Goal: Task Accomplishment & Management: Manage account settings

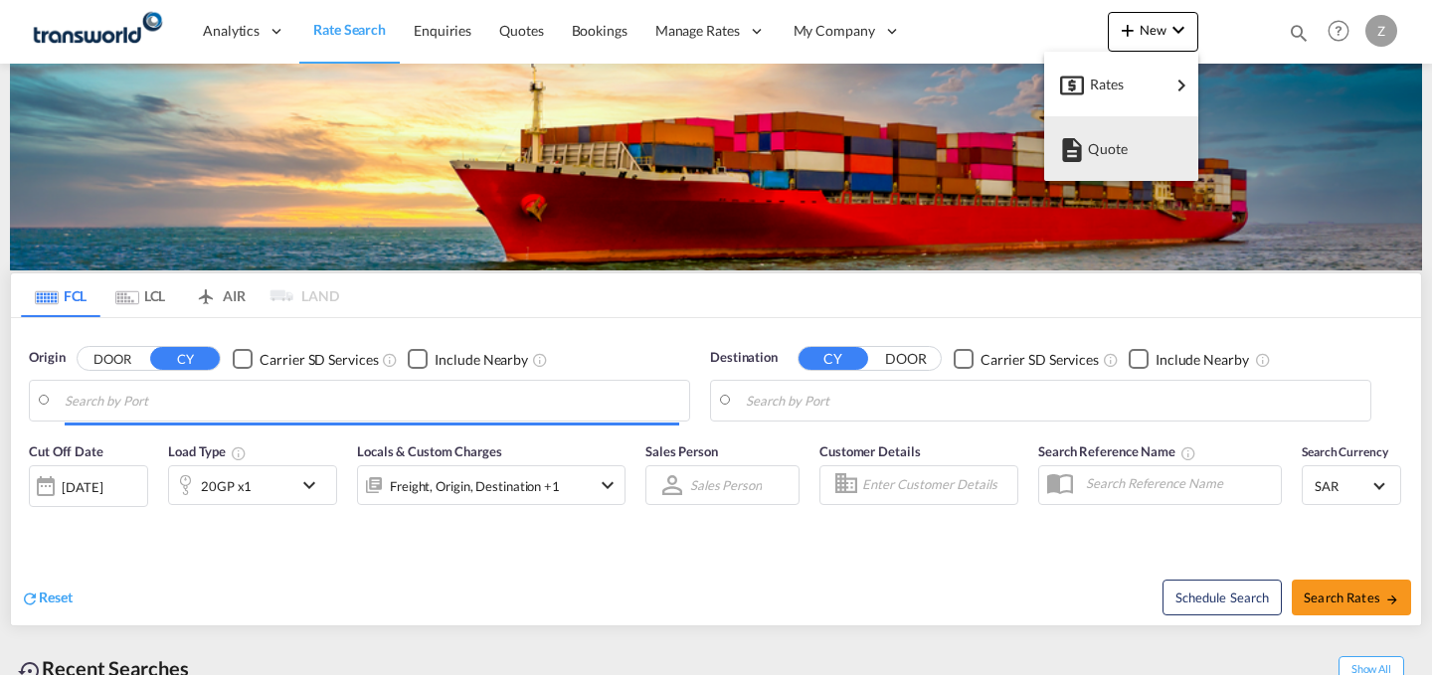
type input "[PERSON_NAME] ([PERSON_NAME]), [GEOGRAPHIC_DATA]"
type input "Shuaiba, KWSAA"
click at [1069, 143] on md-icon "button" at bounding box center [1072, 150] width 24 height 24
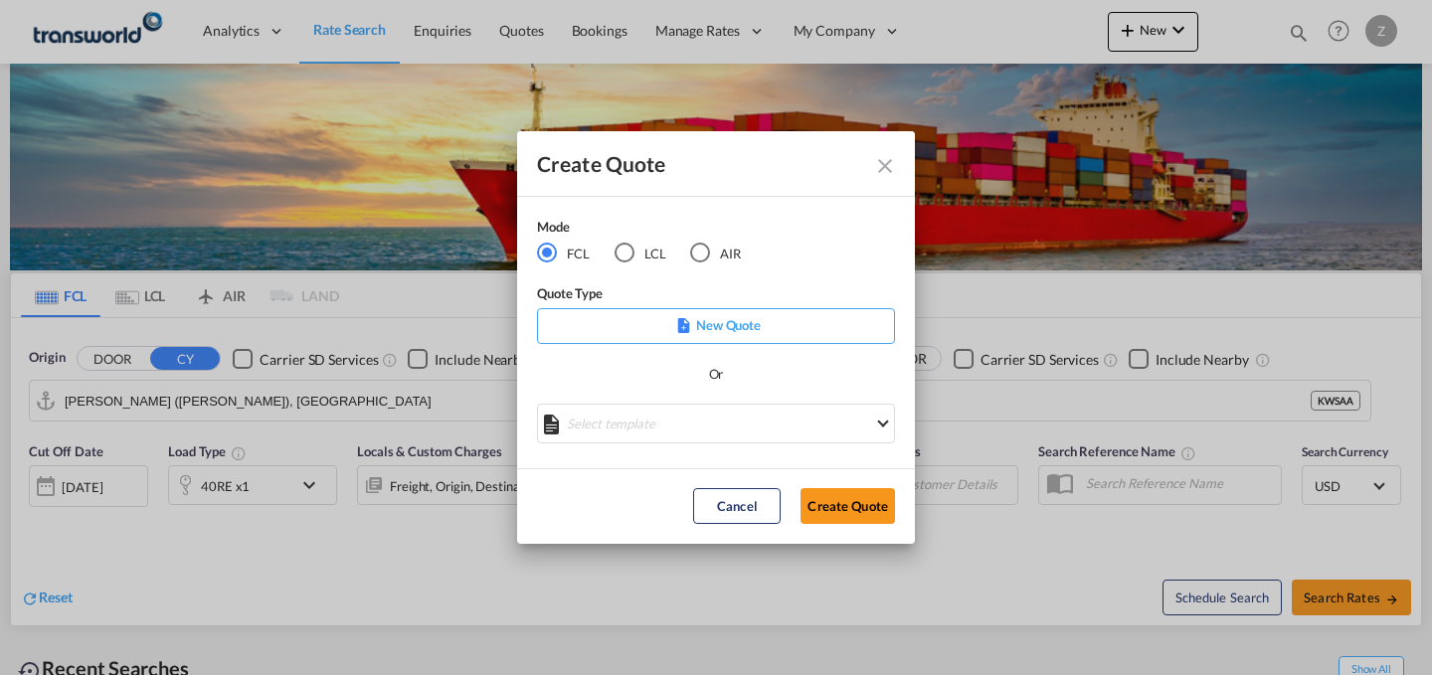
click at [708, 241] on div "Mode" at bounding box center [651, 229] width 229 height 25
click at [695, 258] on div "AIR" at bounding box center [700, 253] width 20 height 20
click at [856, 503] on button "Create Quote" at bounding box center [848, 506] width 94 height 36
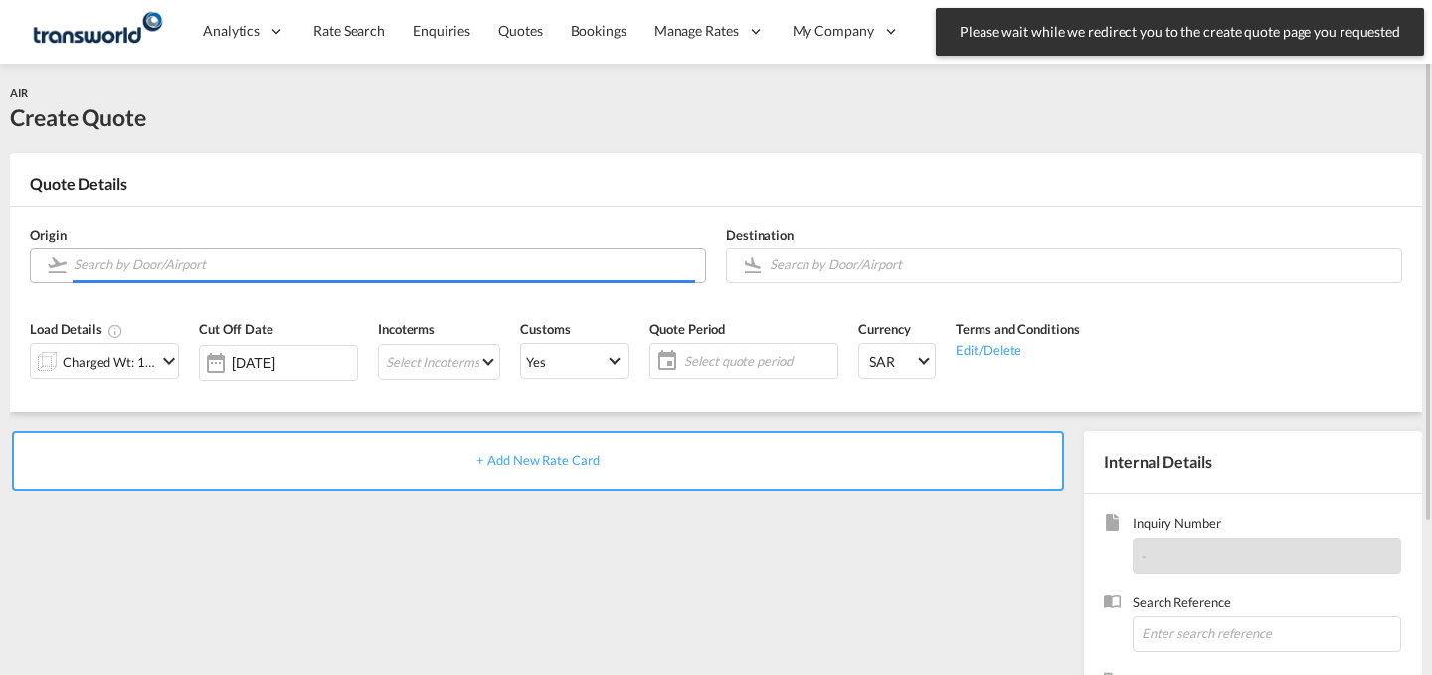
click at [465, 269] on input "Search by Door/Airport" at bounding box center [385, 265] width 622 height 35
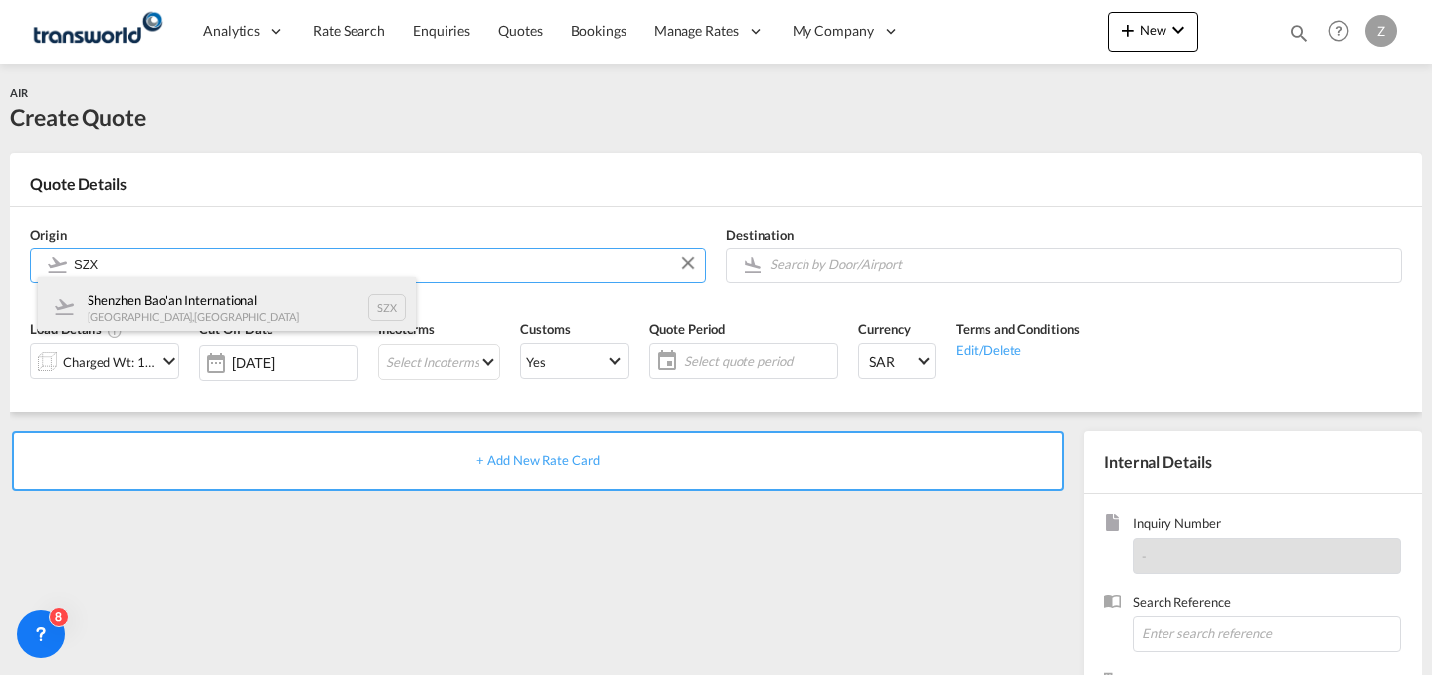
click at [239, 318] on div "Shenzhen Bao'an International [GEOGRAPHIC_DATA] , [GEOGRAPHIC_DATA] SZX" at bounding box center [227, 307] width 378 height 60
type input "Shenzhen Bao'an International, [GEOGRAPHIC_DATA], SZX"
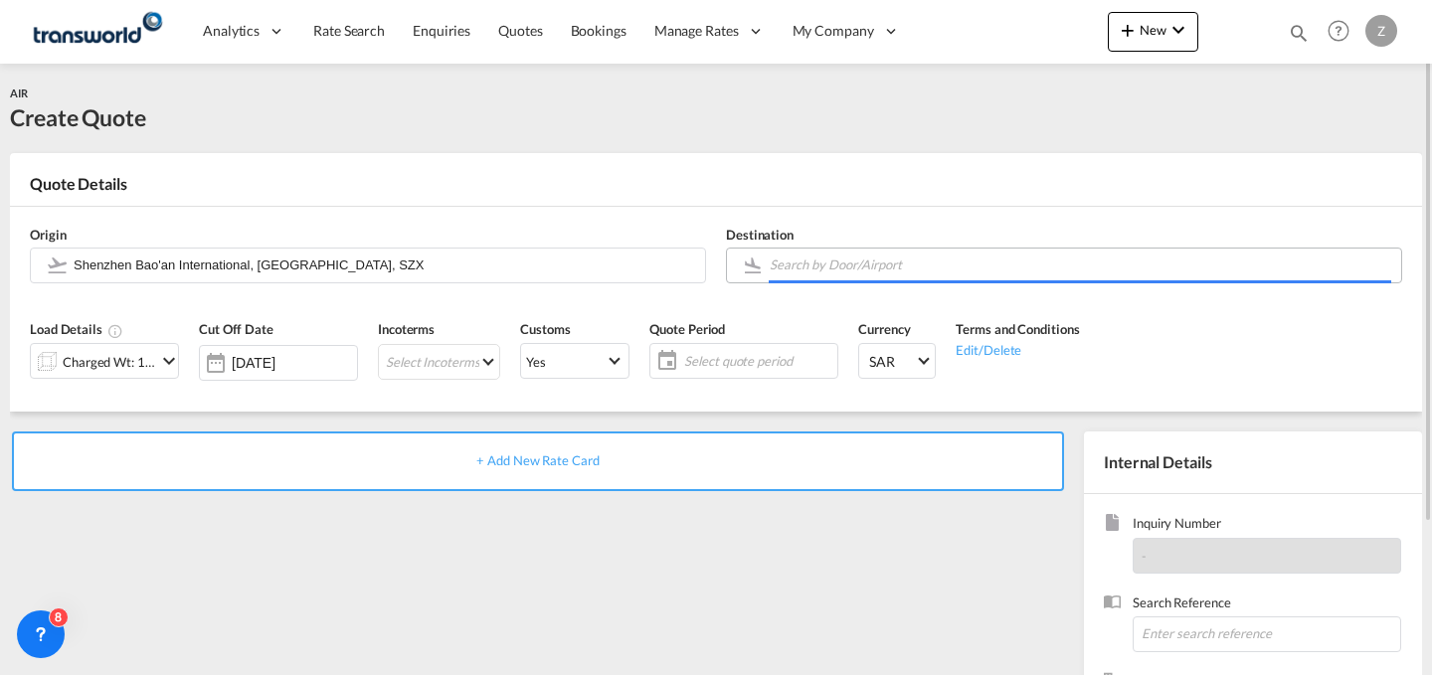
click at [831, 255] on input "Search by Door/Airport" at bounding box center [1081, 265] width 622 height 35
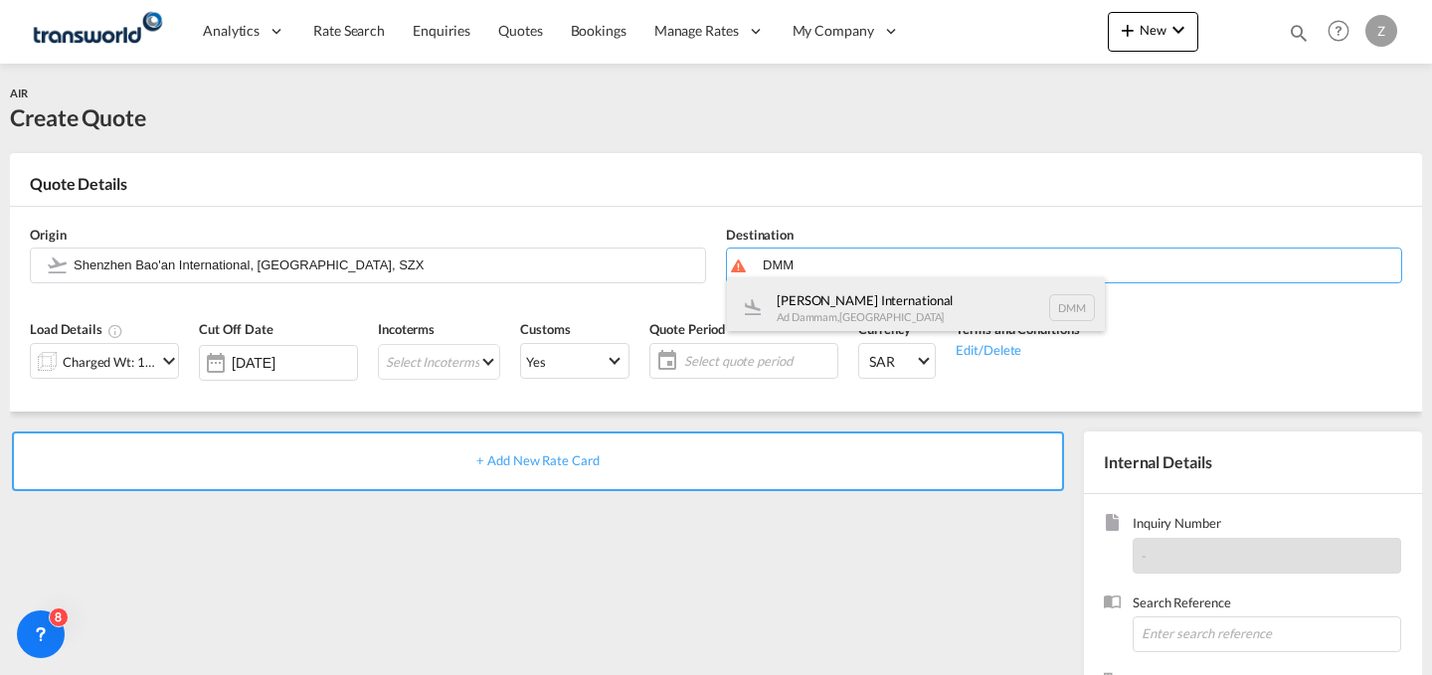
click at [831, 302] on div "[PERSON_NAME] International Ad Dammam , [GEOGRAPHIC_DATA] DMM" at bounding box center [916, 307] width 378 height 60
type input "[PERSON_NAME] International, Ad Dammam, DMM"
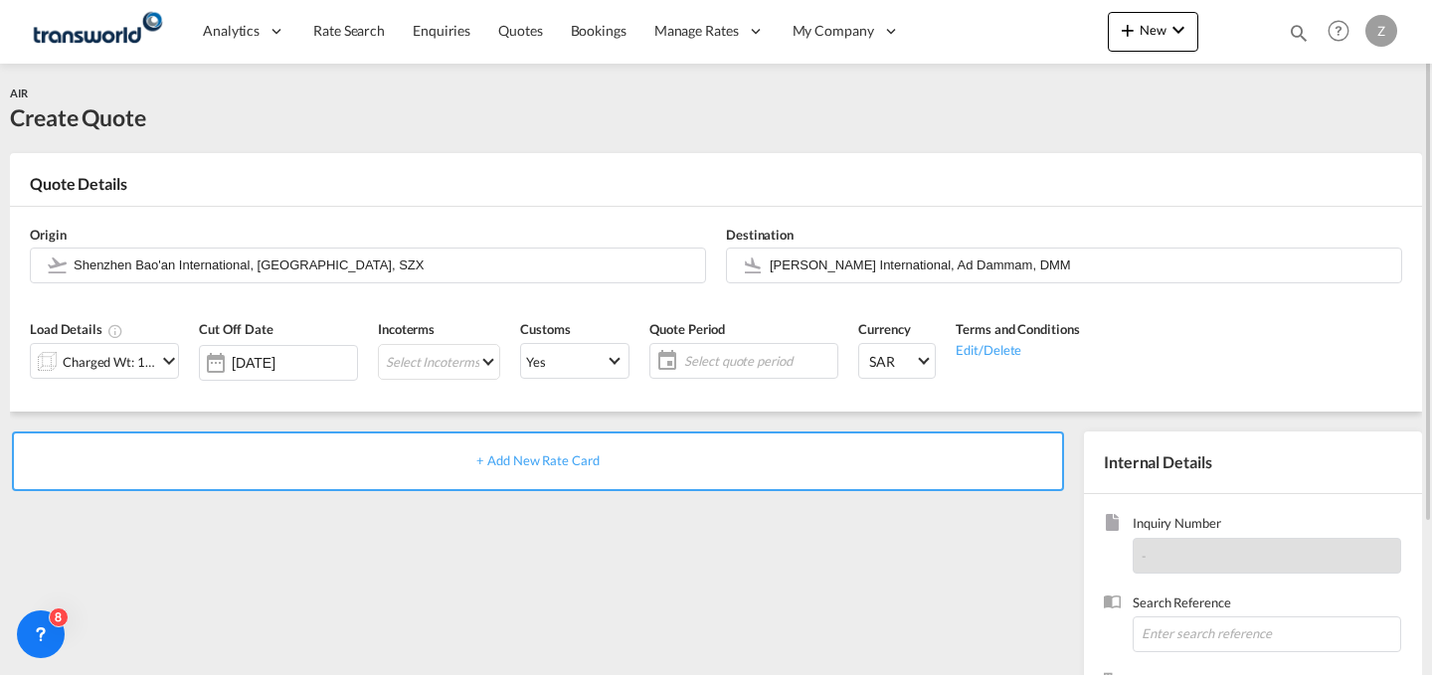
click at [170, 346] on div "Charged Wt: 1.00 KG" at bounding box center [104, 361] width 149 height 36
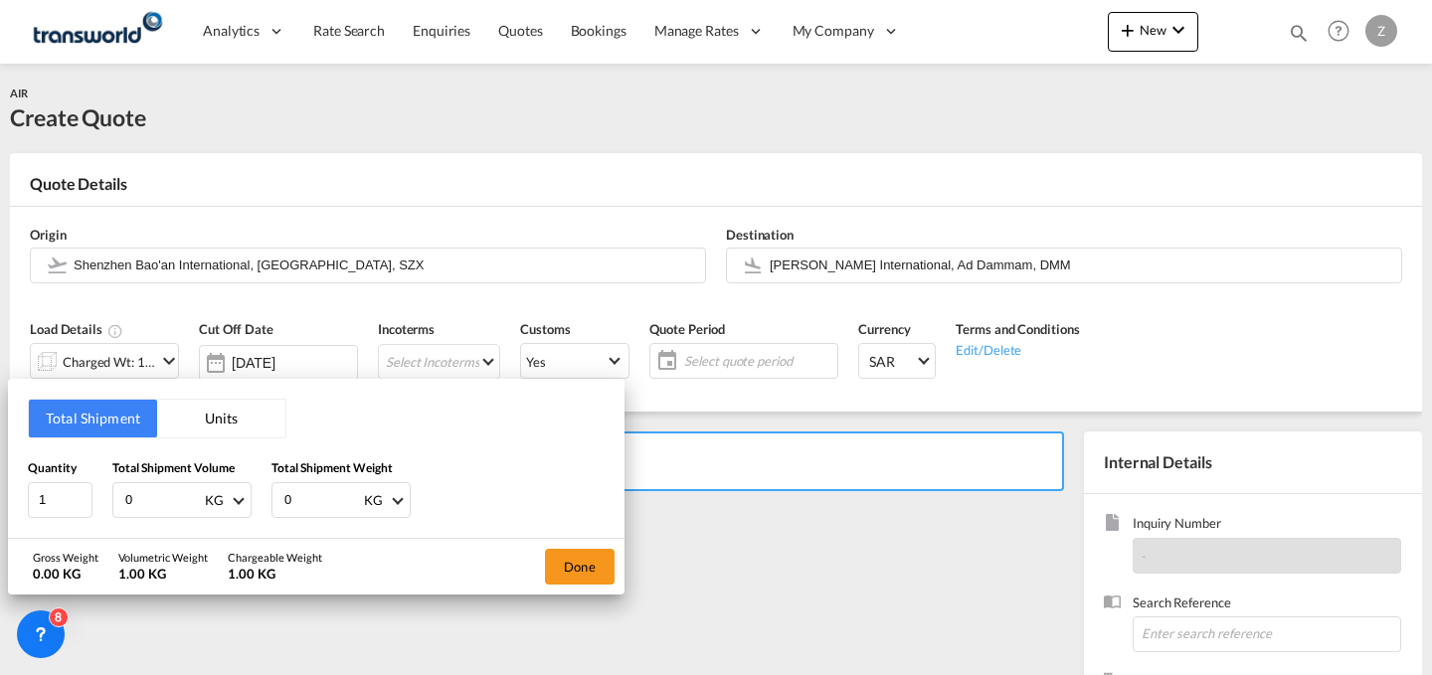
click at [313, 479] on div "Total Shipment Weight 0 KG KG LB" at bounding box center [341, 489] width 139 height 60
click at [312, 493] on input "0" at bounding box center [322, 500] width 80 height 34
type input "9.5"
click at [151, 493] on input "0" at bounding box center [163, 500] width 80 height 34
type input "9.5"
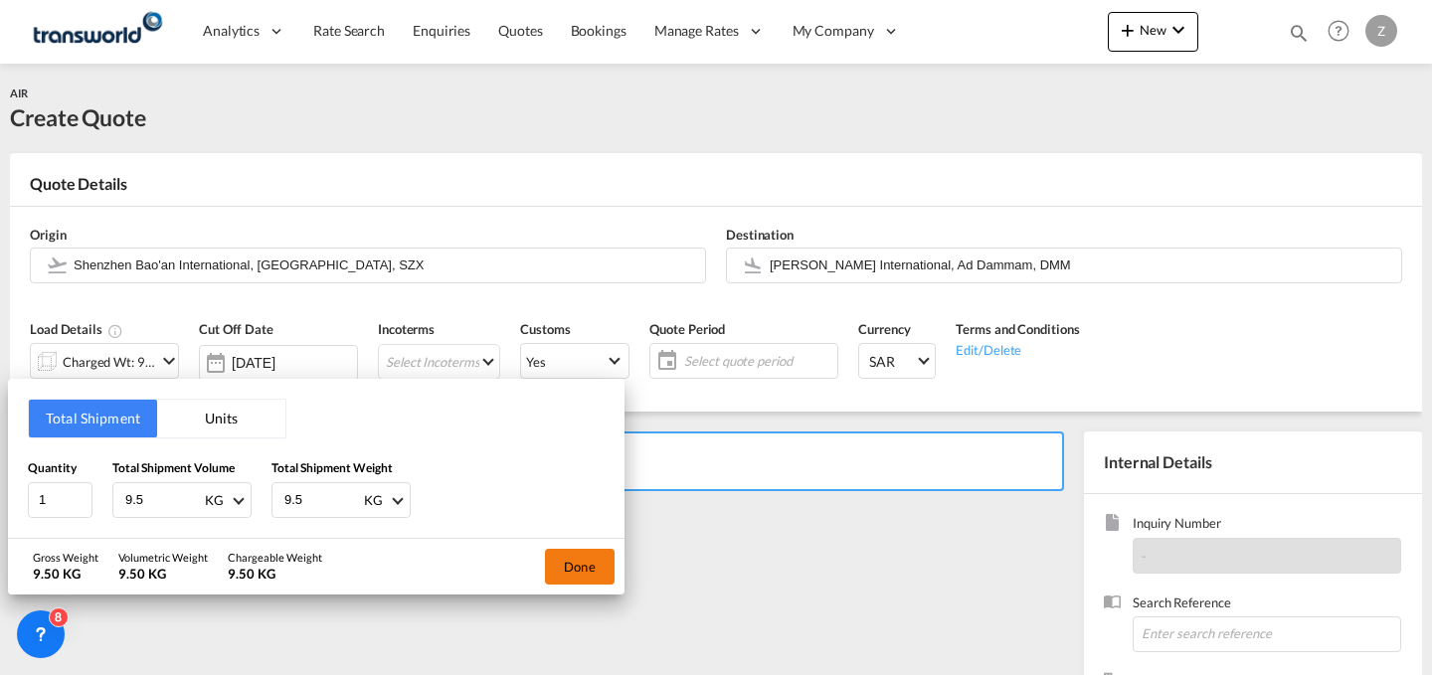
click at [579, 572] on button "Done" at bounding box center [580, 567] width 70 height 36
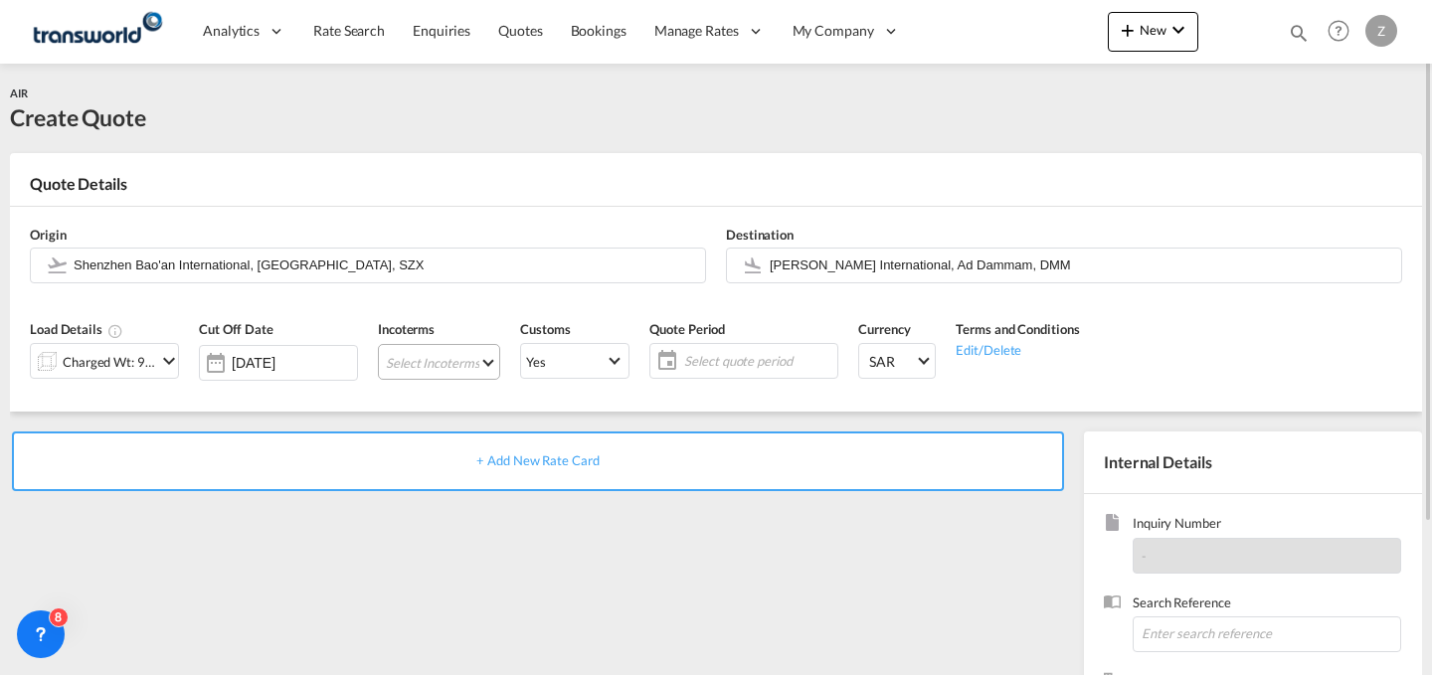
click at [452, 360] on md-select "Select Incoterms EXW - import Ex Works EXW - export Ex Works DPU - import Deliv…" at bounding box center [439, 362] width 122 height 36
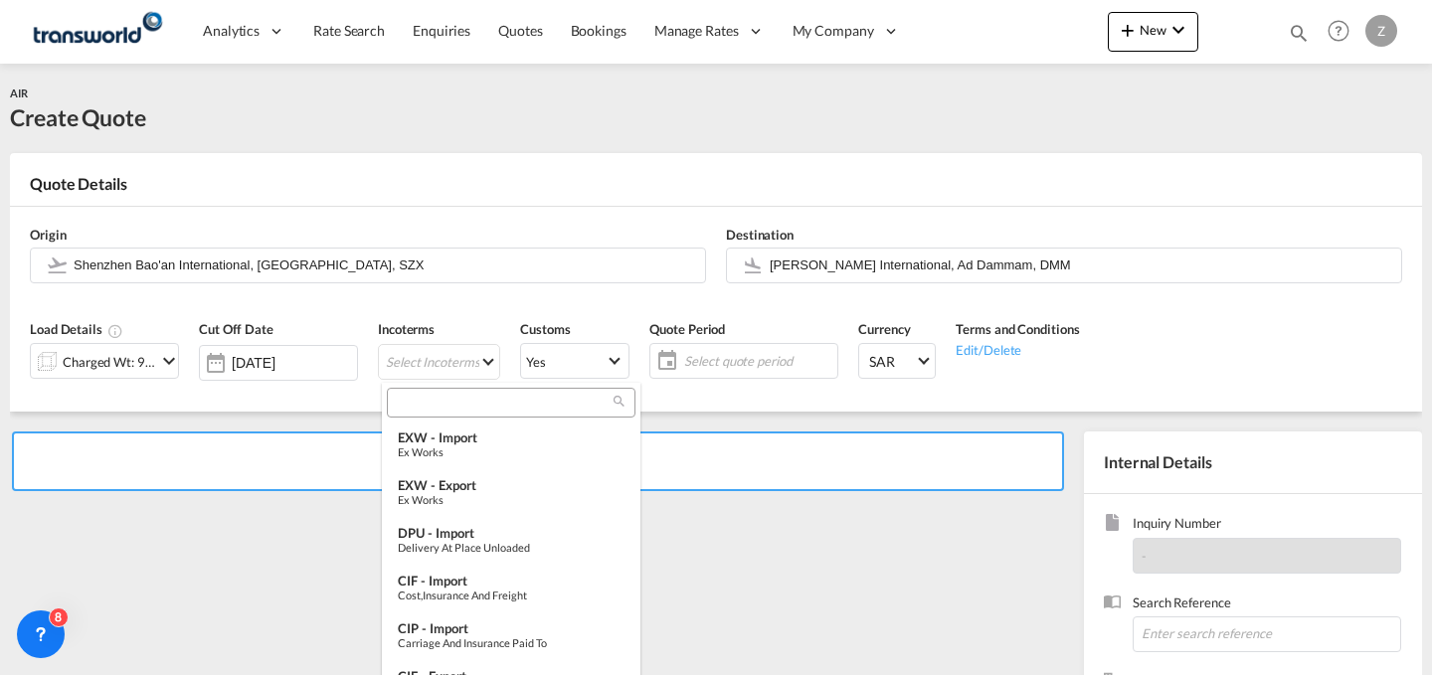
click at [467, 398] on input "search" at bounding box center [503, 403] width 221 height 18
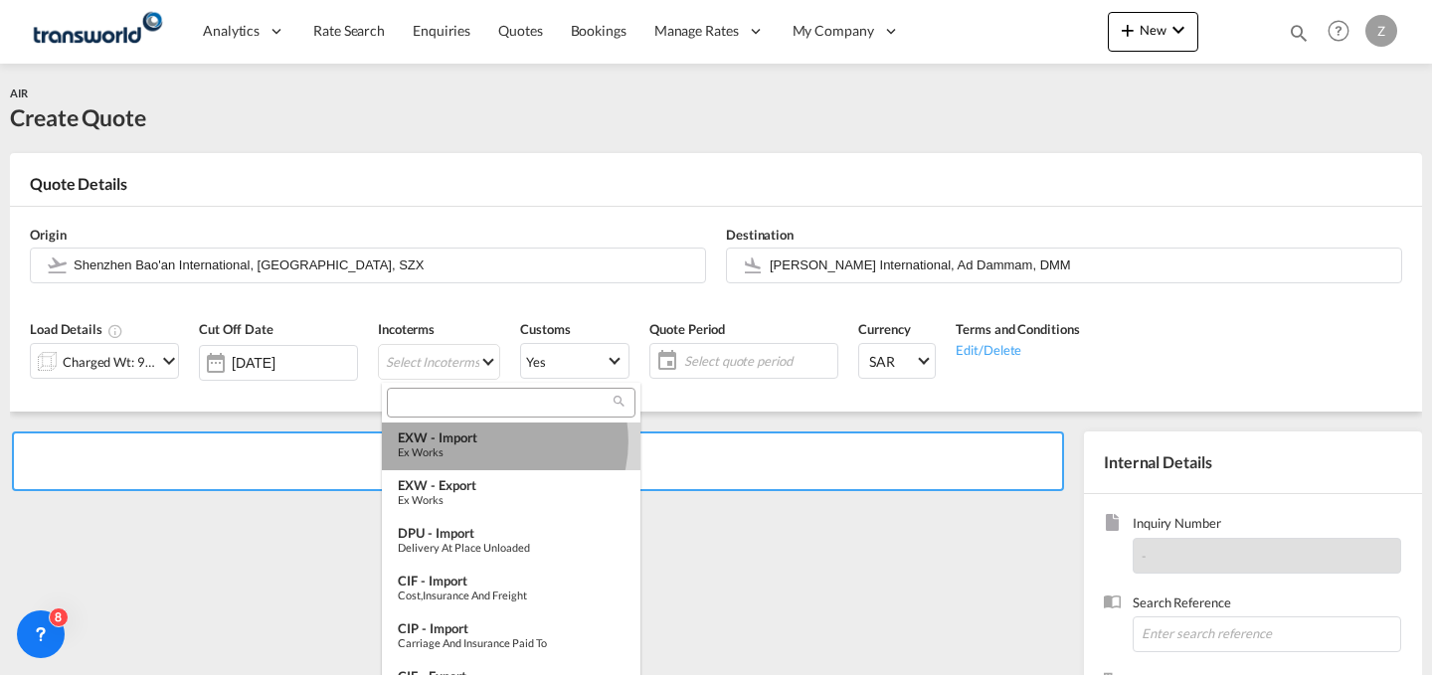
click at [493, 442] on div "EXW - import" at bounding box center [511, 438] width 227 height 16
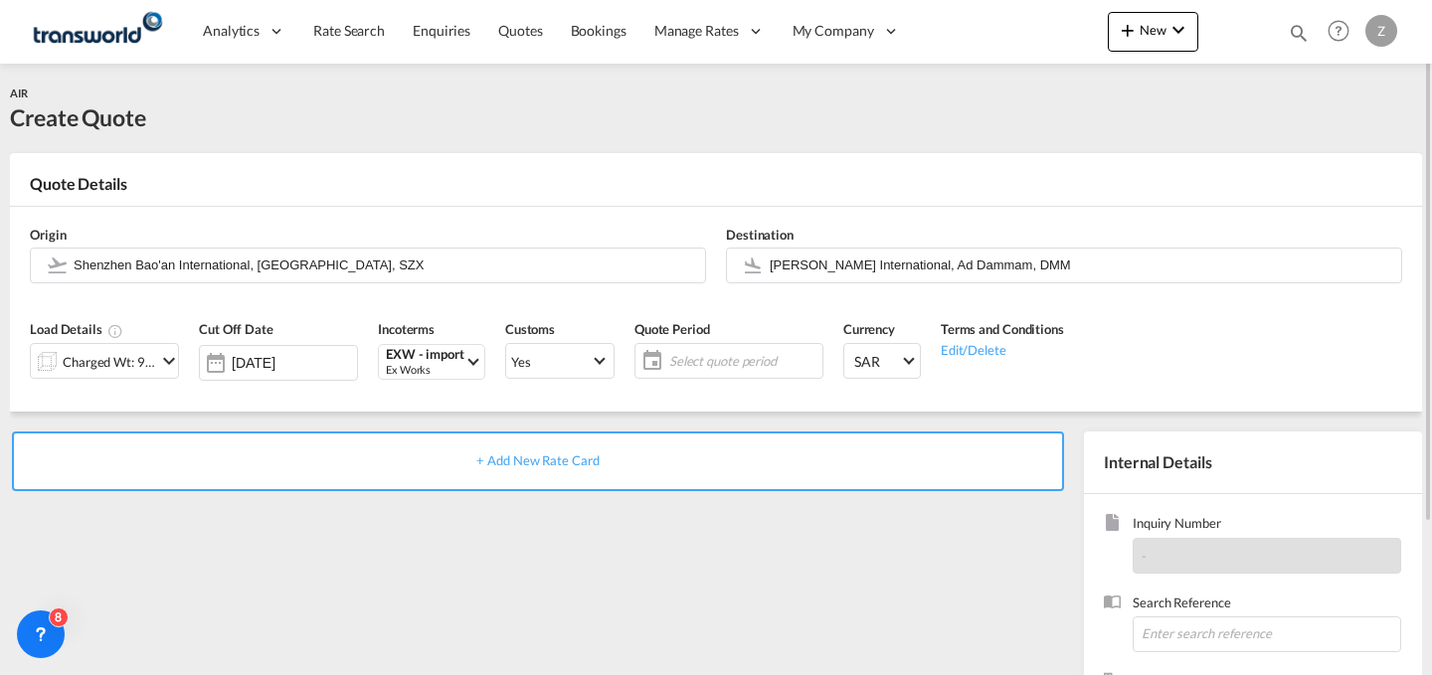
click at [701, 358] on span "Select quote period" at bounding box center [743, 361] width 148 height 18
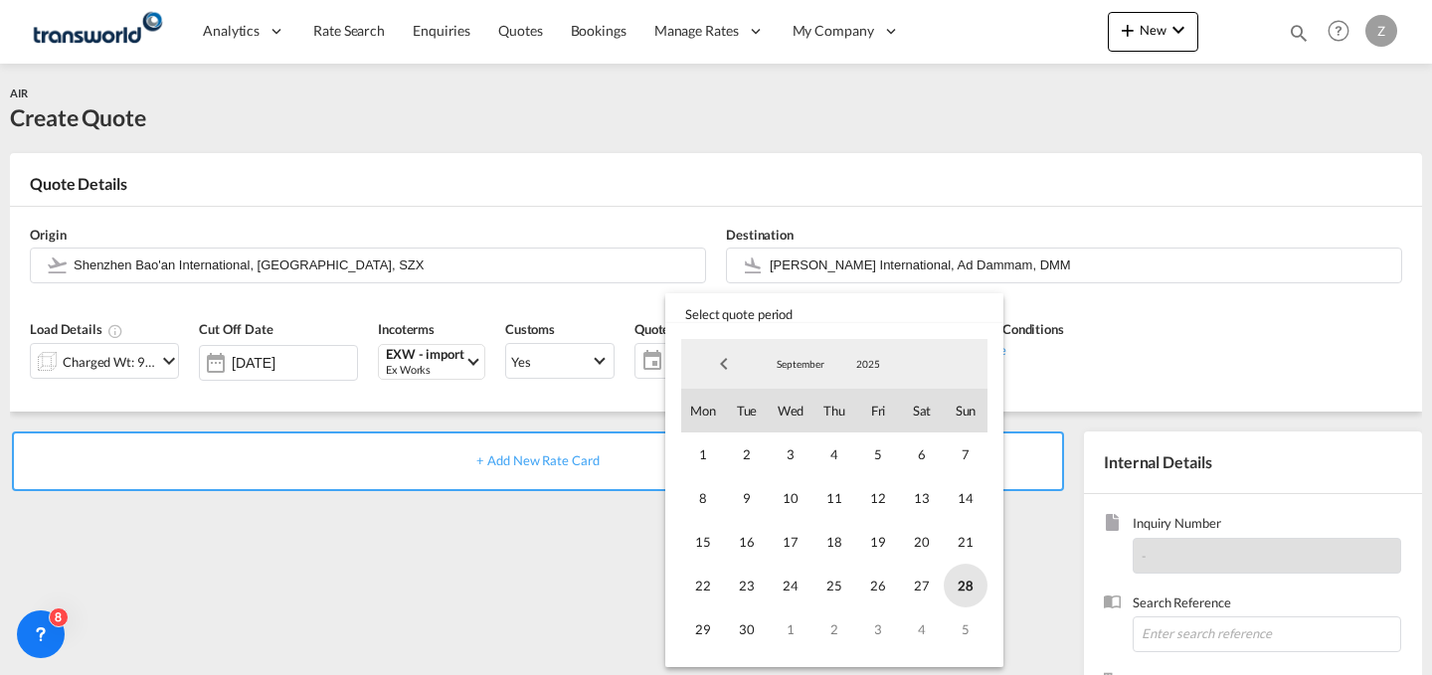
click at [966, 587] on span "28" at bounding box center [966, 586] width 44 height 44
click at [766, 636] on span "30" at bounding box center [747, 630] width 44 height 44
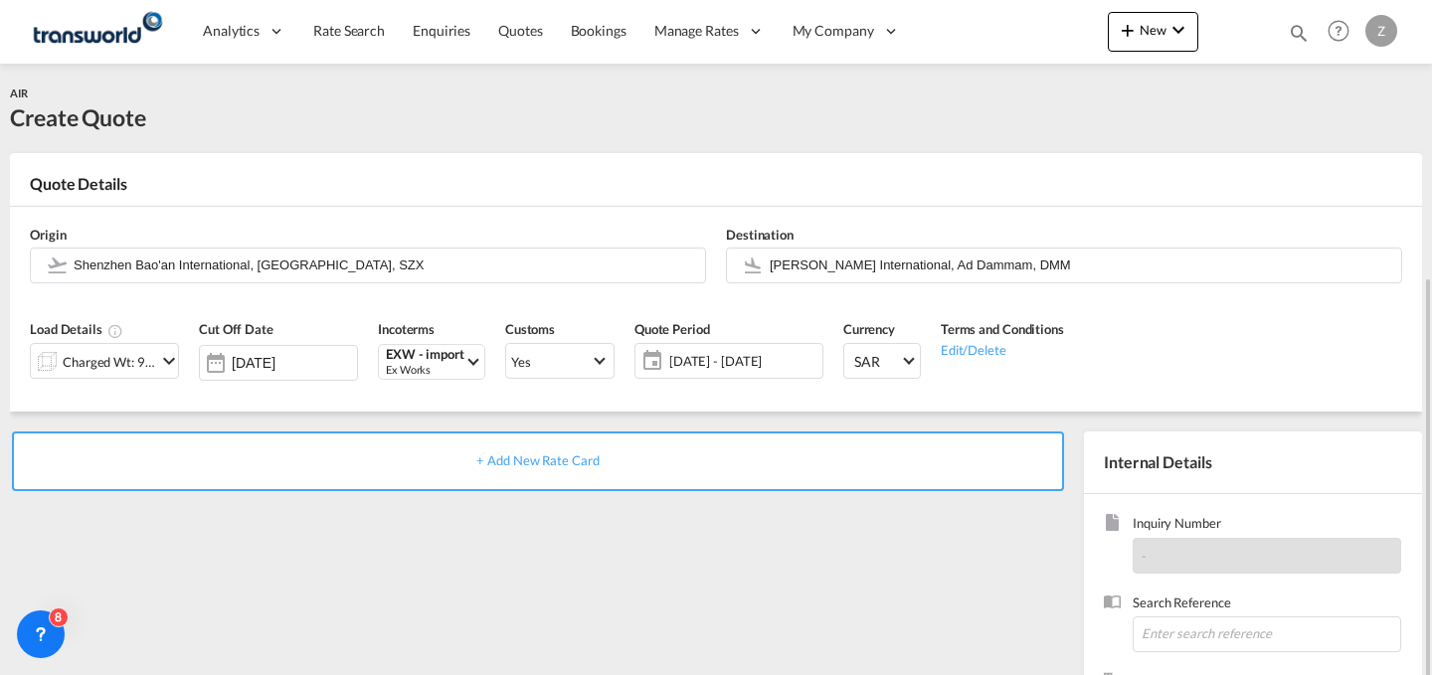
scroll to position [196, 0]
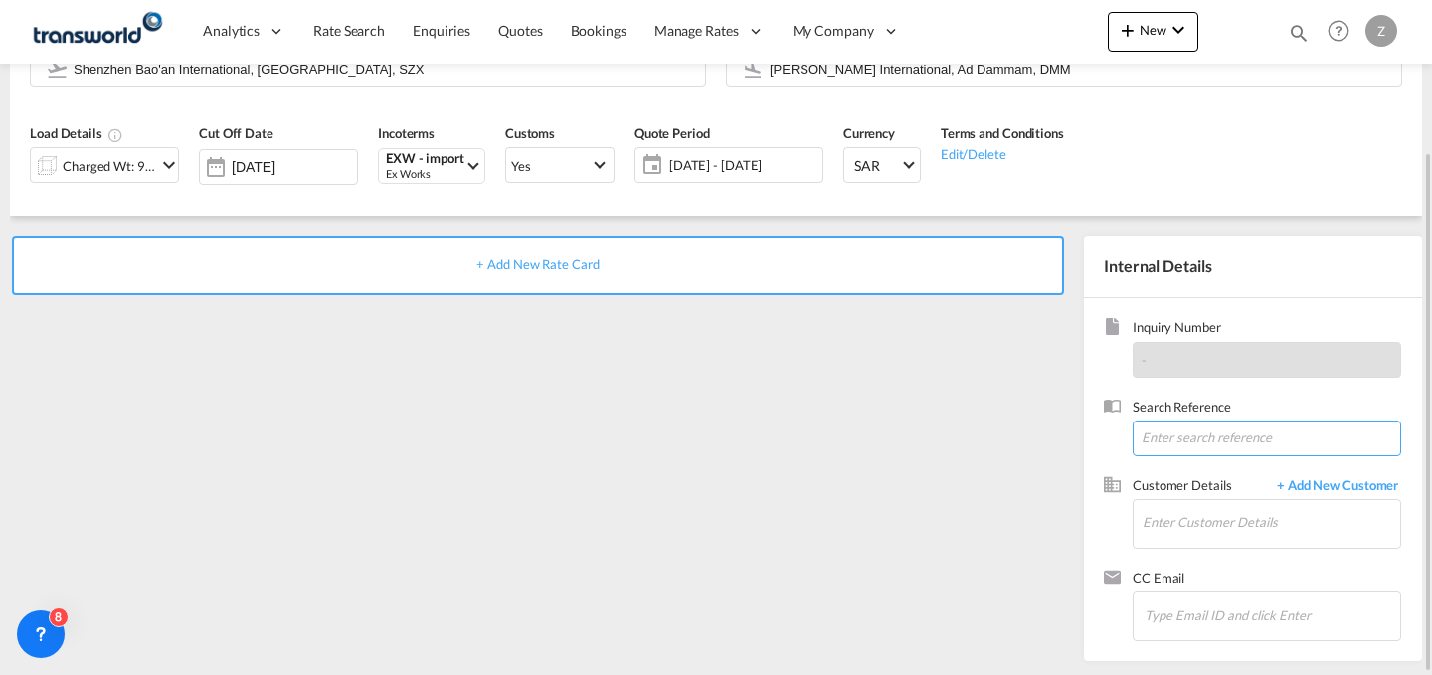
click at [1198, 446] on input at bounding box center [1267, 439] width 269 height 36
paste input "TW2809704"
type input "TW2809704"
click at [1200, 511] on input "Enter Customer Details" at bounding box center [1272, 522] width 258 height 45
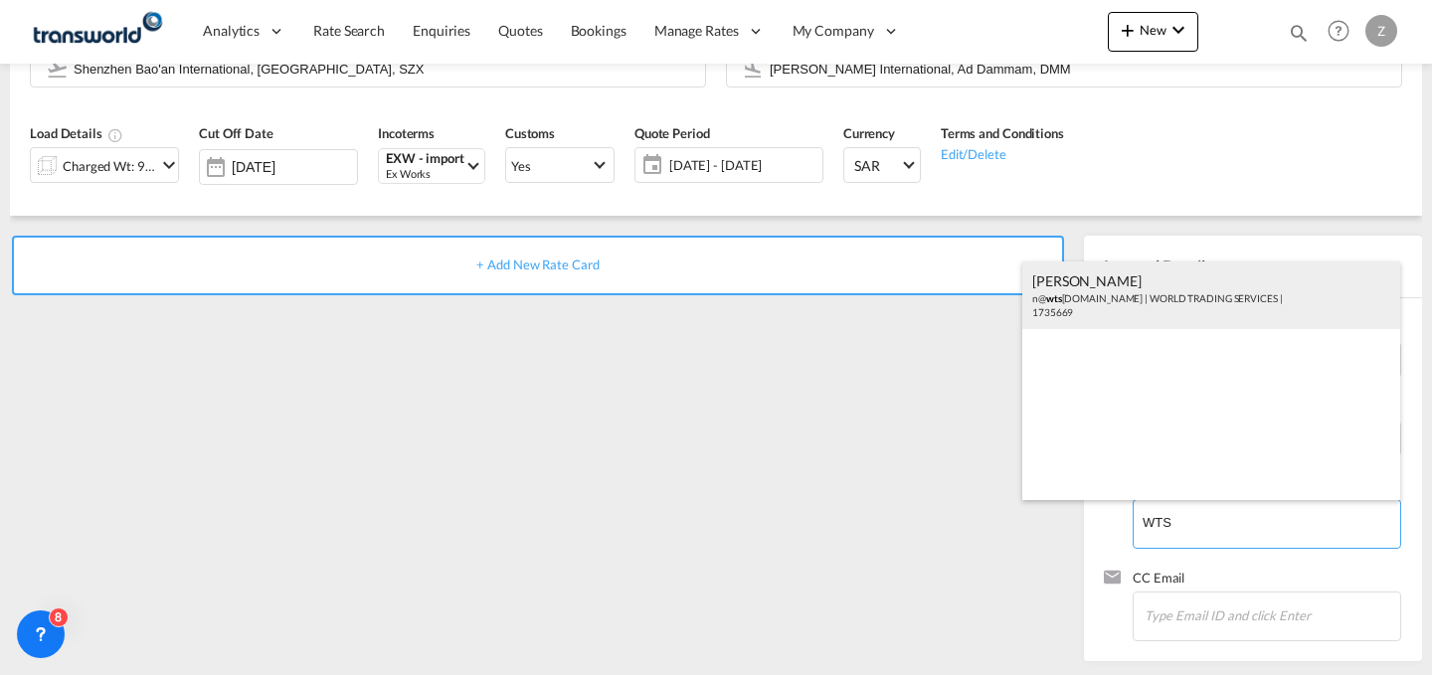
click at [1219, 324] on div "[PERSON_NAME] n@ wts [DOMAIN_NAME] | WORLD TRADING SERVICES | 1735669" at bounding box center [1211, 296] width 378 height 68
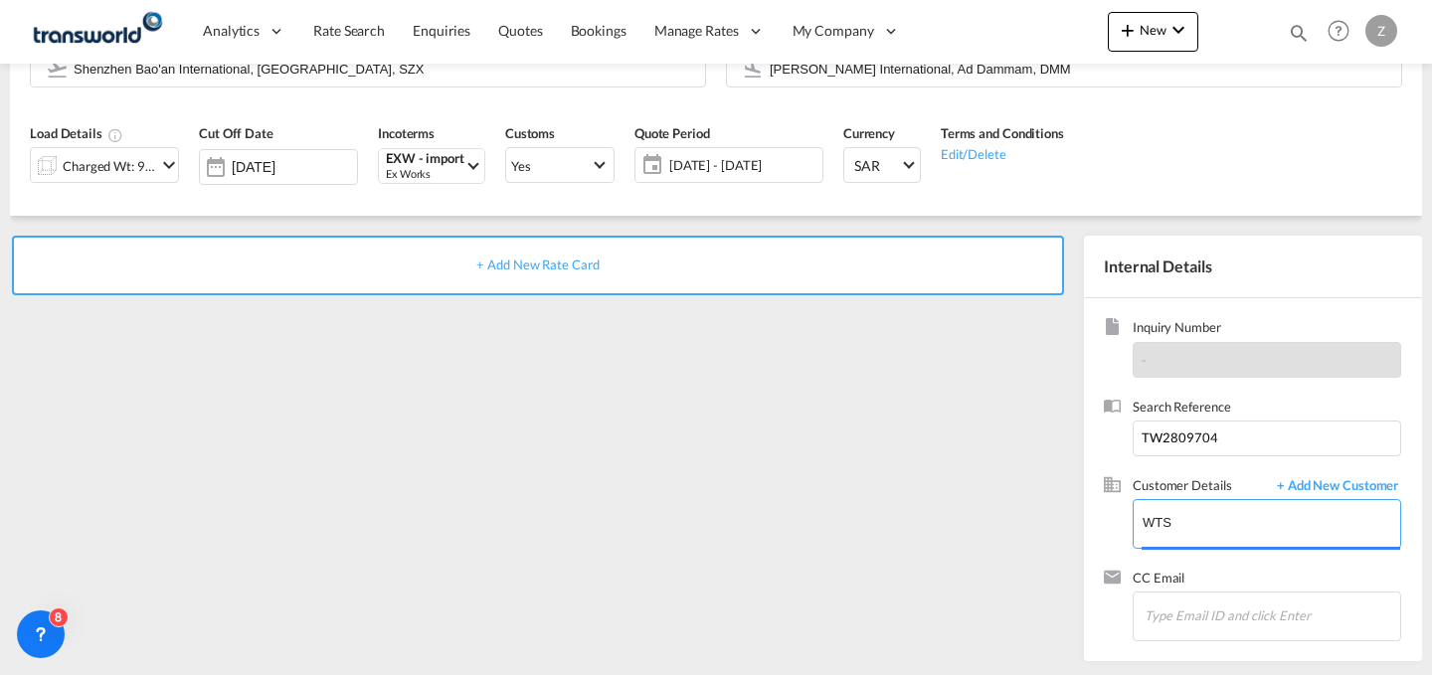
type input "WORLD TRADING SERVICES, [PERSON_NAME], n@[DOMAIN_NAME]"
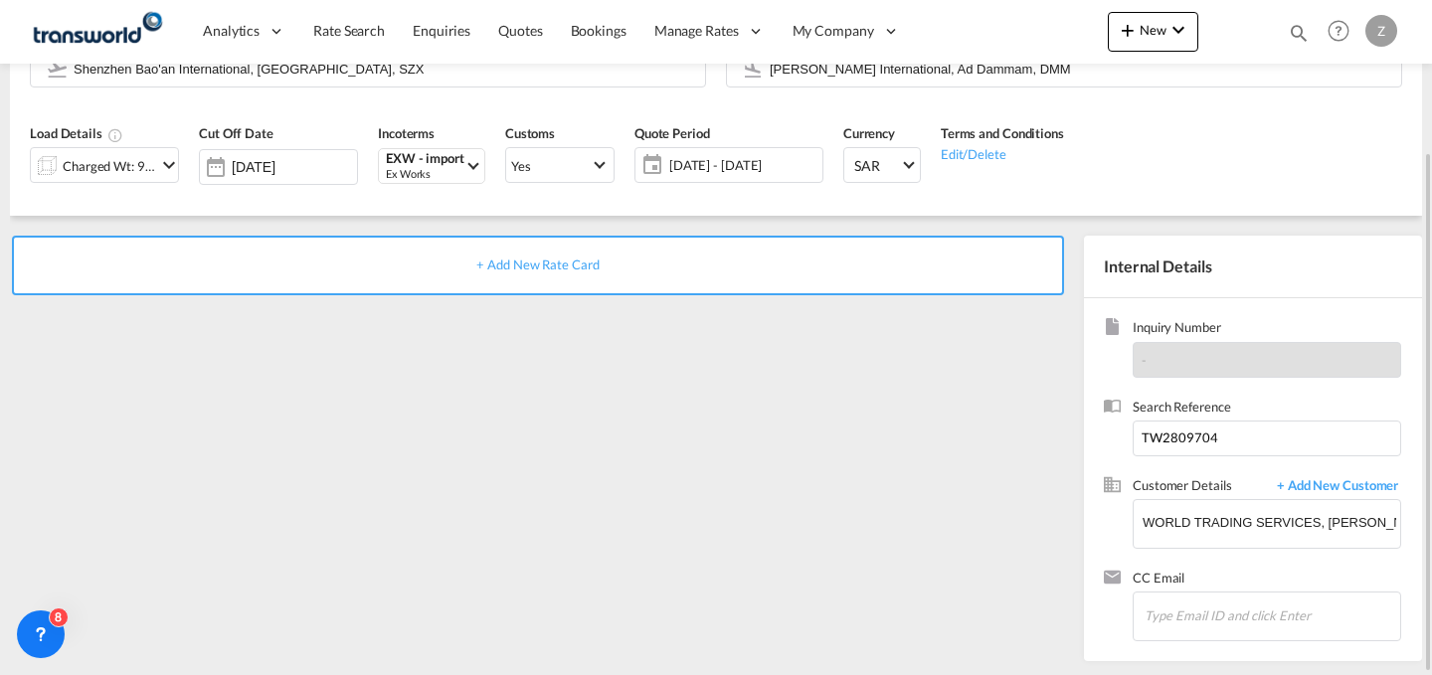
click at [814, 257] on div "+ Add New Rate Card" at bounding box center [538, 266] width 1052 height 60
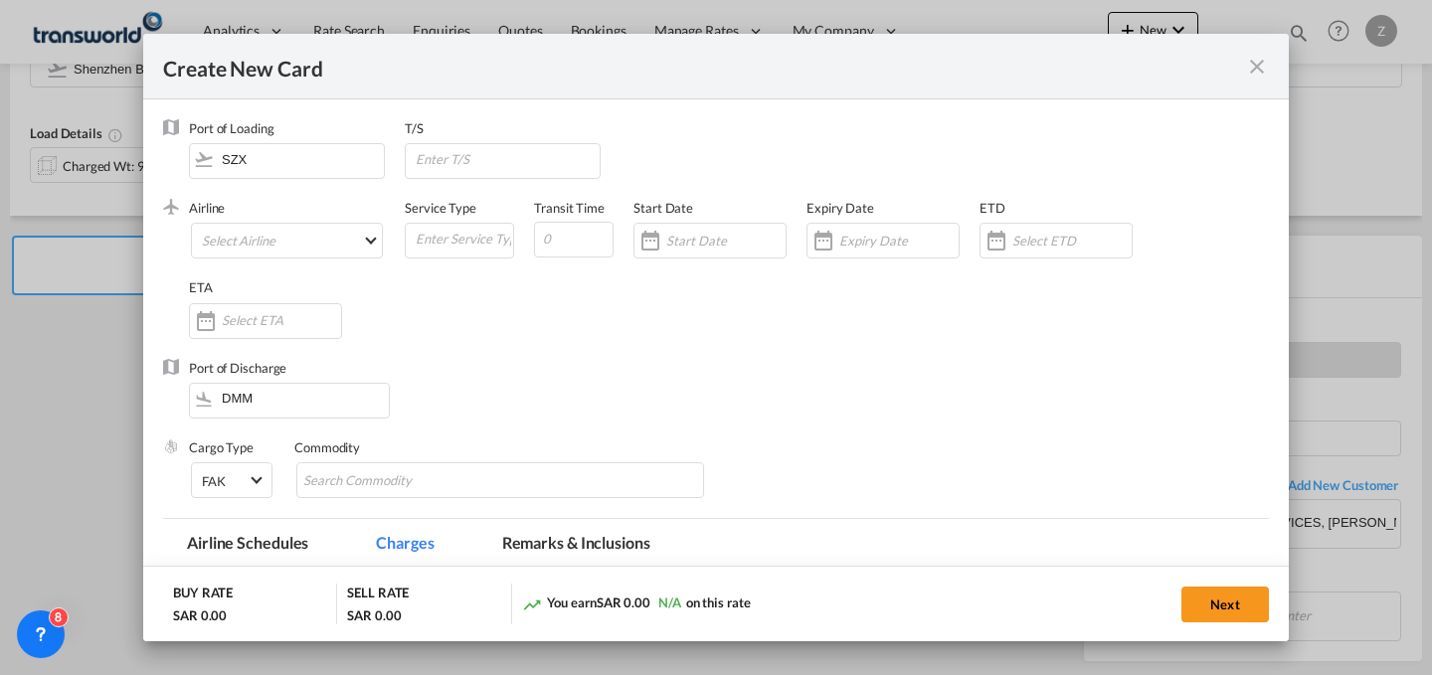
click at [352, 220] on div "Airline Select Airline AIR EXPRESS S.A. (1166- / -) CMA CGM Air Cargo (1140-2C …" at bounding box center [297, 239] width 216 height 80
click at [352, 237] on md-select "Select Airline AIR EXPRESS S.A. (1166- / -) CMA CGM Air Cargo (1140-2C / -) DDW…" at bounding box center [287, 241] width 192 height 36
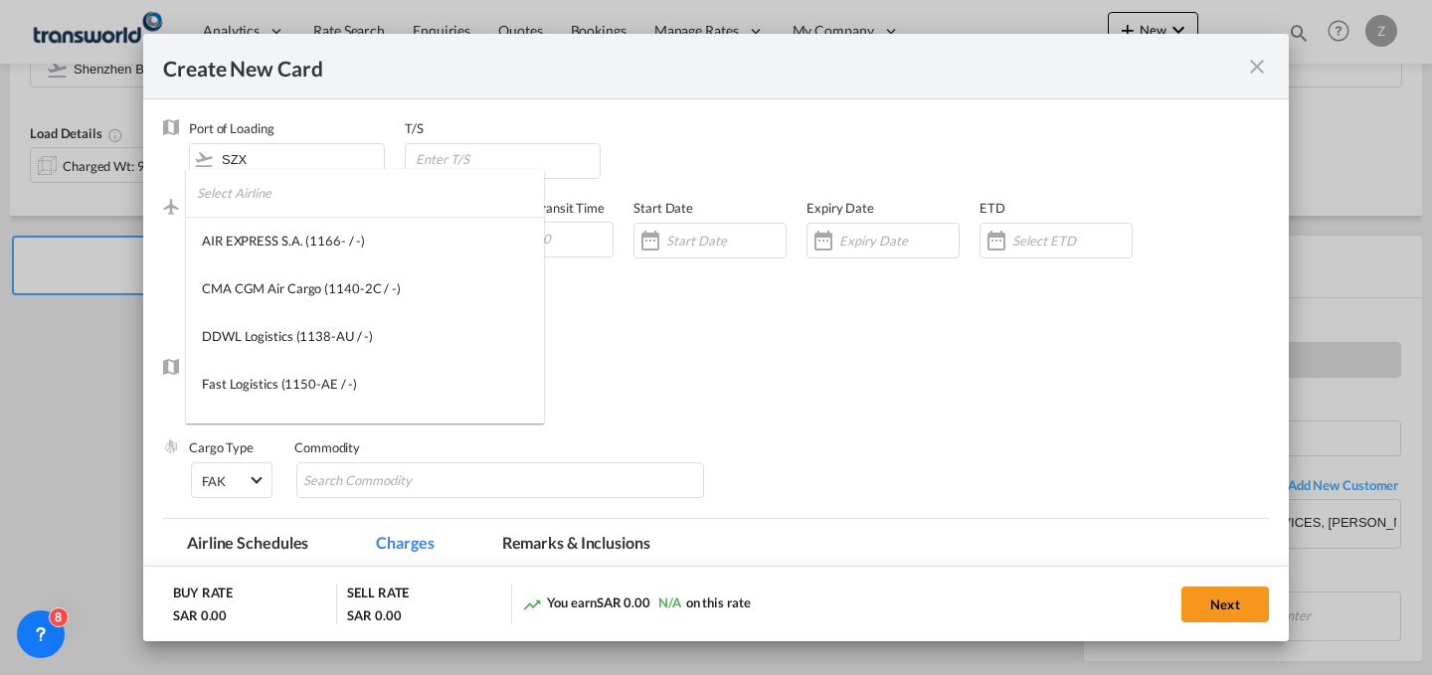
click at [380, 203] on input "search" at bounding box center [370, 193] width 347 height 48
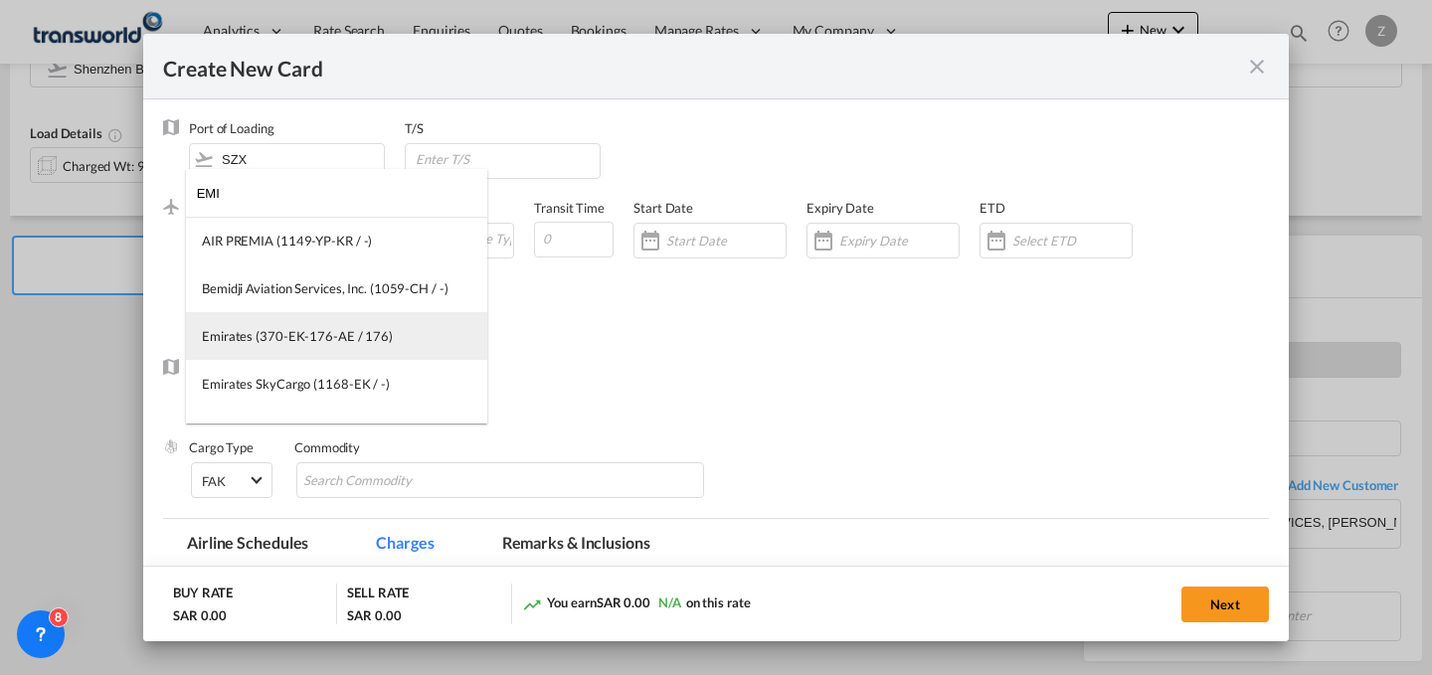
type input "EMI"
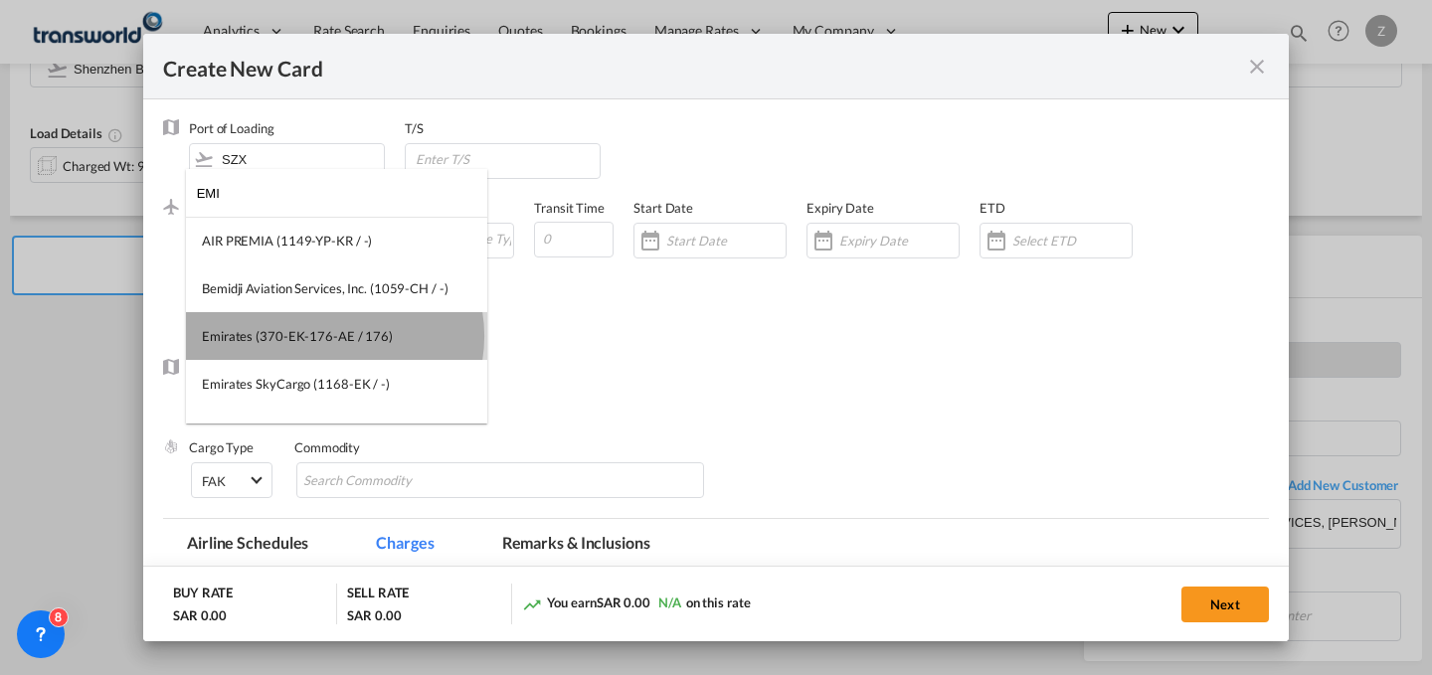
click at [334, 336] on div "Emirates (370-EK-176-AE / 176)" at bounding box center [297, 336] width 191 height 18
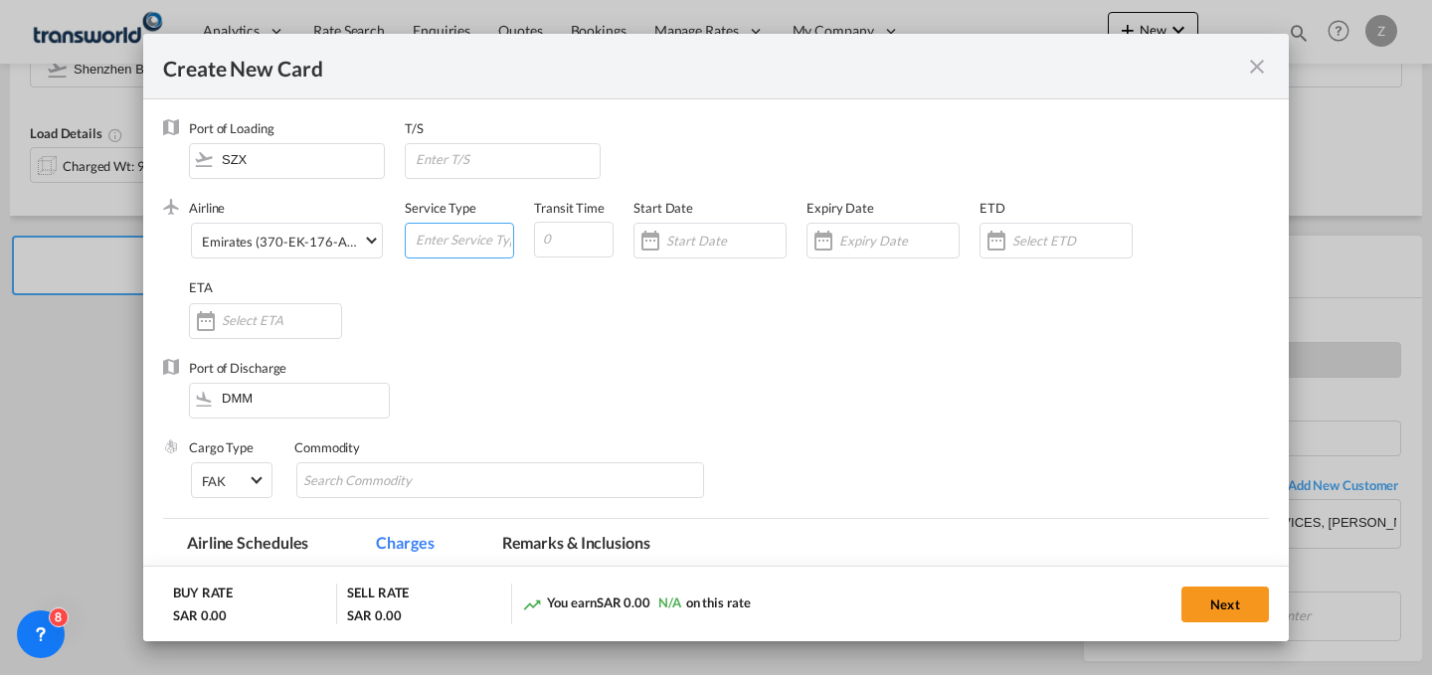
click at [459, 238] on input "Create New CardPort ..." at bounding box center [463, 239] width 99 height 30
type input "AIR"
type input "7"
click at [672, 256] on div "Create New CardPort ..." at bounding box center [710, 241] width 153 height 36
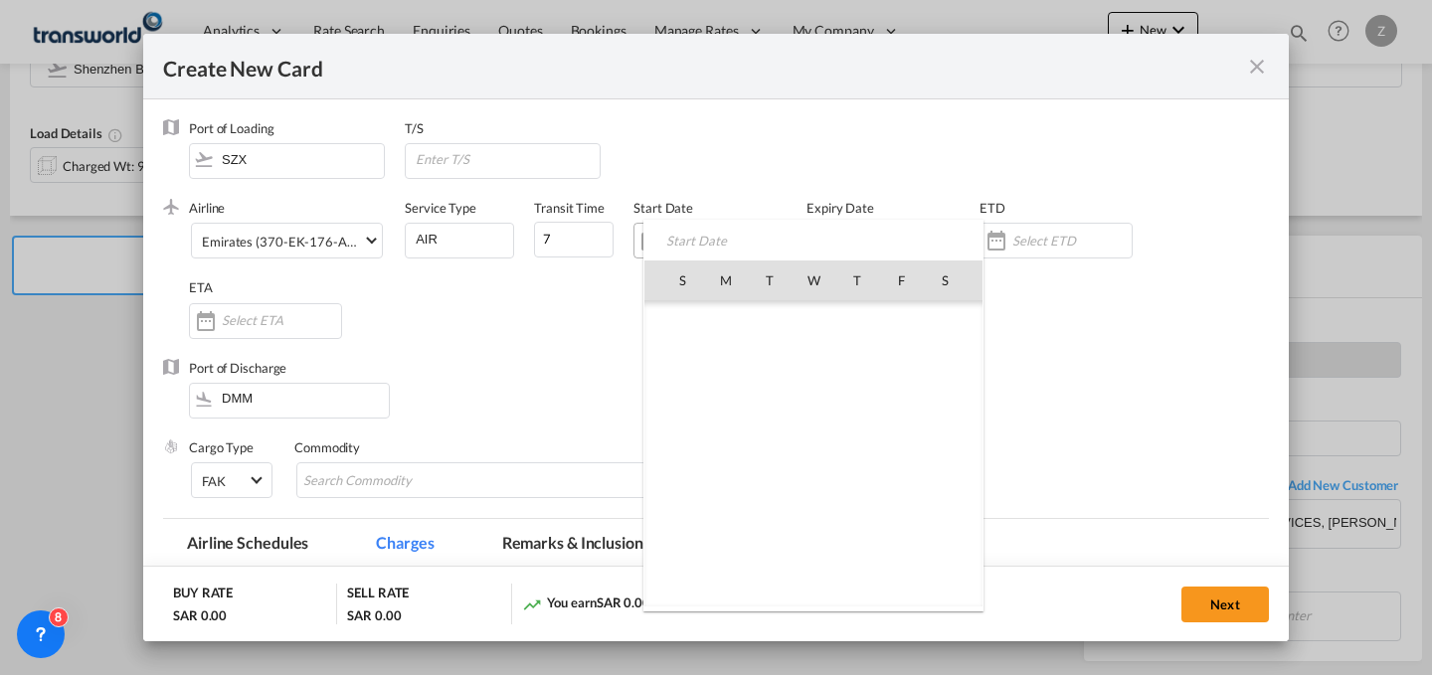
scroll to position [460710, 0]
click at [686, 529] on span "28" at bounding box center [682, 542] width 42 height 42
type input "[DATE]"
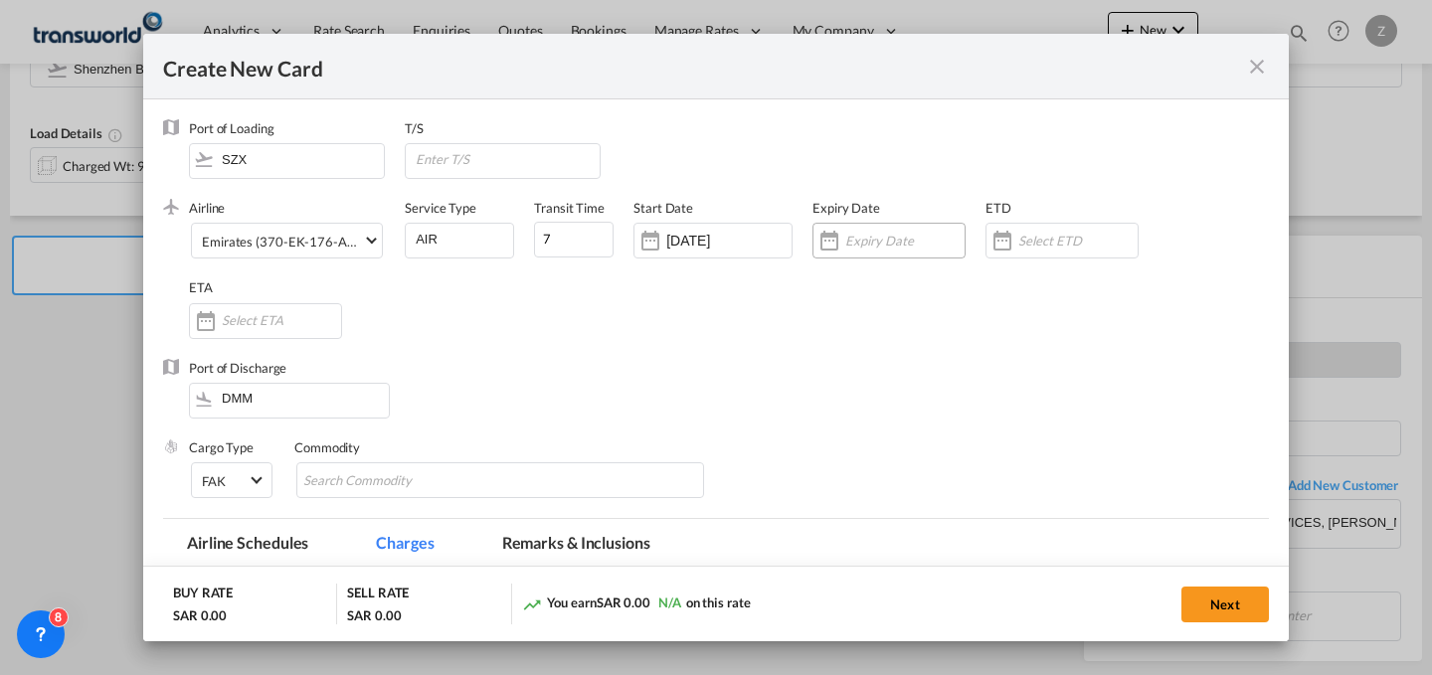
click at [898, 239] on input "Create New CardPort ..." at bounding box center [904, 241] width 119 height 16
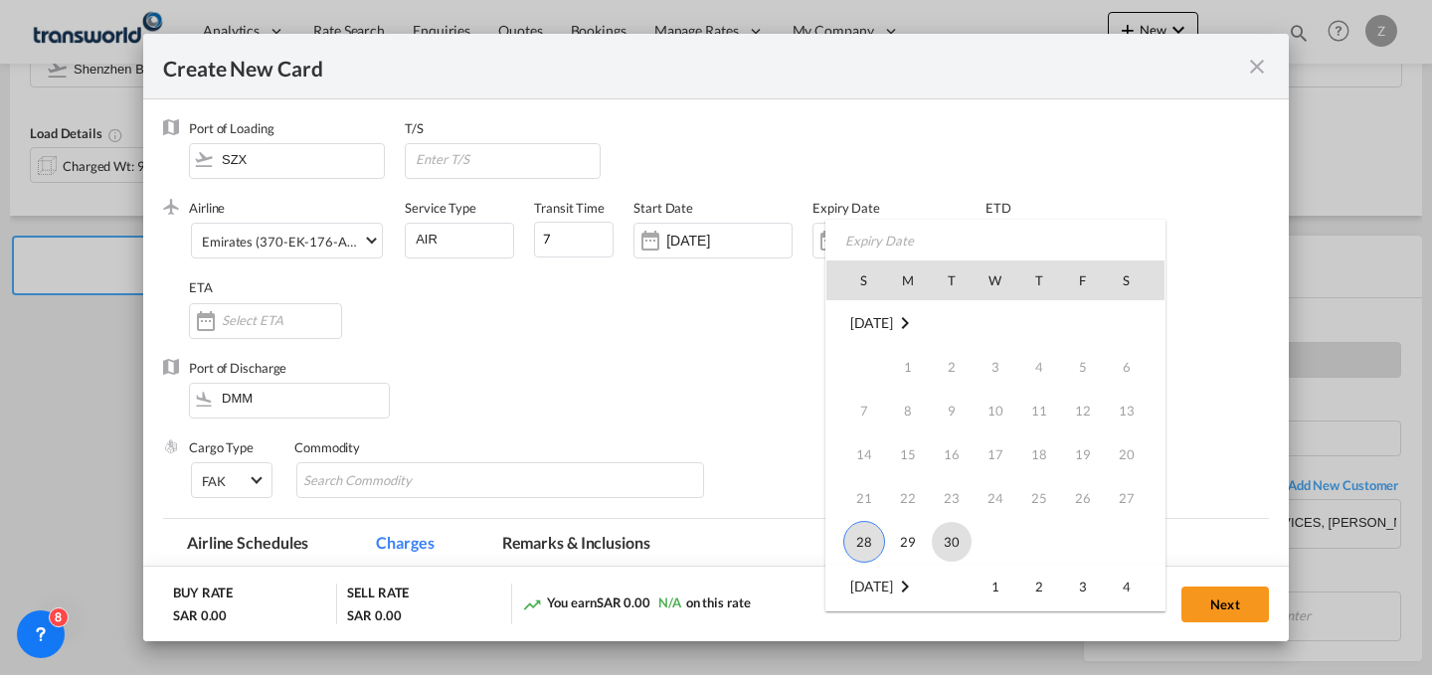
click at [958, 542] on span "30" at bounding box center [952, 542] width 40 height 40
type input "[DATE]"
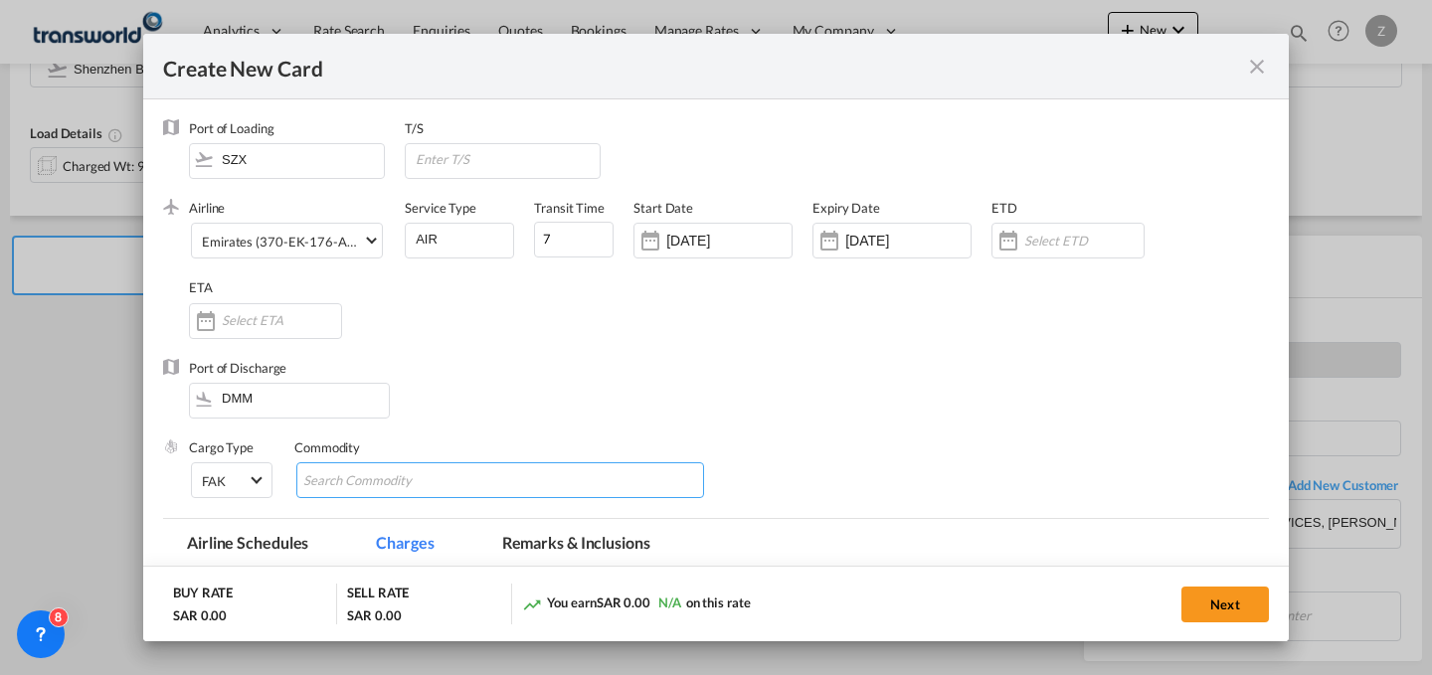
click at [385, 488] on input "Chips input." at bounding box center [394, 481] width 182 height 32
type input "GX"
click at [349, 476] on md-icon "Remove GX" at bounding box center [347, 479] width 24 height 24
click at [381, 475] on input "Chips input." at bounding box center [394, 481] width 182 height 32
click at [382, 476] on input "Chips input." at bounding box center [394, 481] width 182 height 32
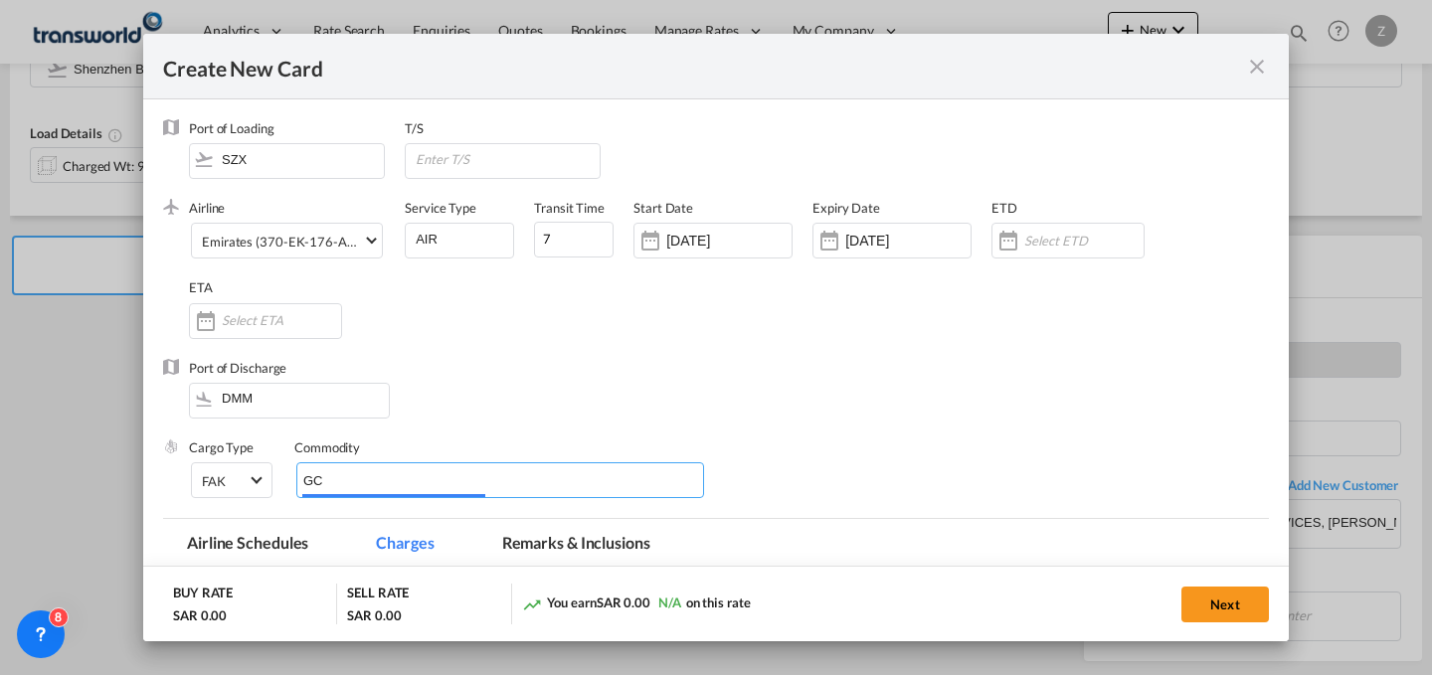
type input "GC"
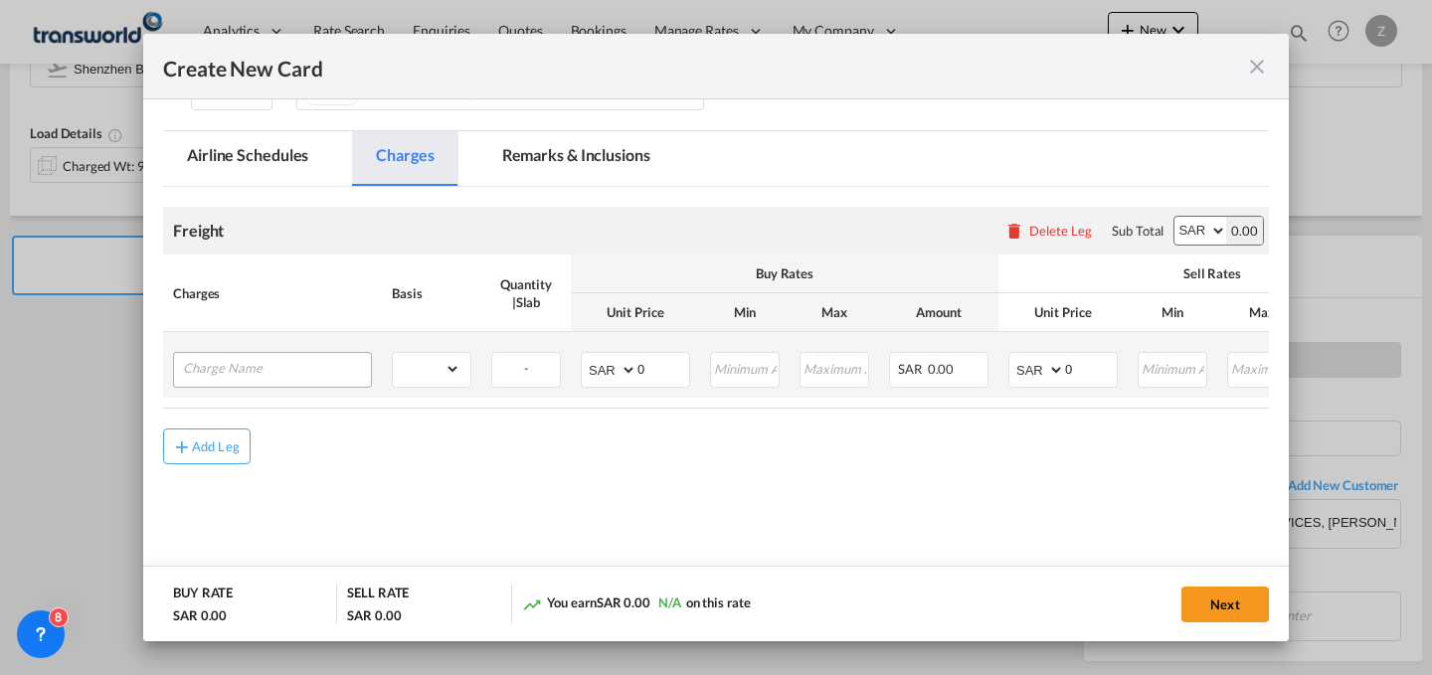
scroll to position [391, 0]
click at [349, 356] on input "Charge Name" at bounding box center [277, 365] width 188 height 30
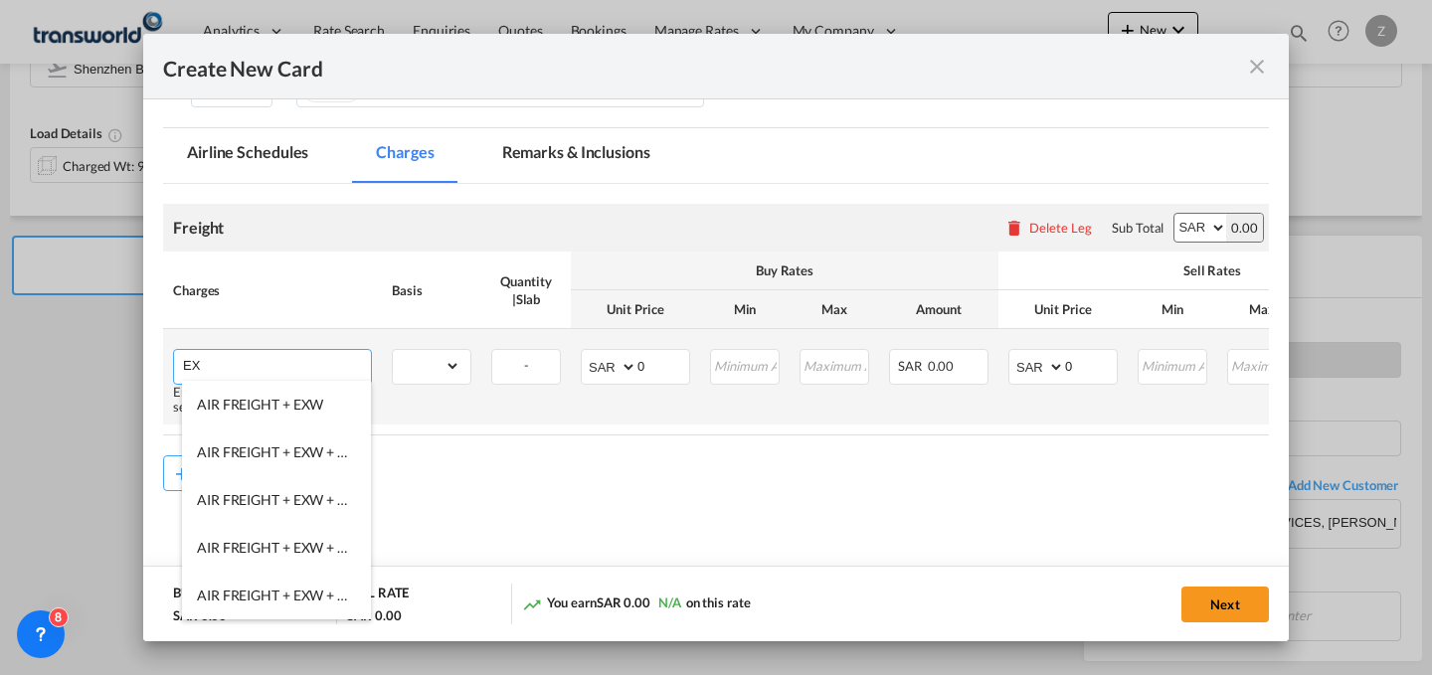
type input "E"
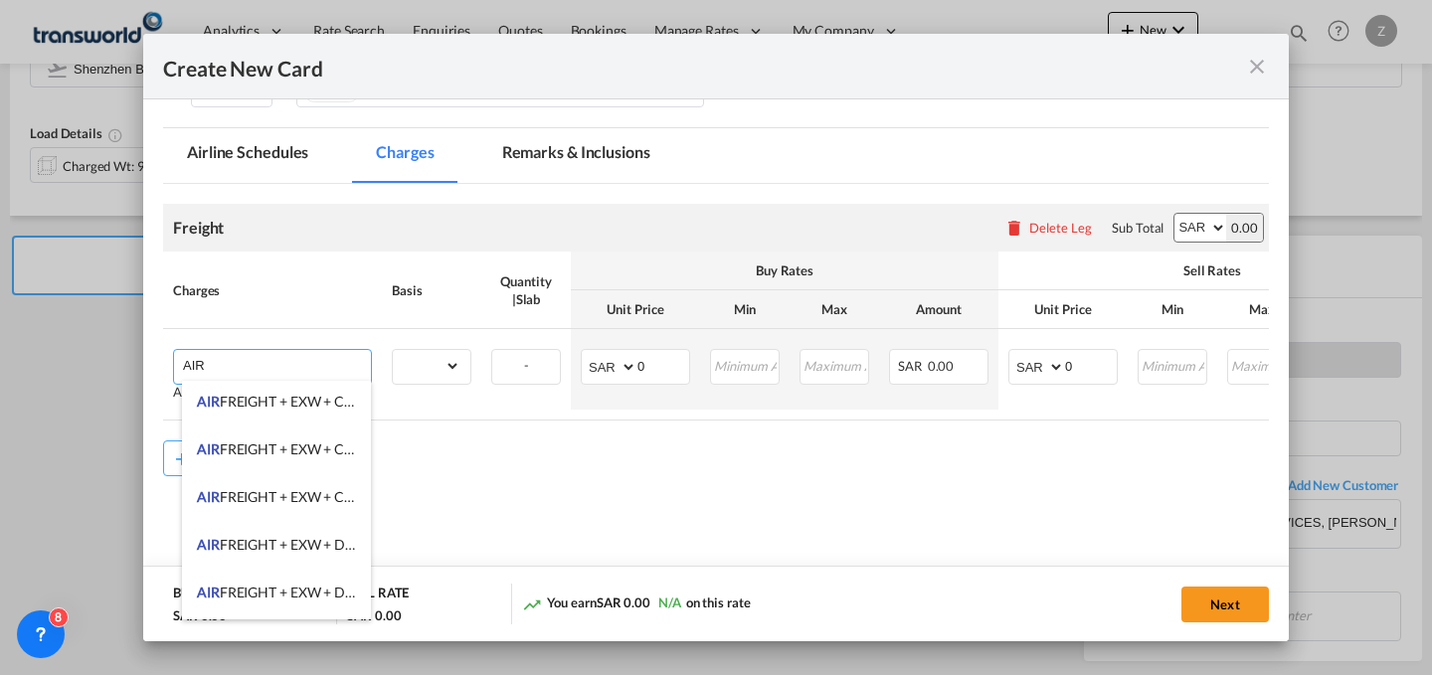
scroll to position [244, 0]
click at [303, 498] on span "AIR FREIGHT + EXW + CLERANCE AND DELIVERY" at bounding box center [352, 494] width 311 height 17
type input "AIR FREIGHT + EXW + CLERANCE AND DELIVERY"
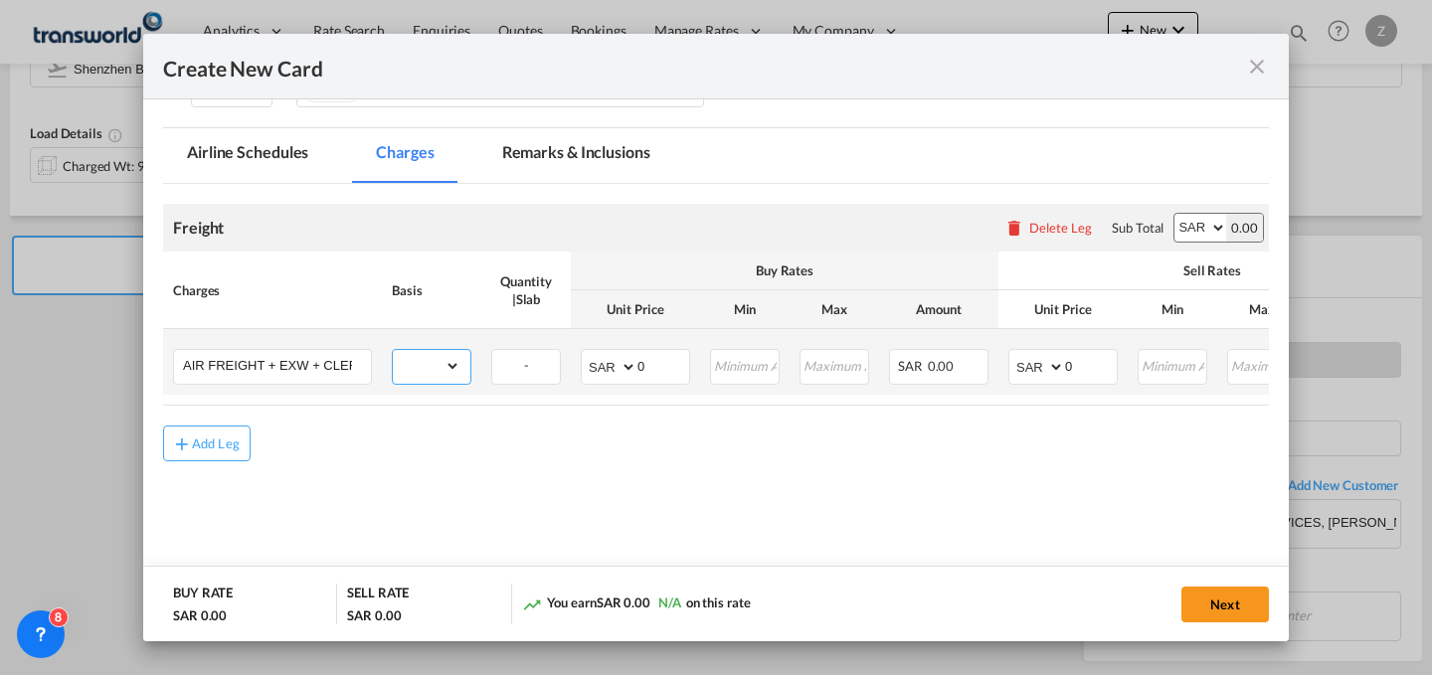
click at [442, 366] on select "gross_weight volumetric_weight per_shipment per_bl per_km % on air freight per_…" at bounding box center [427, 366] width 68 height 32
select select "per_shipment"
click at [393, 350] on select "gross_weight volumetric_weight per_shipment per_bl per_km % on air freight per_…" at bounding box center [427, 366] width 68 height 32
click at [1112, 368] on input "0" at bounding box center [1091, 365] width 52 height 30
type input "995.3"
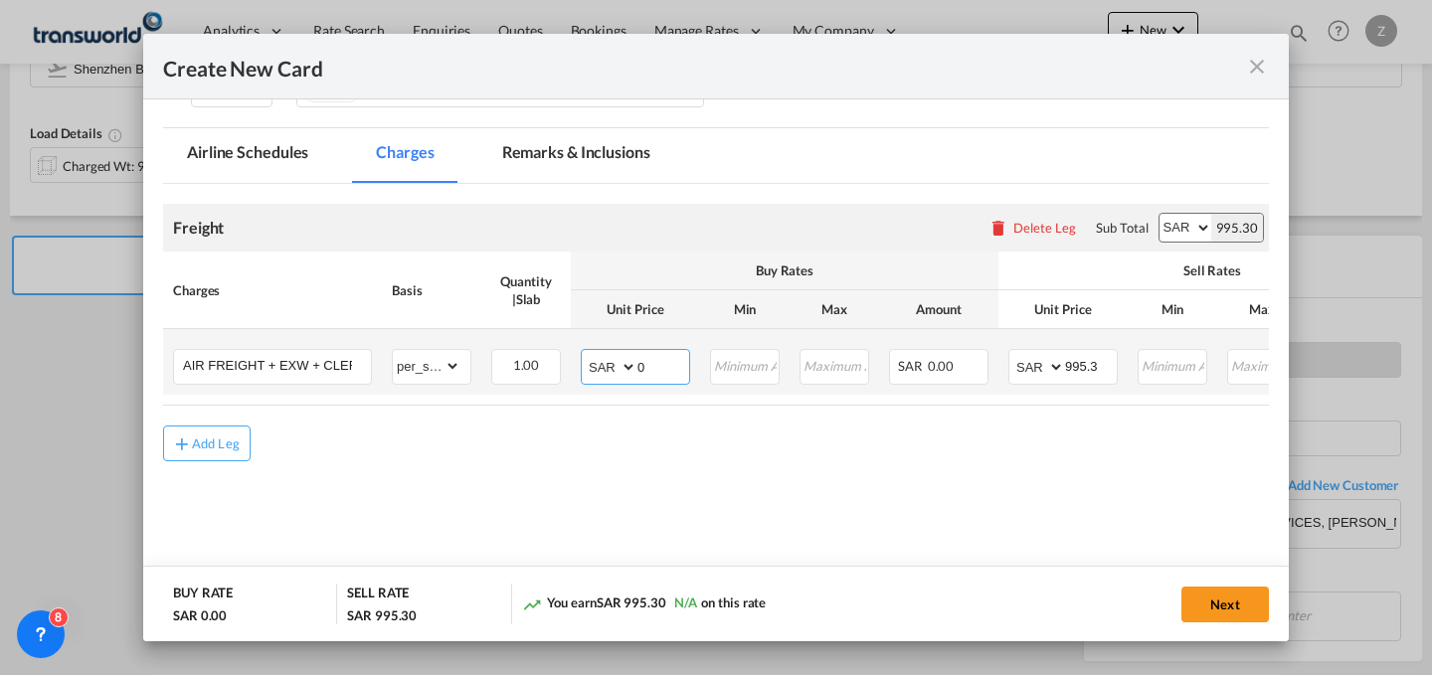
click at [668, 364] on input "0" at bounding box center [664, 365] width 52 height 30
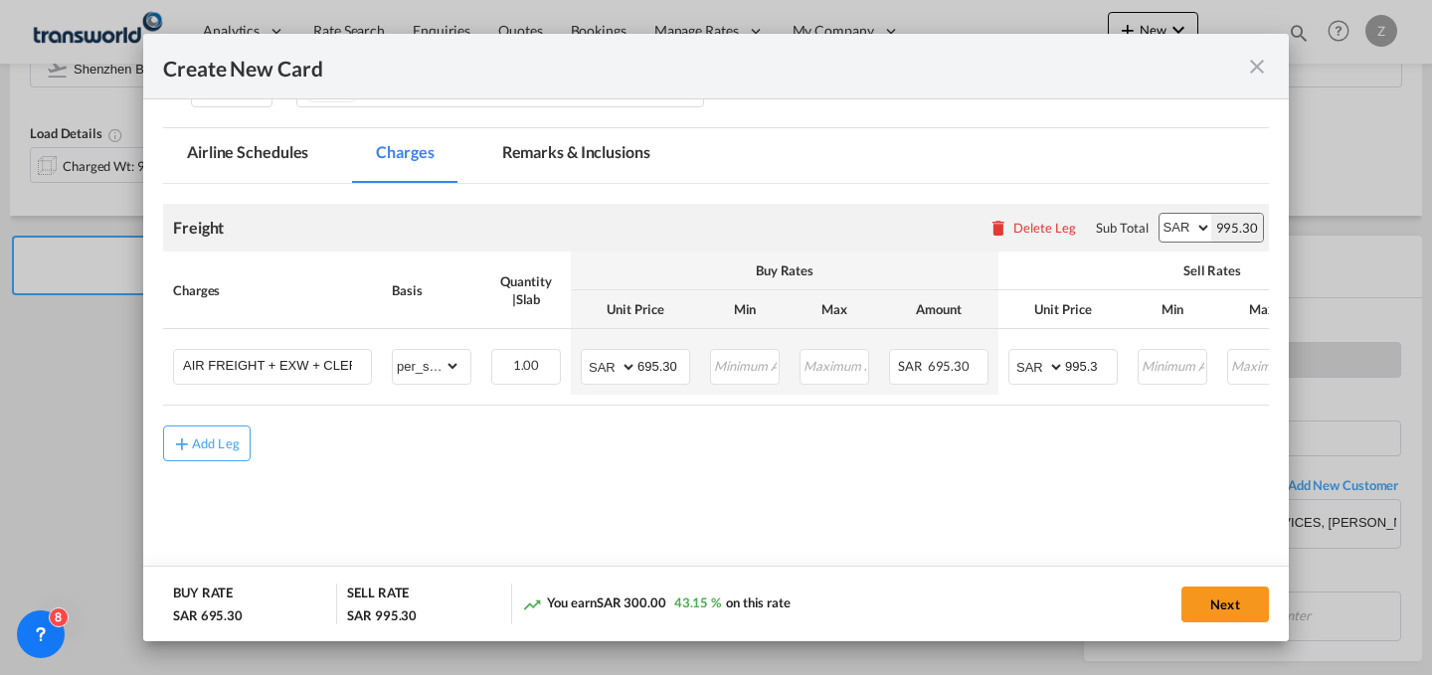
click at [1074, 591] on div "Next" at bounding box center [1059, 604] width 419 height 41
click at [1212, 592] on button "Next" at bounding box center [1226, 605] width 88 height 36
type input "695.3"
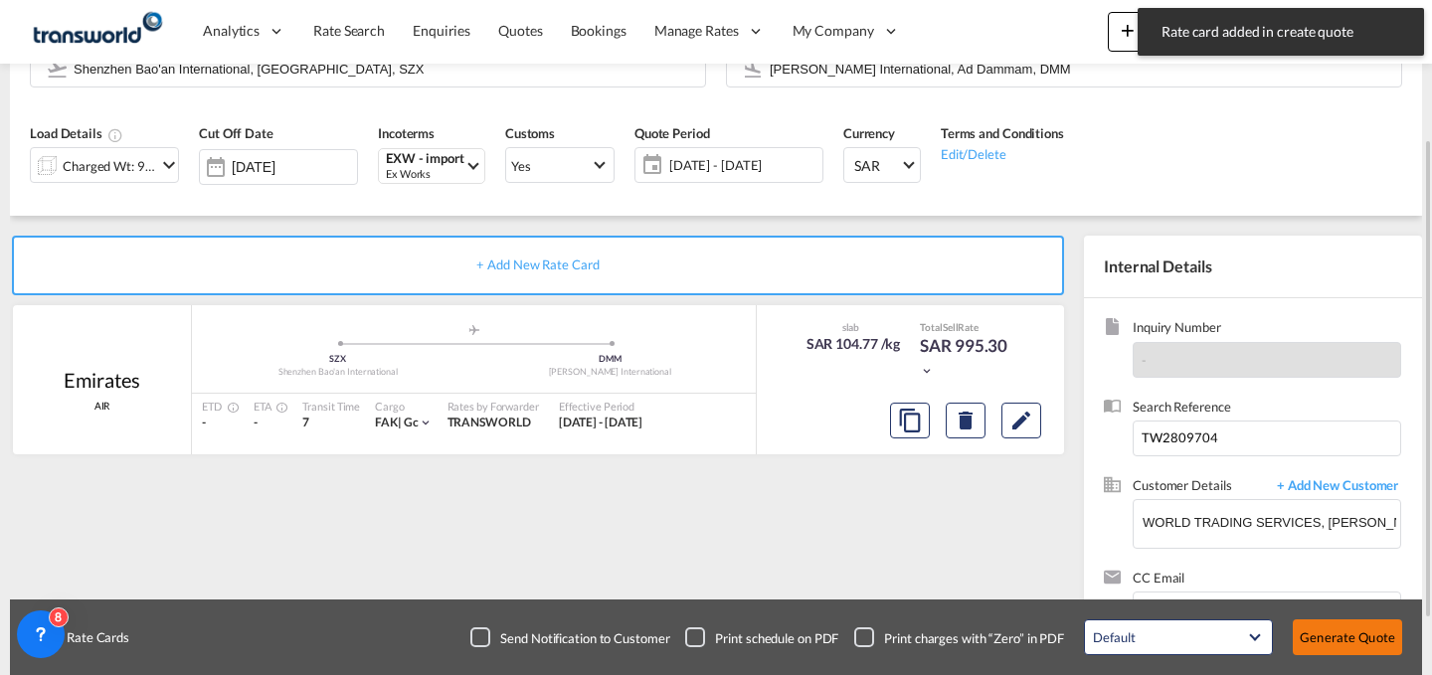
click at [1339, 641] on button "Generate Quote" at bounding box center [1347, 638] width 109 height 36
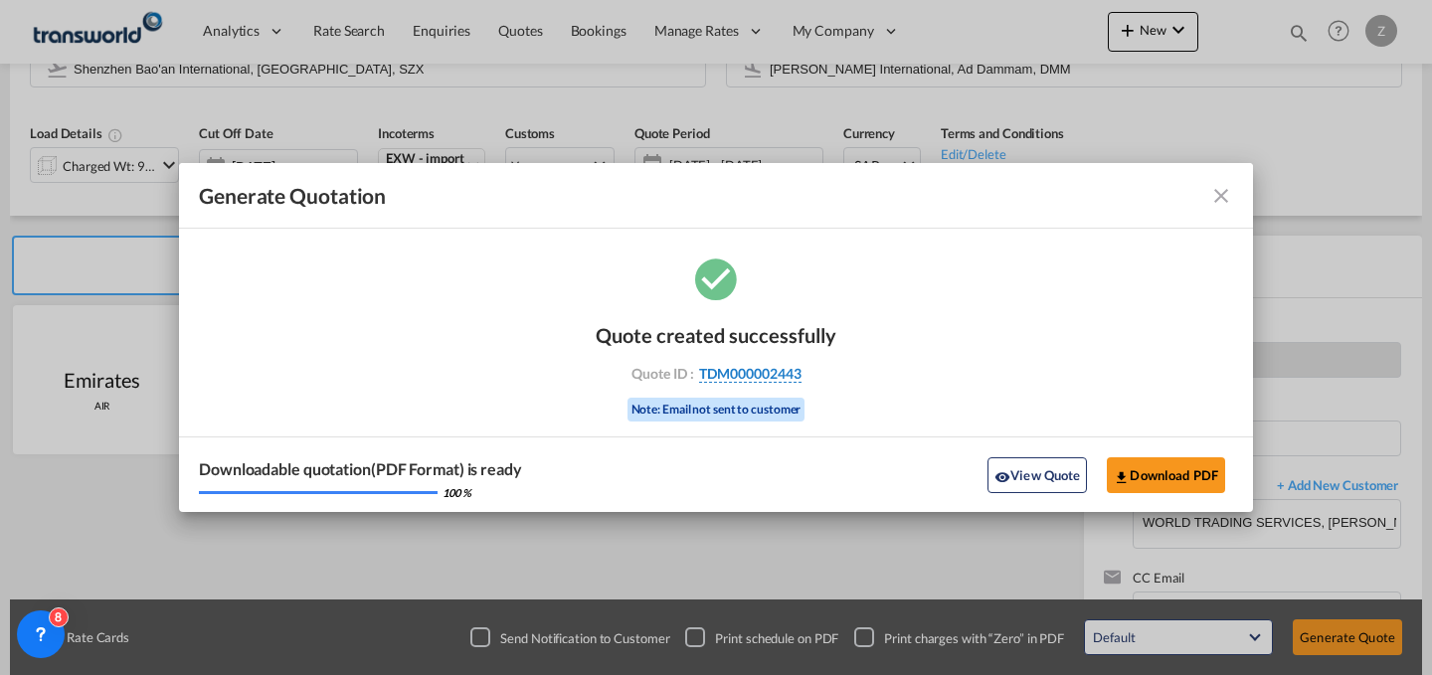
click at [747, 369] on span "TDM000002443" at bounding box center [750, 374] width 102 height 18
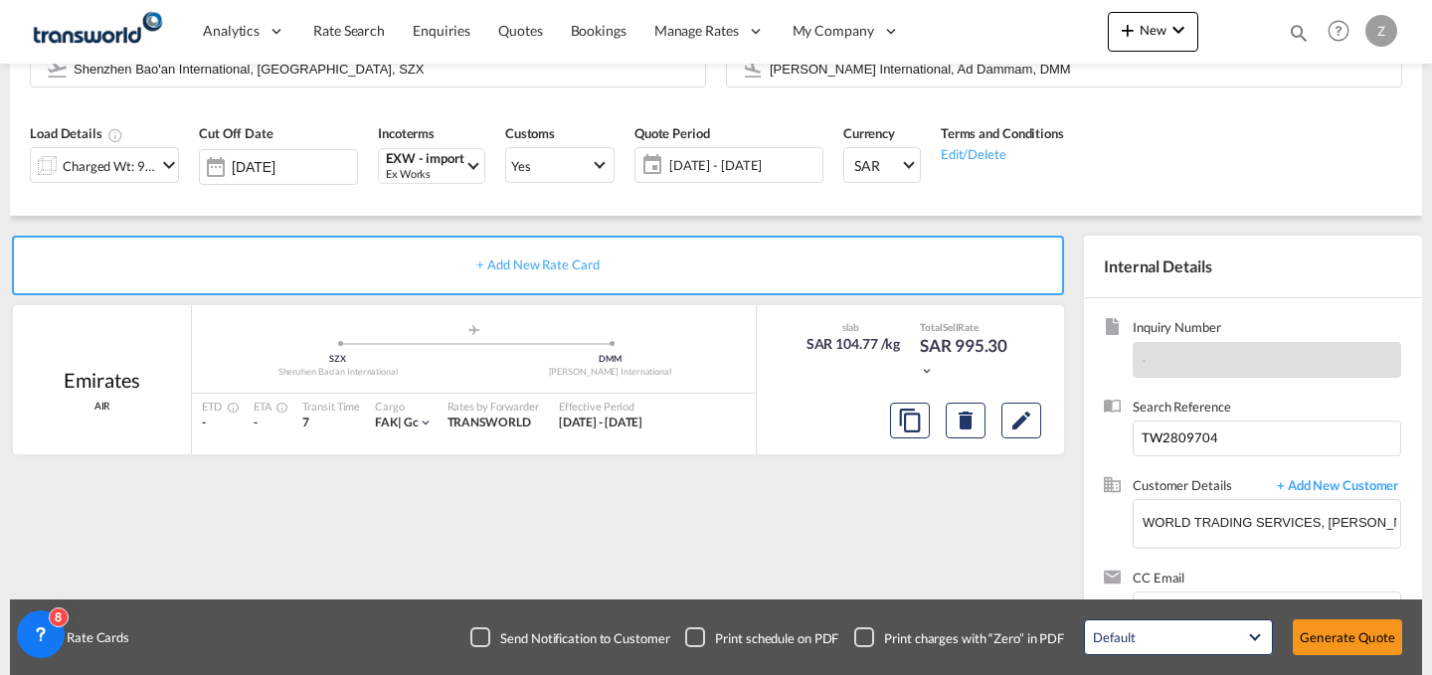
click at [747, 369] on div "Quote created successfully Quote ID : TDM000002443 Note: Email not sent to cust…" at bounding box center [716, 353] width 120 height 67
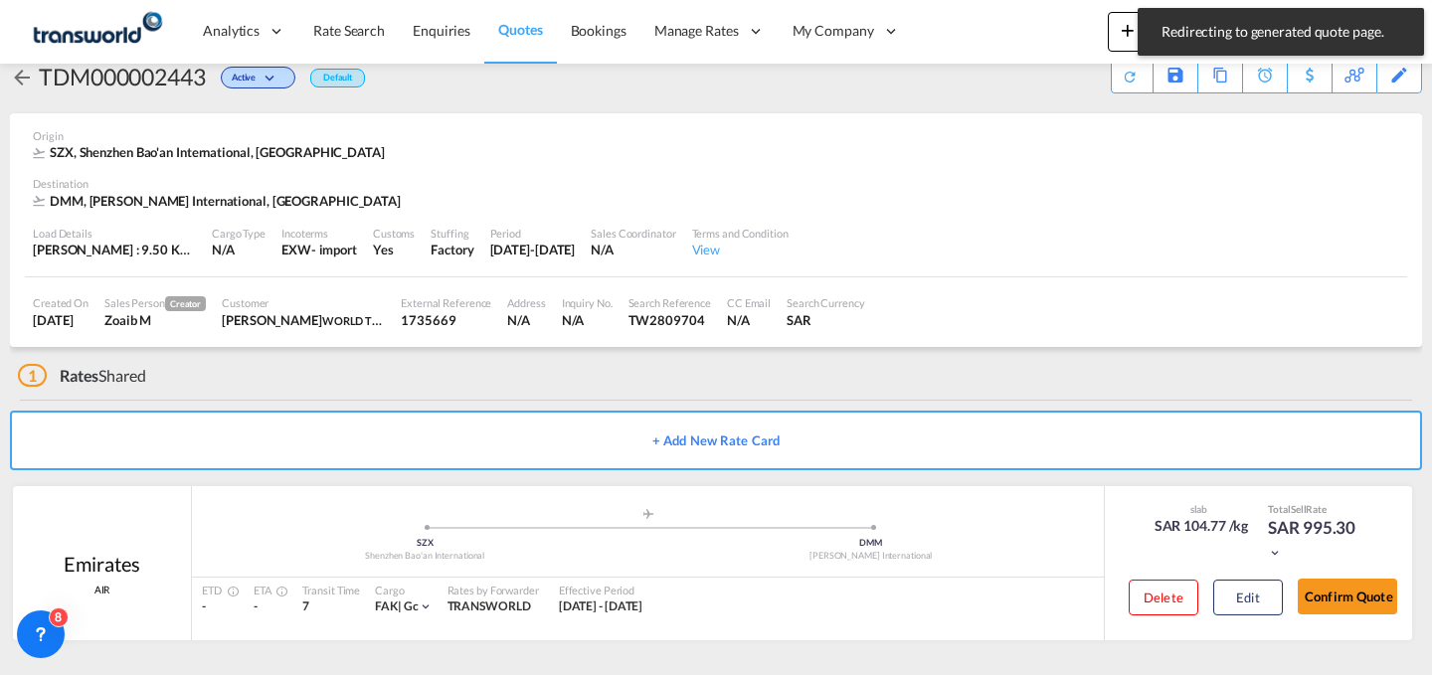
scroll to position [38, 0]
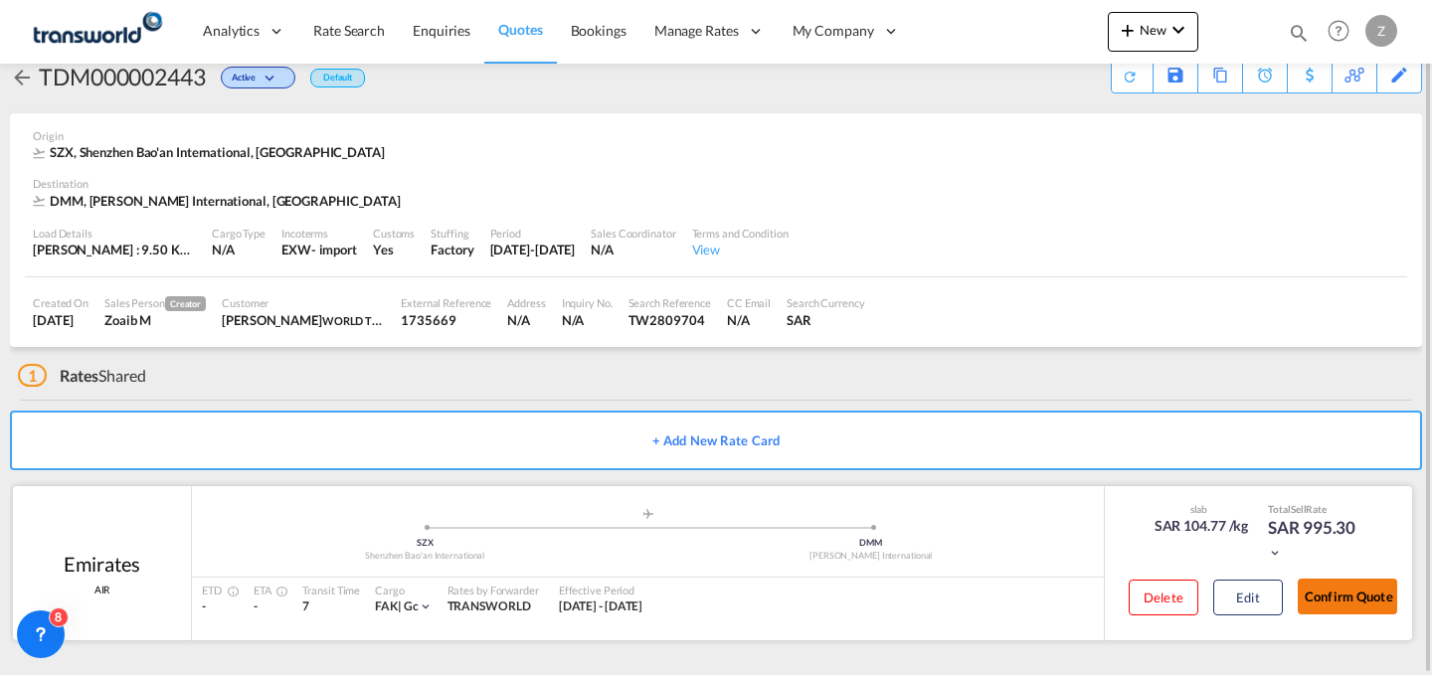
click at [1348, 589] on button "Confirm Quote" at bounding box center [1347, 597] width 99 height 36
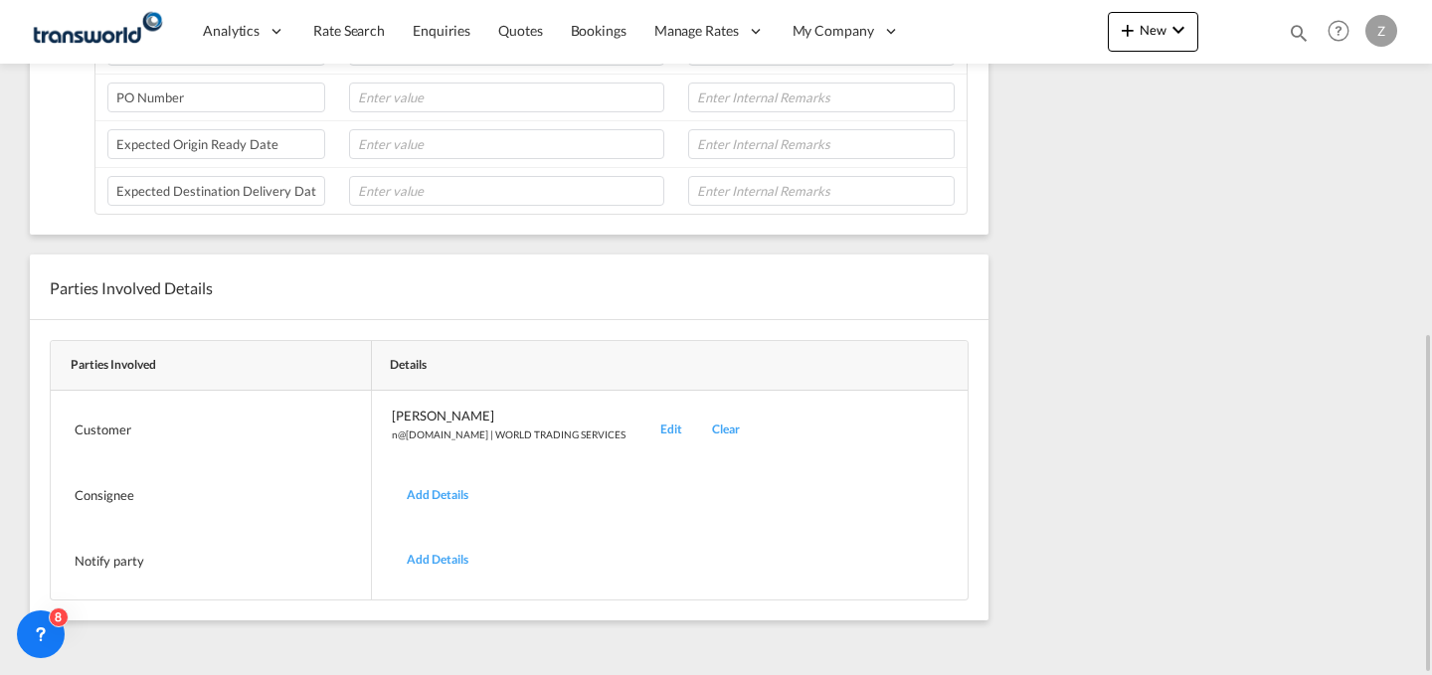
click at [645, 428] on div "Edit" at bounding box center [671, 430] width 52 height 47
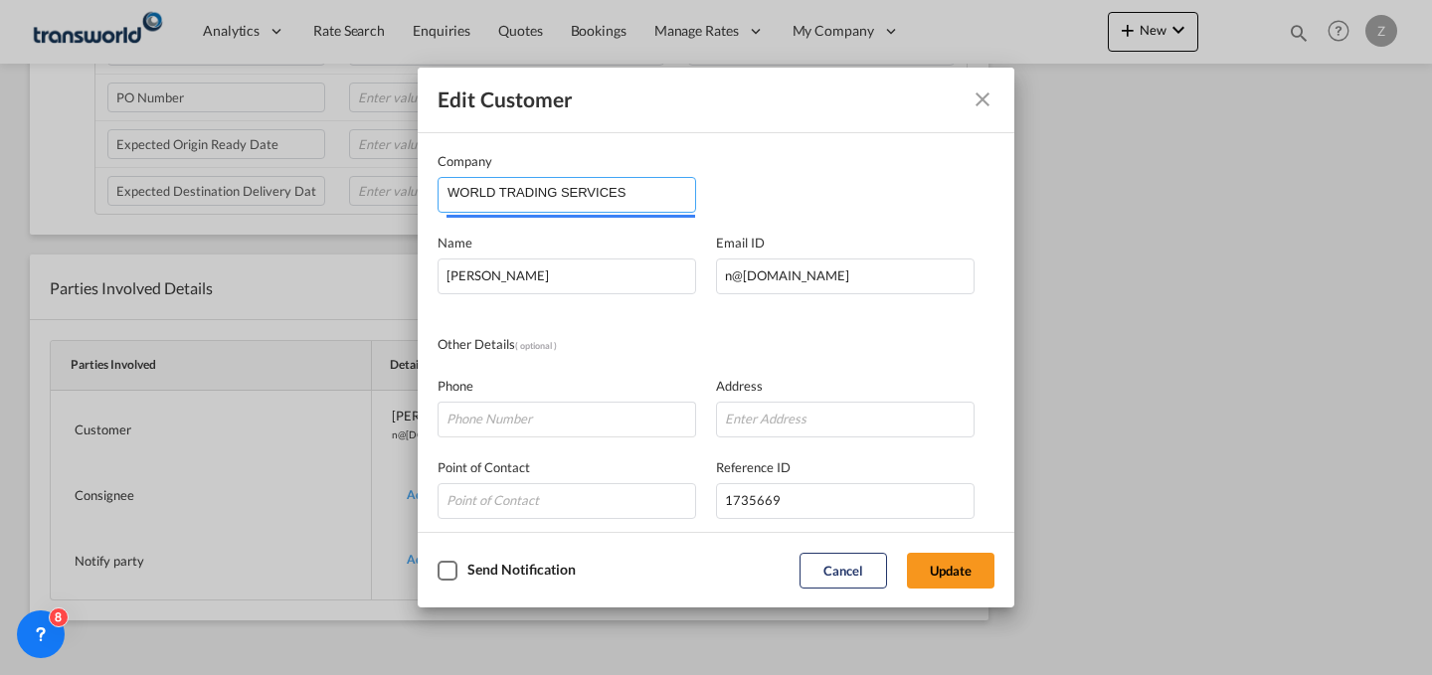
drag, startPoint x: 654, startPoint y: 188, endPoint x: 218, endPoint y: 253, distance: 441.4
click at [218, 253] on div "Edit Customer Company WORLD TRADING SERVICES Name [PERSON_NAME] Email ID [EMAIL…" at bounding box center [716, 337] width 1432 height 675
type input "A"
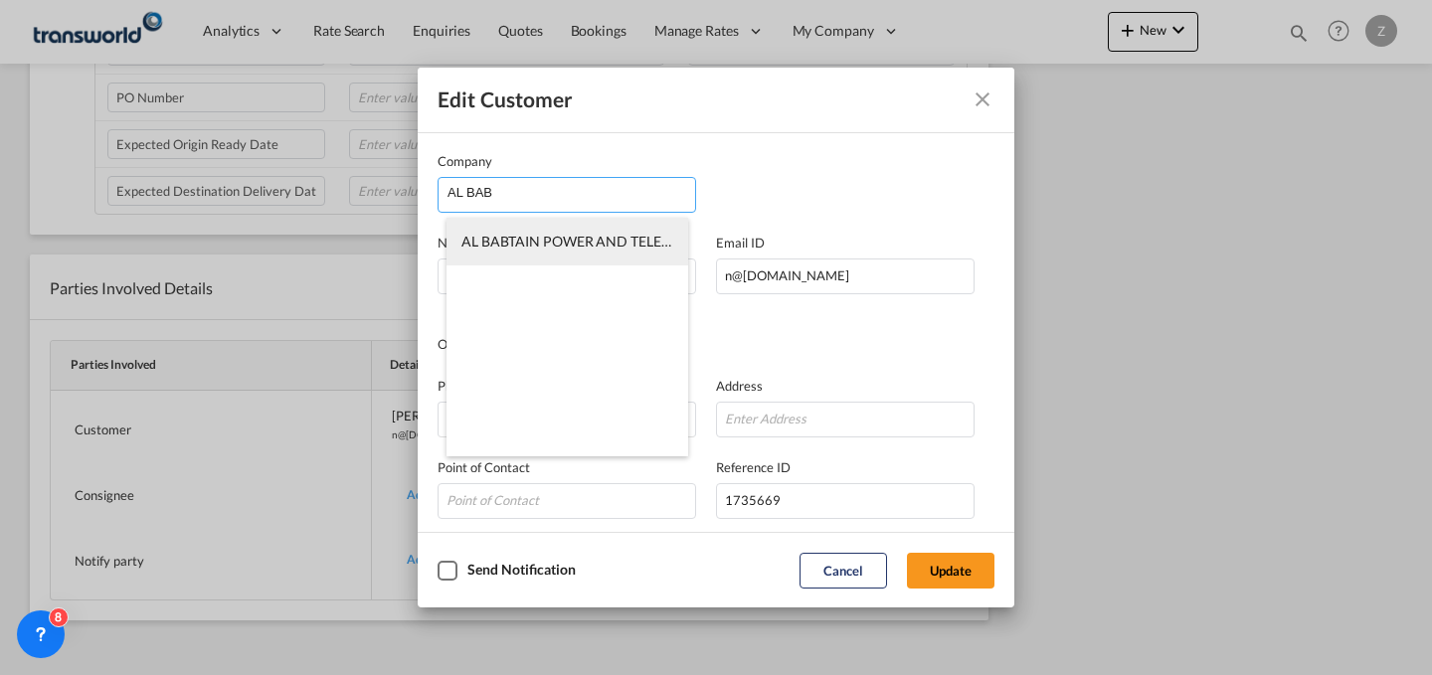
click at [552, 263] on li "AL BABTAIN POWER AND TELECOM CO" at bounding box center [568, 242] width 242 height 48
type input "AL BABTAIN POWER AND TELECOM CO"
type input "551485479"
type input "1822684"
type input "14335"
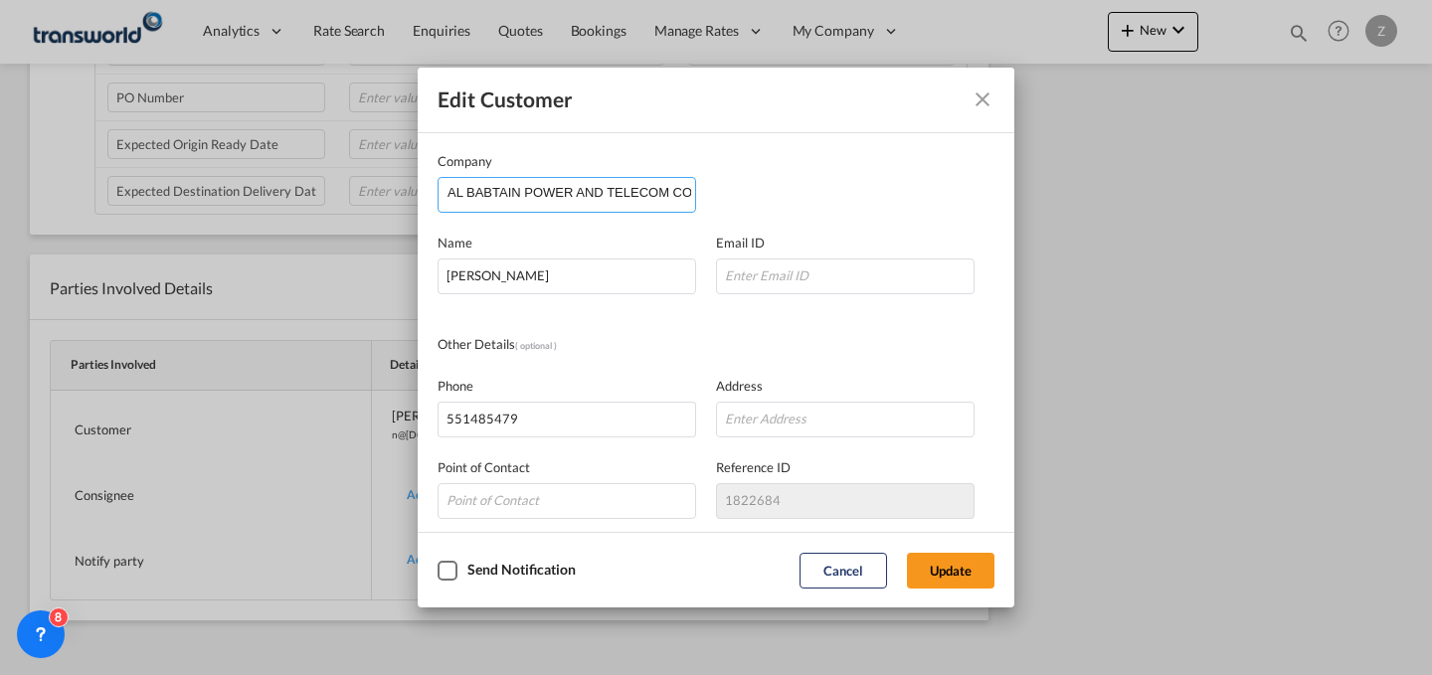
click at [651, 188] on input "AL BABTAIN POWER AND TELECOM CO" at bounding box center [572, 193] width 248 height 30
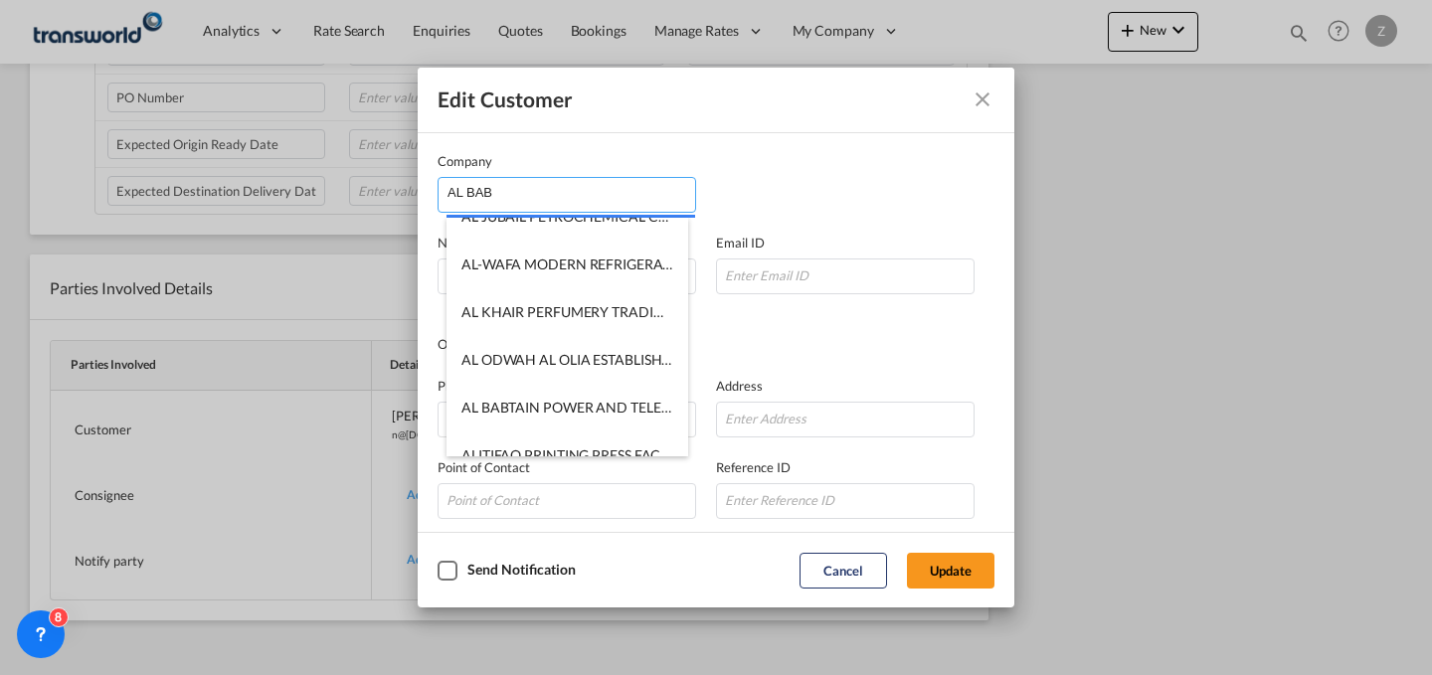
scroll to position [0, 0]
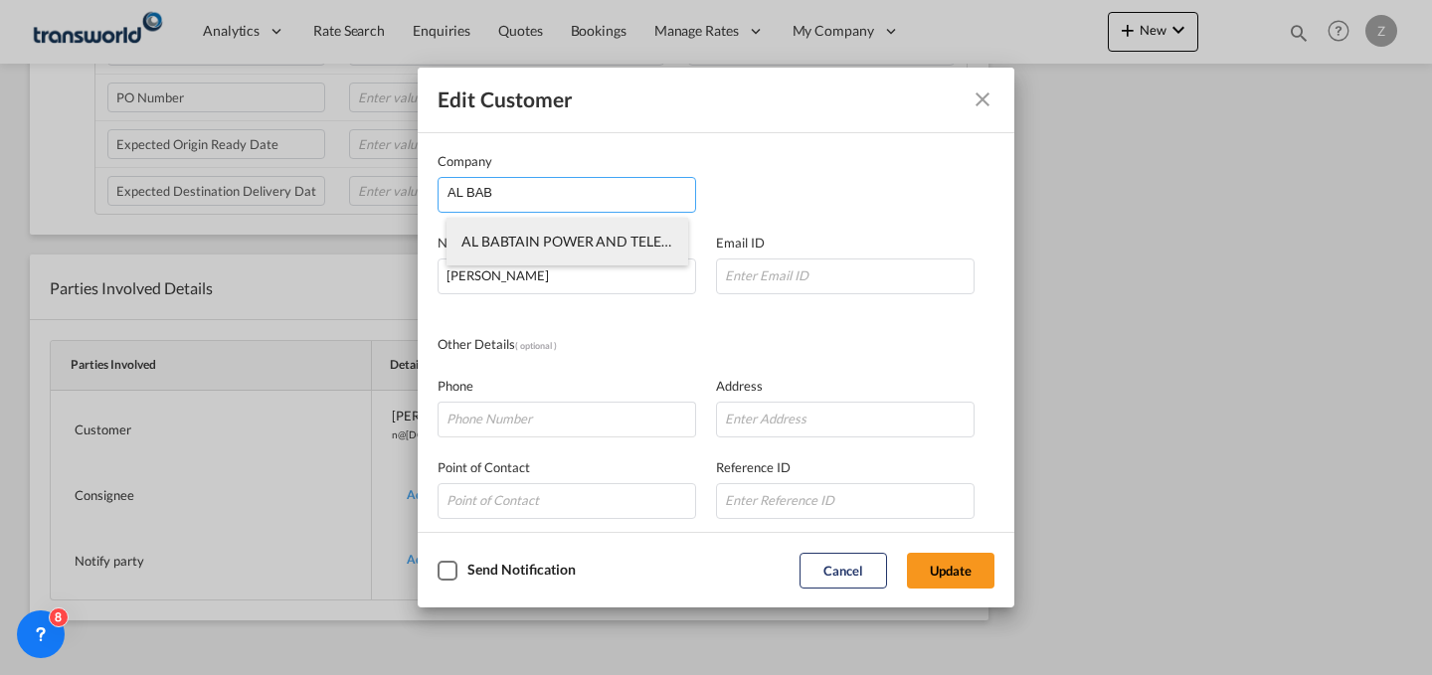
click at [574, 242] on span "AL BABTAIN POWER AND TELECOM CO" at bounding box center [589, 241] width 257 height 17
type input "AL BABTAIN POWER AND TELECOM CO"
type input "551485479"
type input "1822684"
type input "14335"
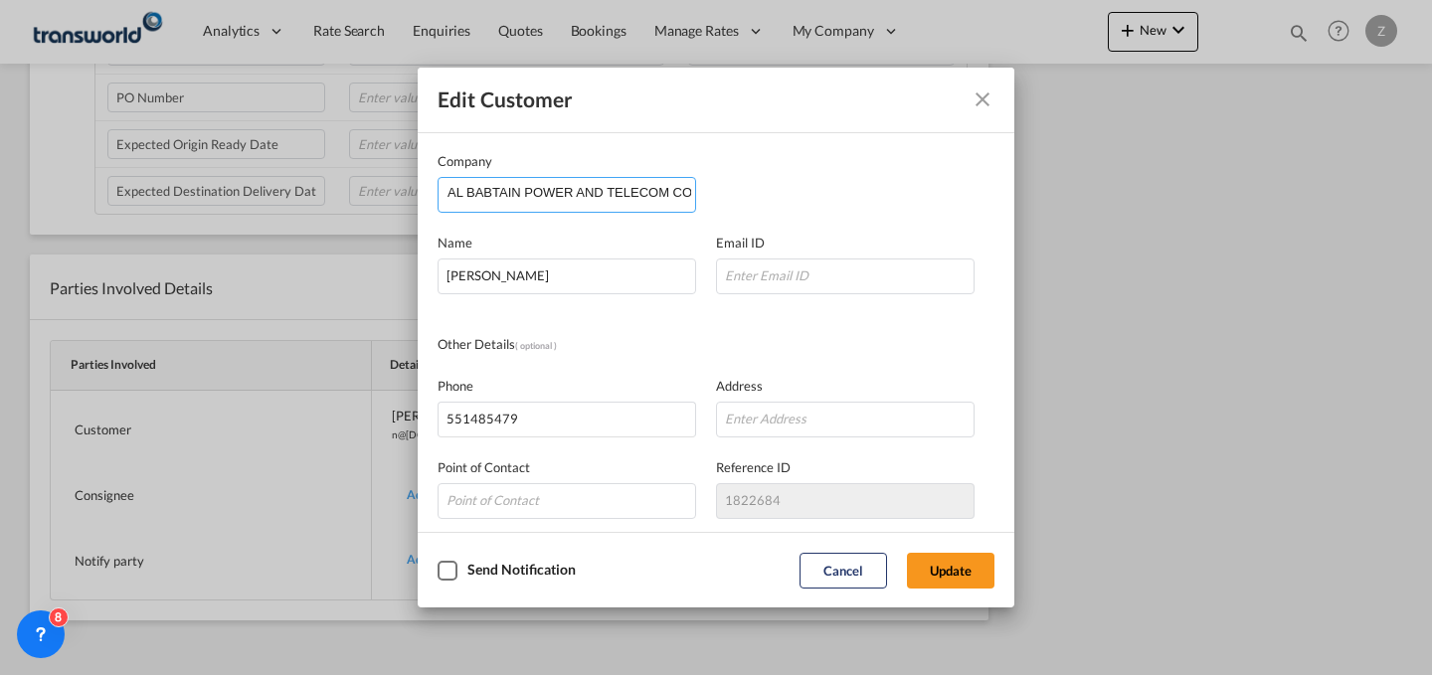
click at [648, 198] on input "AL BABTAIN POWER AND TELECOM CO" at bounding box center [572, 193] width 248 height 30
type input "\"
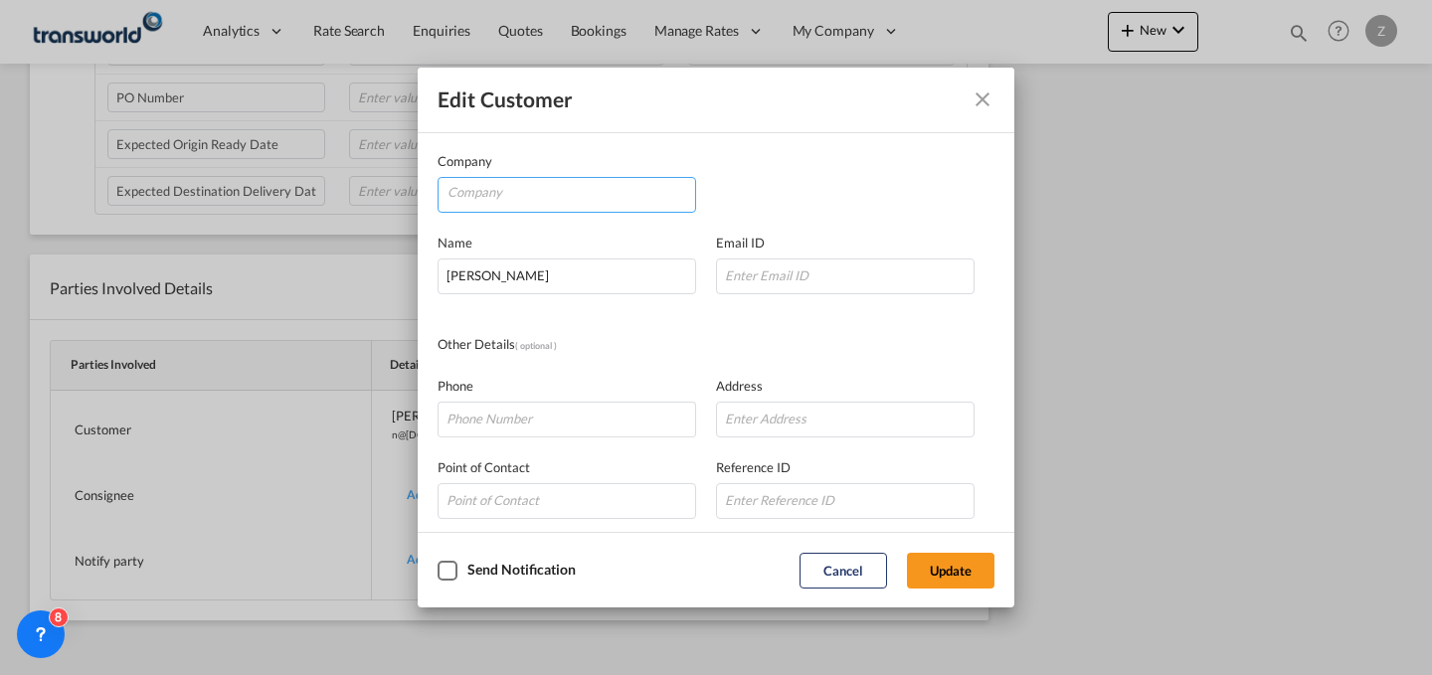
type input "A"
type input "B"
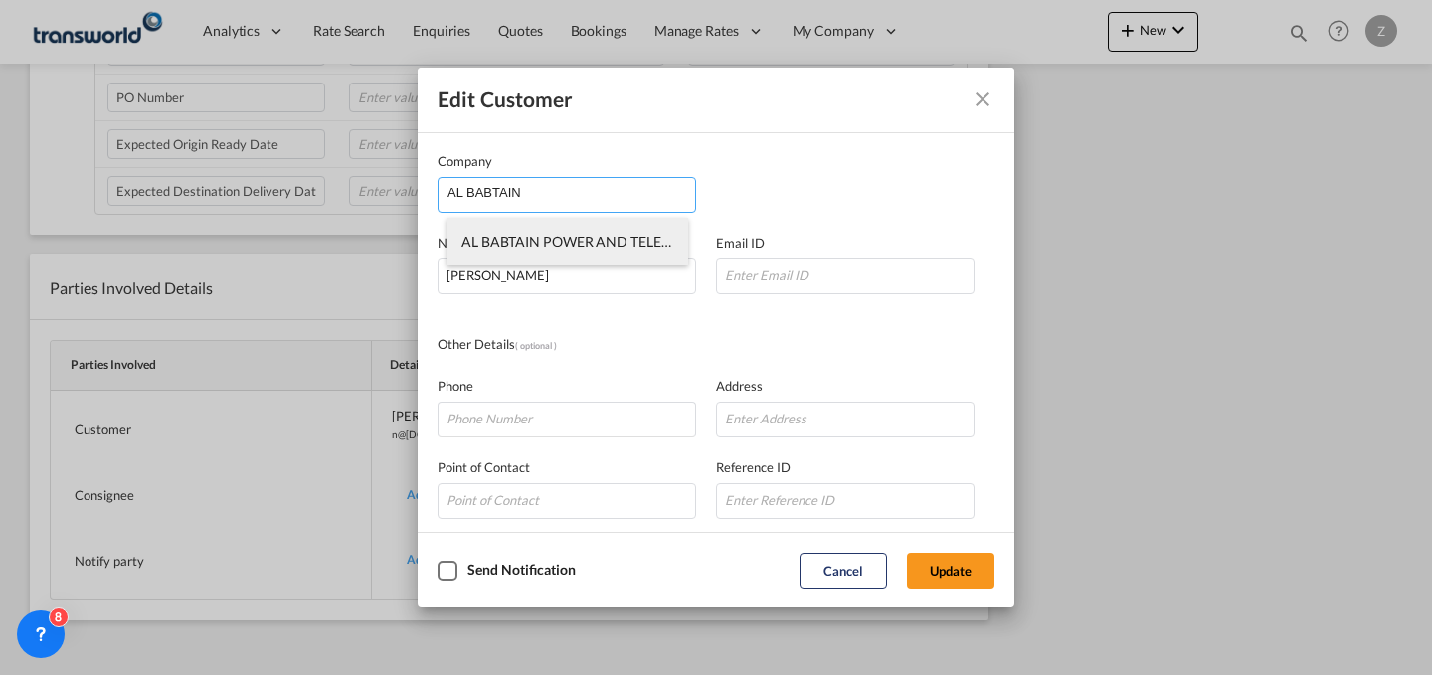
click at [592, 253] on li "AL BABTAIN POWER AND TELECOM CO" at bounding box center [568, 242] width 242 height 48
type input "AL BABTAIN POWER AND TELECOM CO"
type input "551485479"
type input "1822684"
type input "14335"
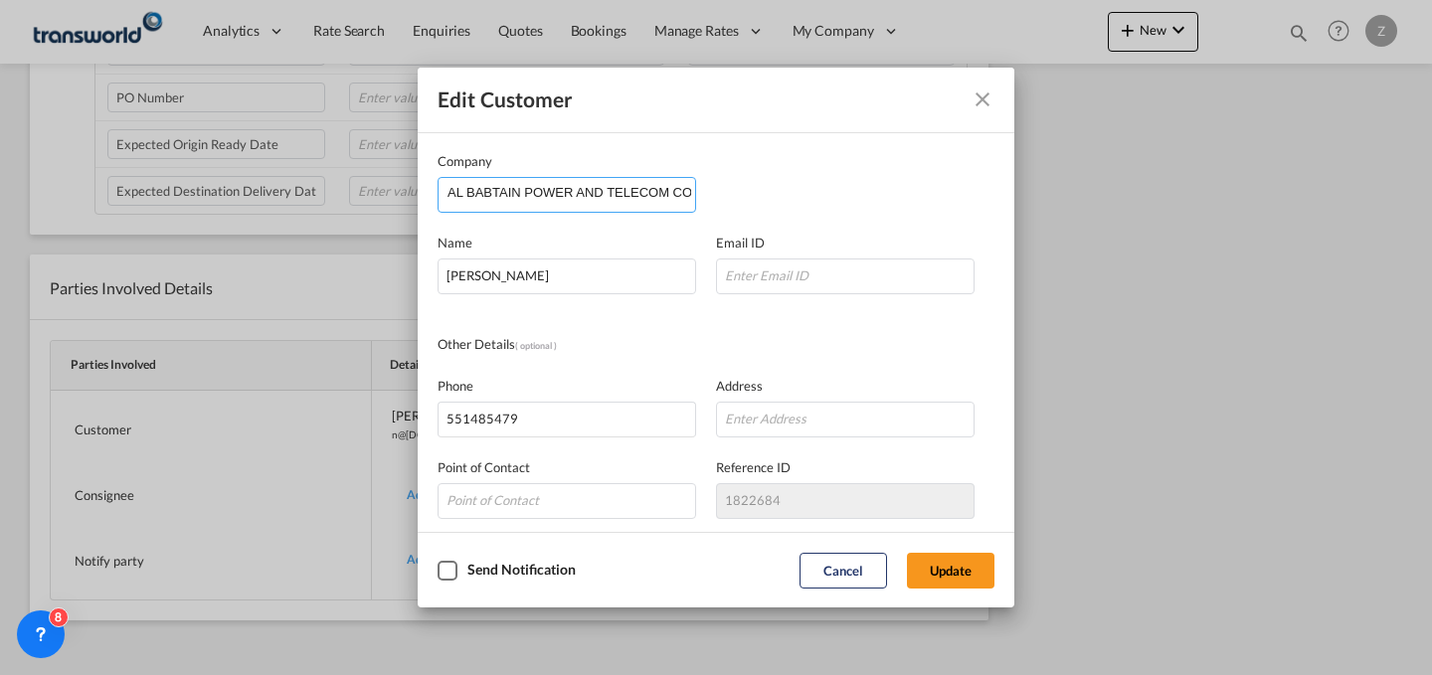
click at [631, 198] on input "AL BABTAIN POWER AND TELECOM CO" at bounding box center [572, 193] width 248 height 30
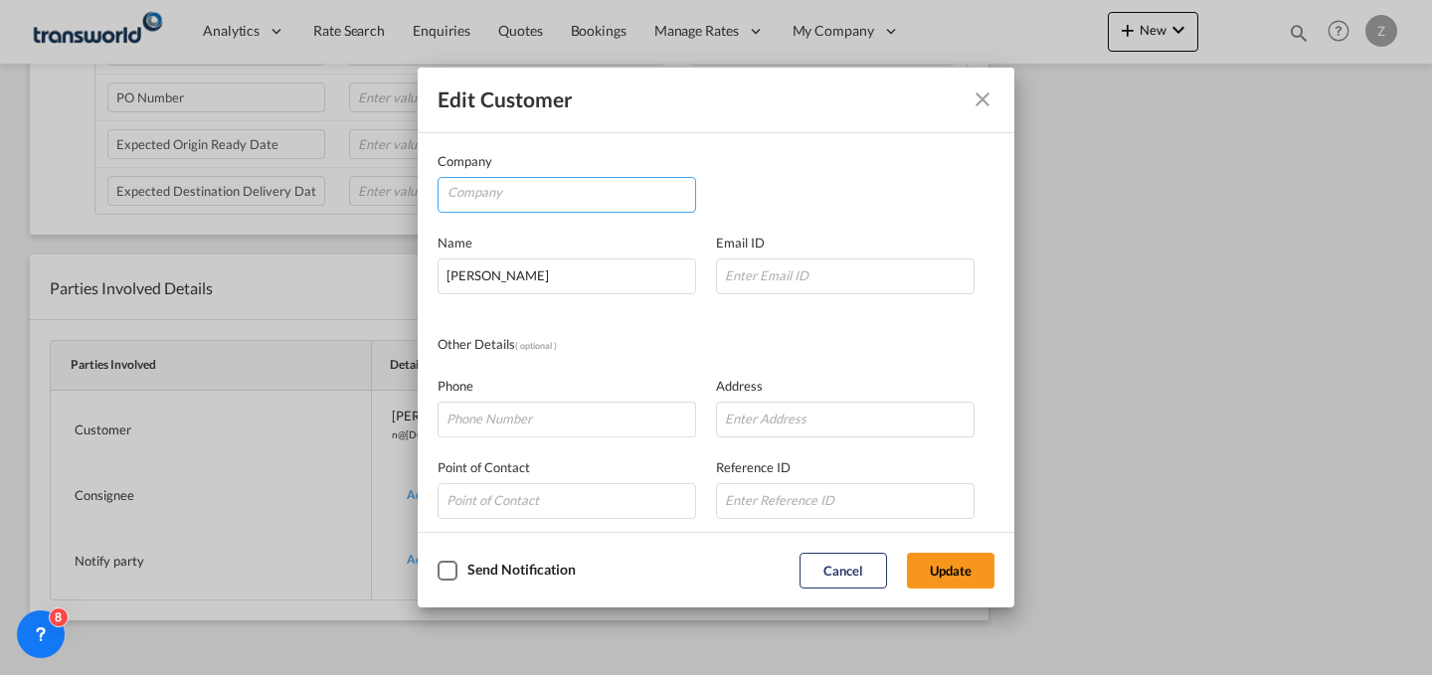
click at [631, 198] on input "Company" at bounding box center [572, 193] width 248 height 30
type input "B"
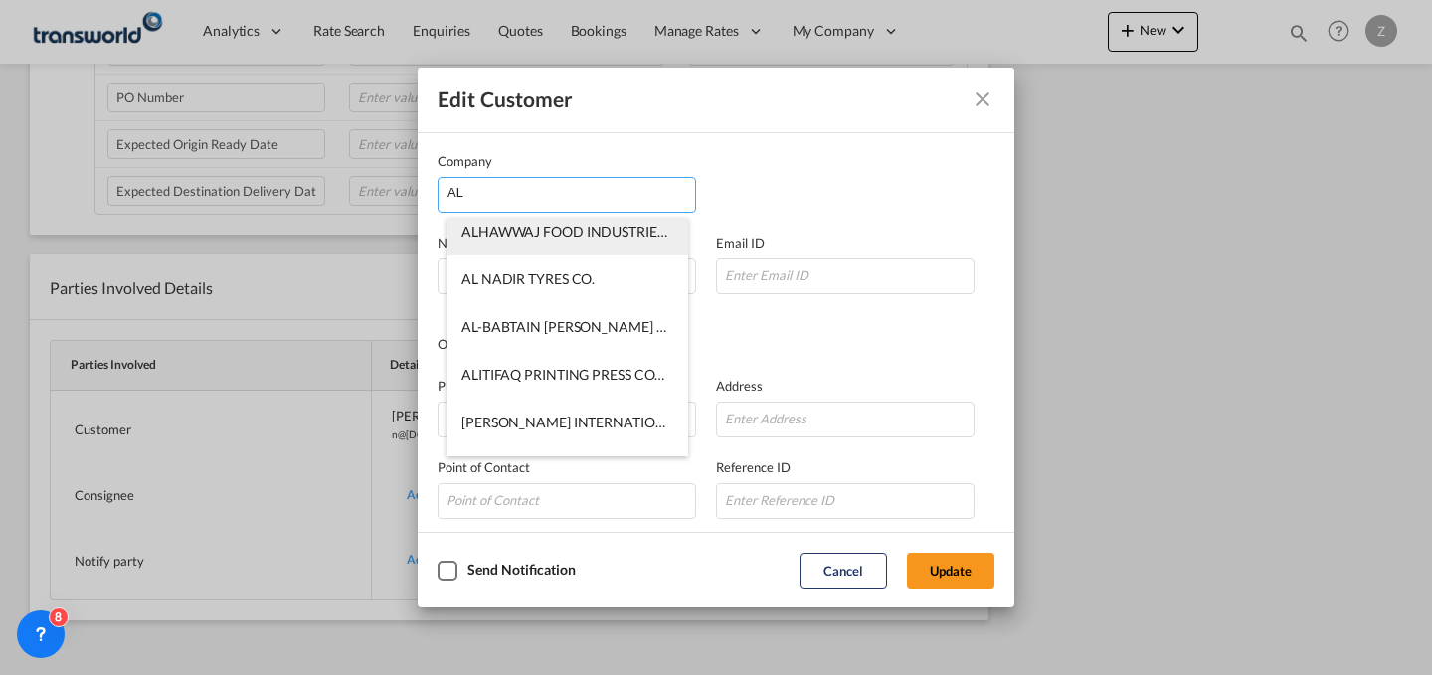
scroll to position [110, 0]
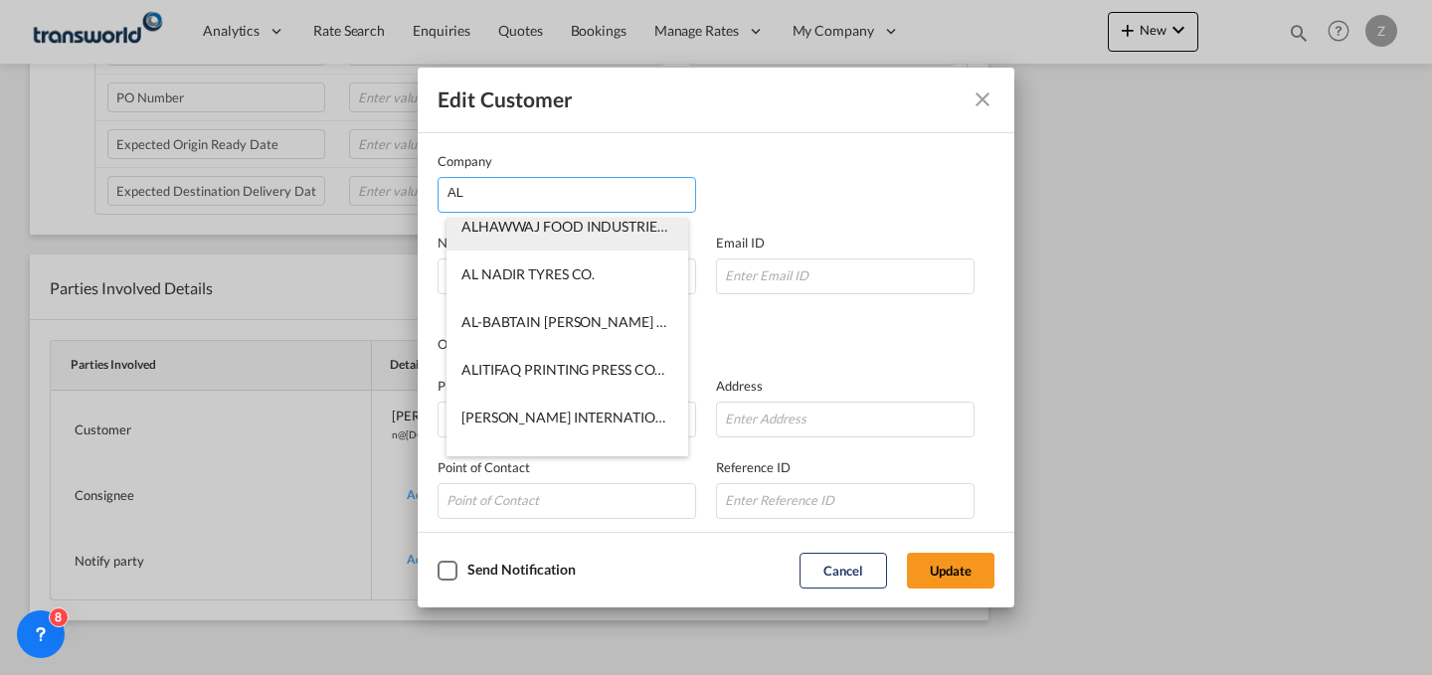
click at [564, 322] on span "AL-BABTAIN [PERSON_NAME] TELECOMMUNICATION CO. LTD." at bounding box center [663, 321] width 405 height 17
type input "AL-BABTAIN [PERSON_NAME] TELECOMMUNICATION CO. LTD."
type input "[PERSON_NAME][EMAIL_ADDRESS][DOMAIN_NAME]"
type input "112506900"
type input "1211077"
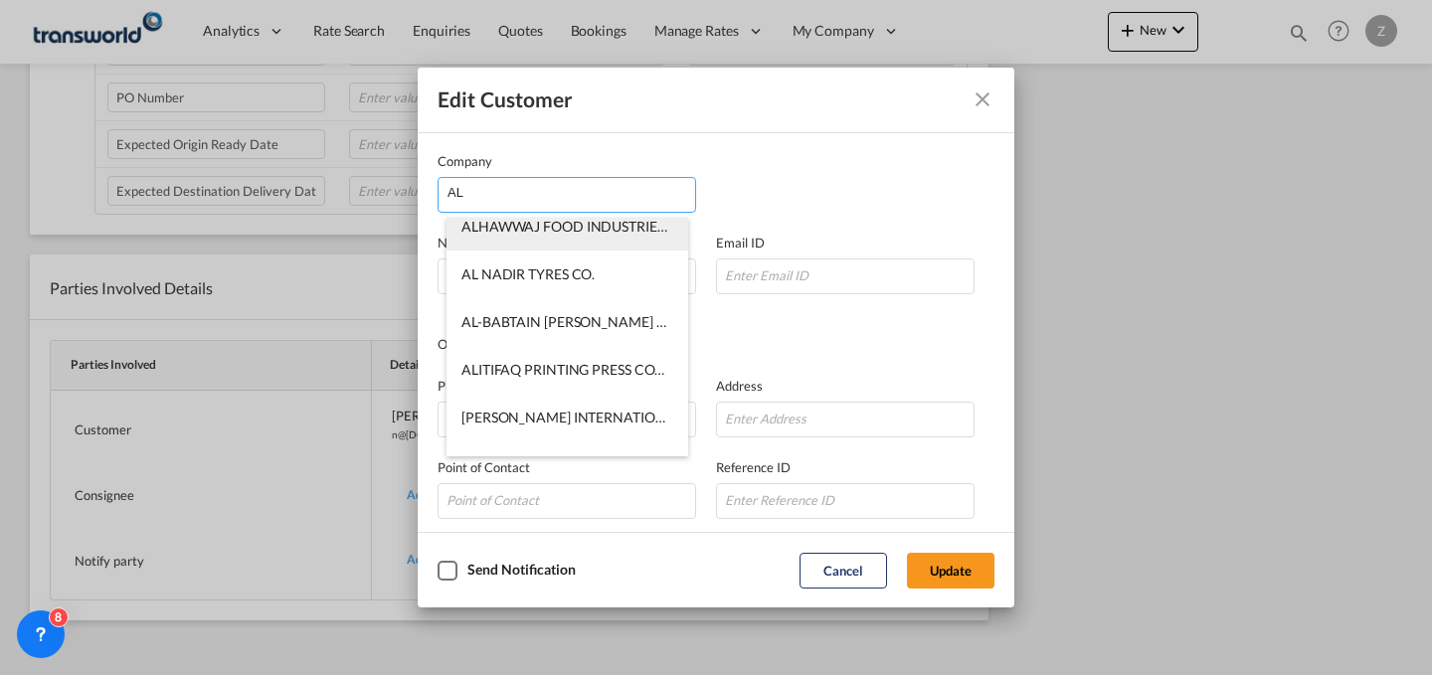
type input "14275"
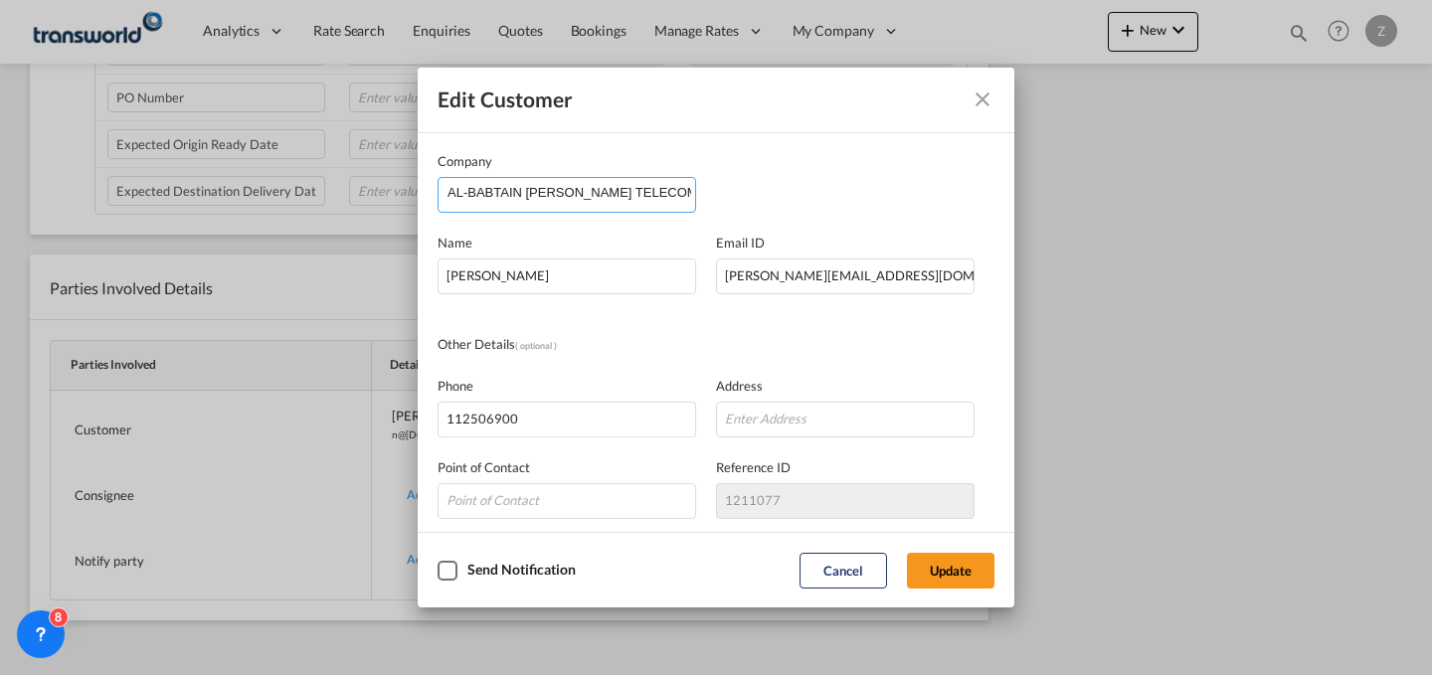
click at [629, 191] on input "AL-BABTAIN [PERSON_NAME] TELECOMMUNICATION CO. LTD." at bounding box center [572, 193] width 248 height 30
drag, startPoint x: 526, startPoint y: 190, endPoint x: 843, endPoint y: 185, distance: 317.3
click at [843, 185] on div "Company AL-BABTAIN [PERSON_NAME] TELECOMMUNICATION CO. LTD." at bounding box center [716, 182] width 557 height 62
type input "AL-BABTAIN"
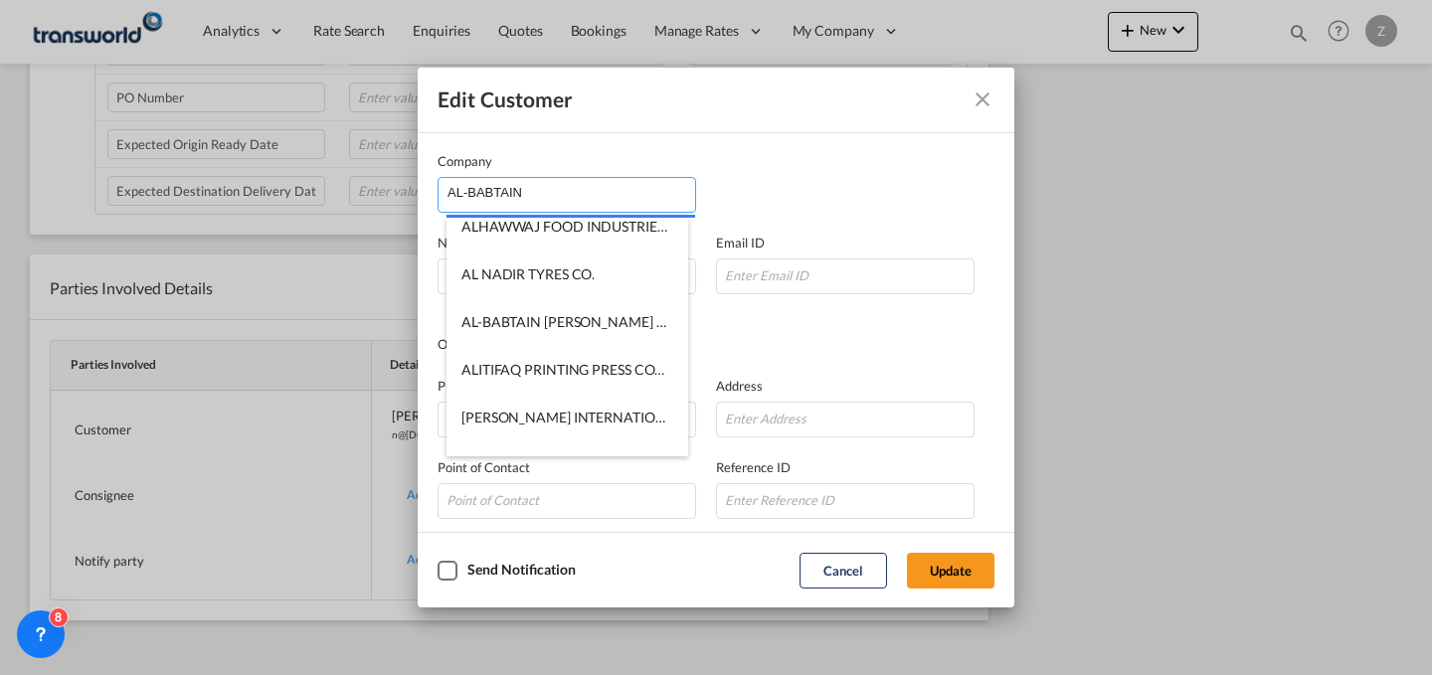
scroll to position [0, 0]
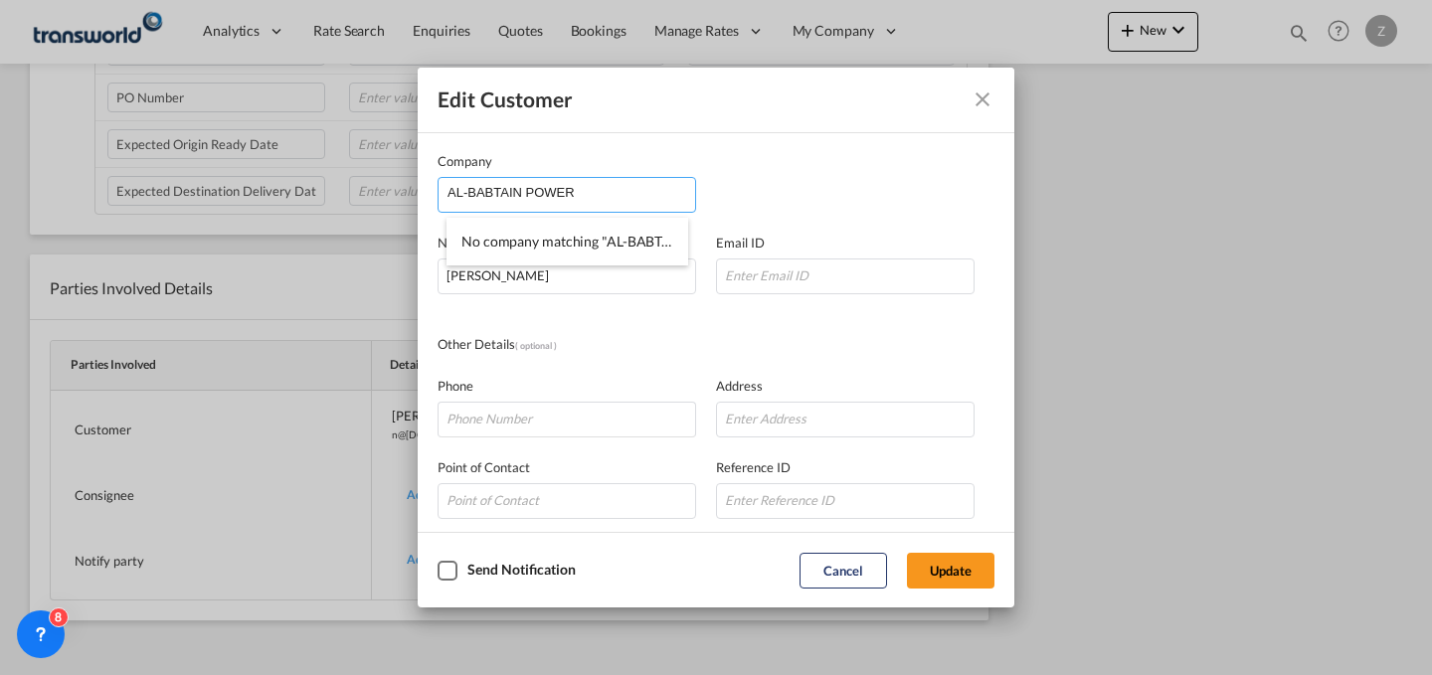
drag, startPoint x: 599, startPoint y: 189, endPoint x: 459, endPoint y: 196, distance: 139.4
click at [459, 196] on input "AL-BABTAIN POWER" at bounding box center [572, 193] width 248 height 30
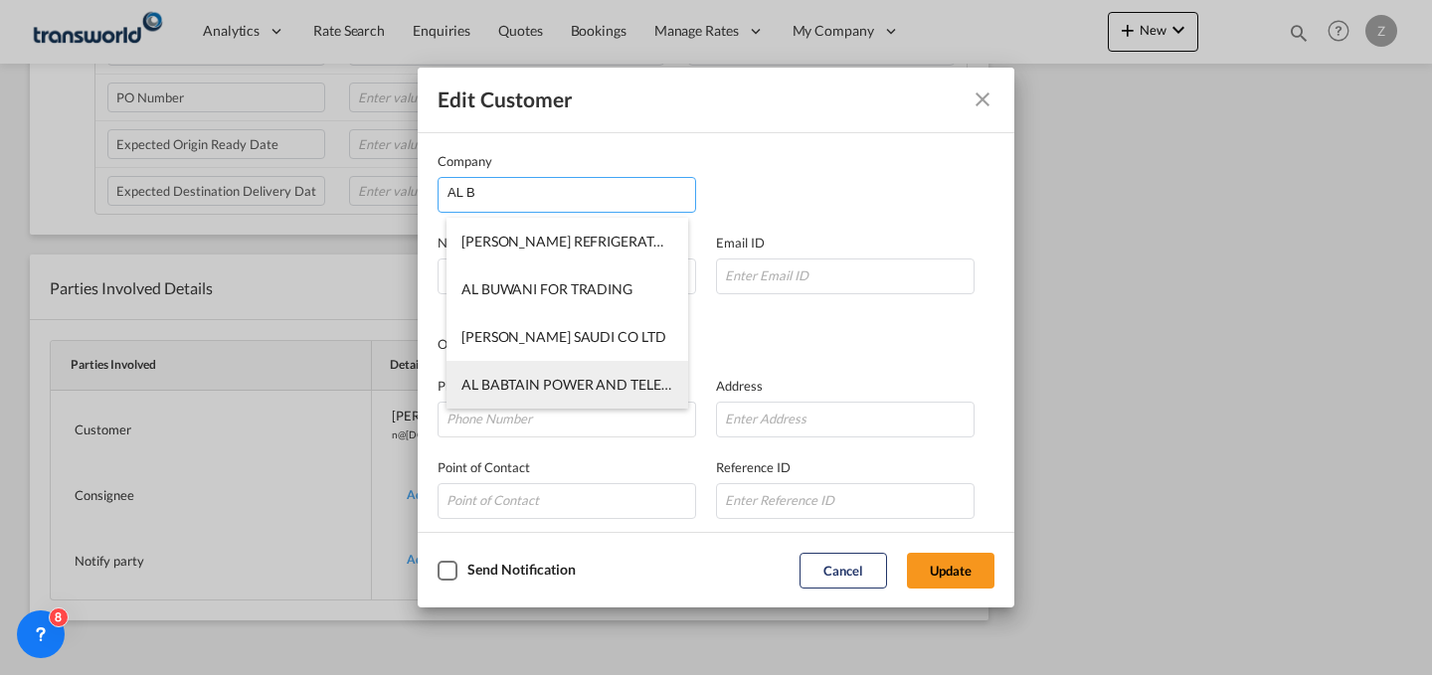
click at [548, 376] on span "AL BABTAIN POWER AND TELECOM CO" at bounding box center [589, 384] width 257 height 17
type input "AL BABTAIN POWER AND TELECOM CO"
type input "551485479"
type input "1822684"
type input "14335"
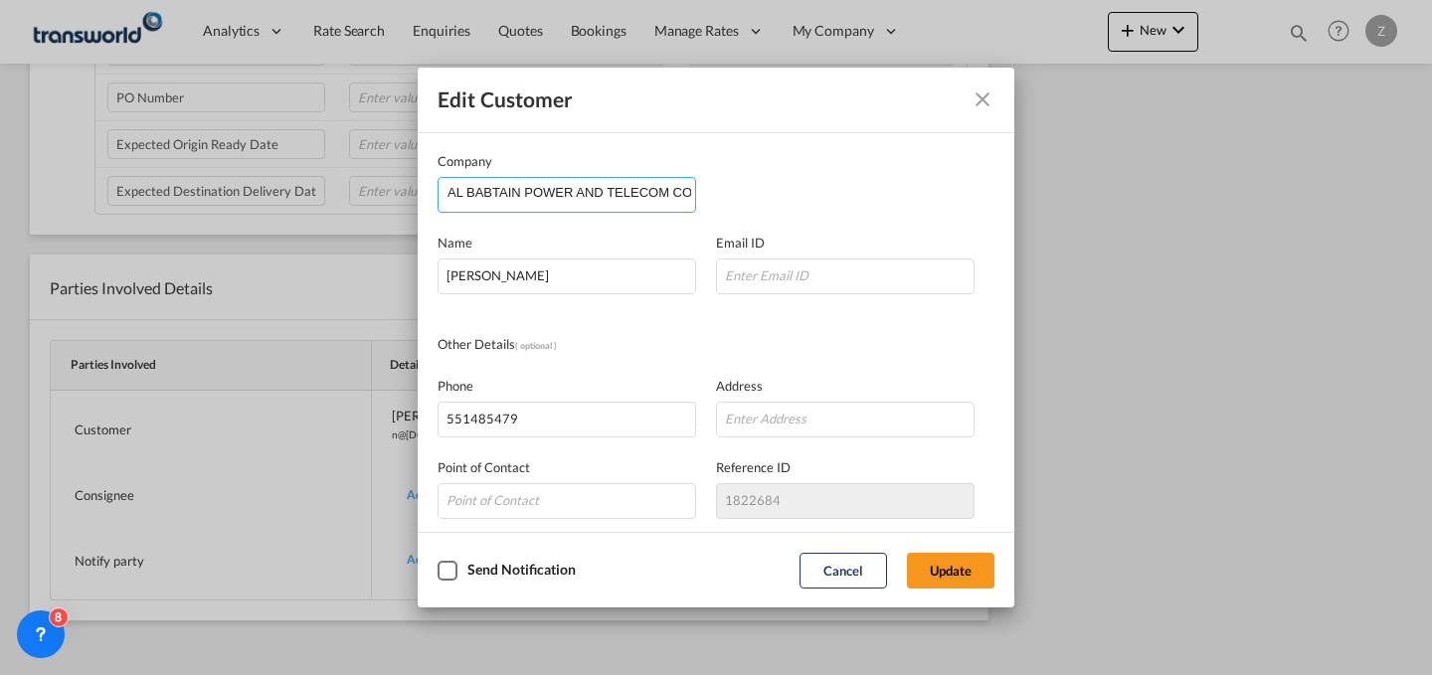
click at [630, 203] on input "AL BABTAIN POWER AND TELECOM CO" at bounding box center [572, 193] width 248 height 30
click at [986, 95] on md-icon "Close dialog" at bounding box center [983, 100] width 24 height 24
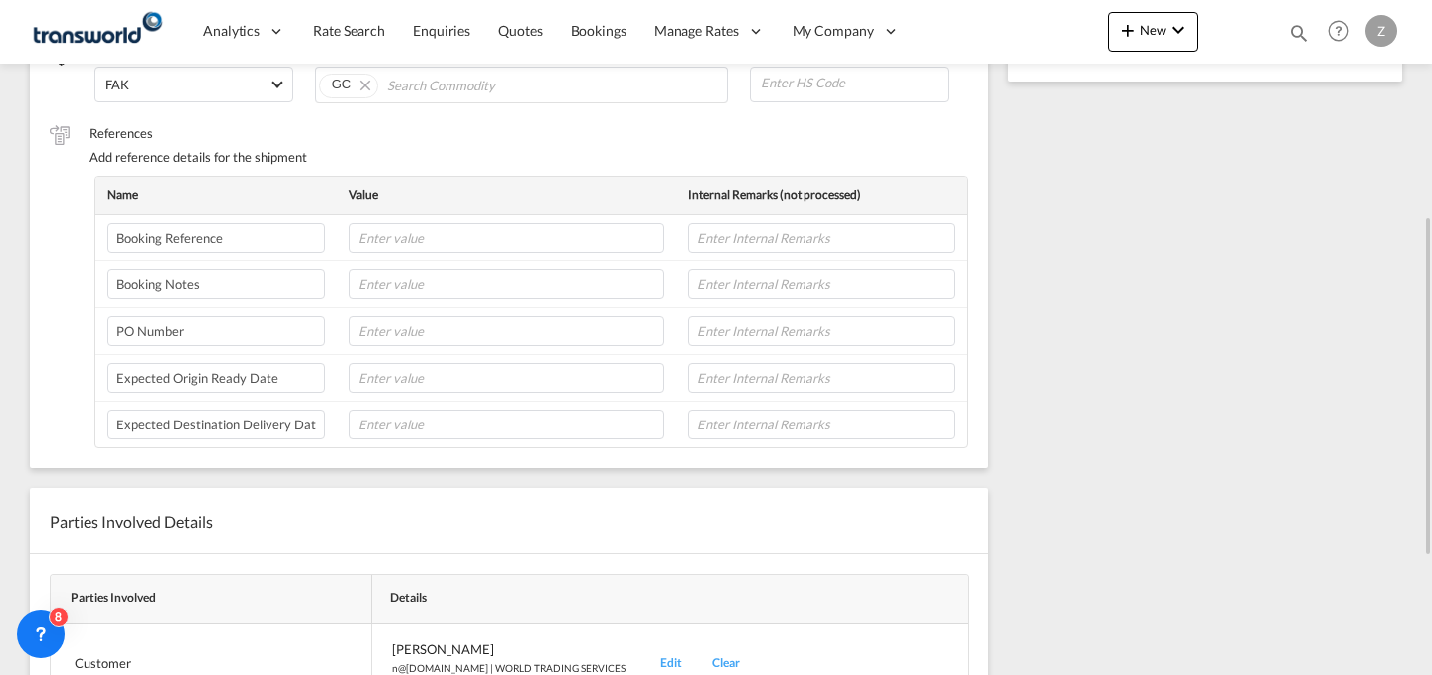
scroll to position [663, 0]
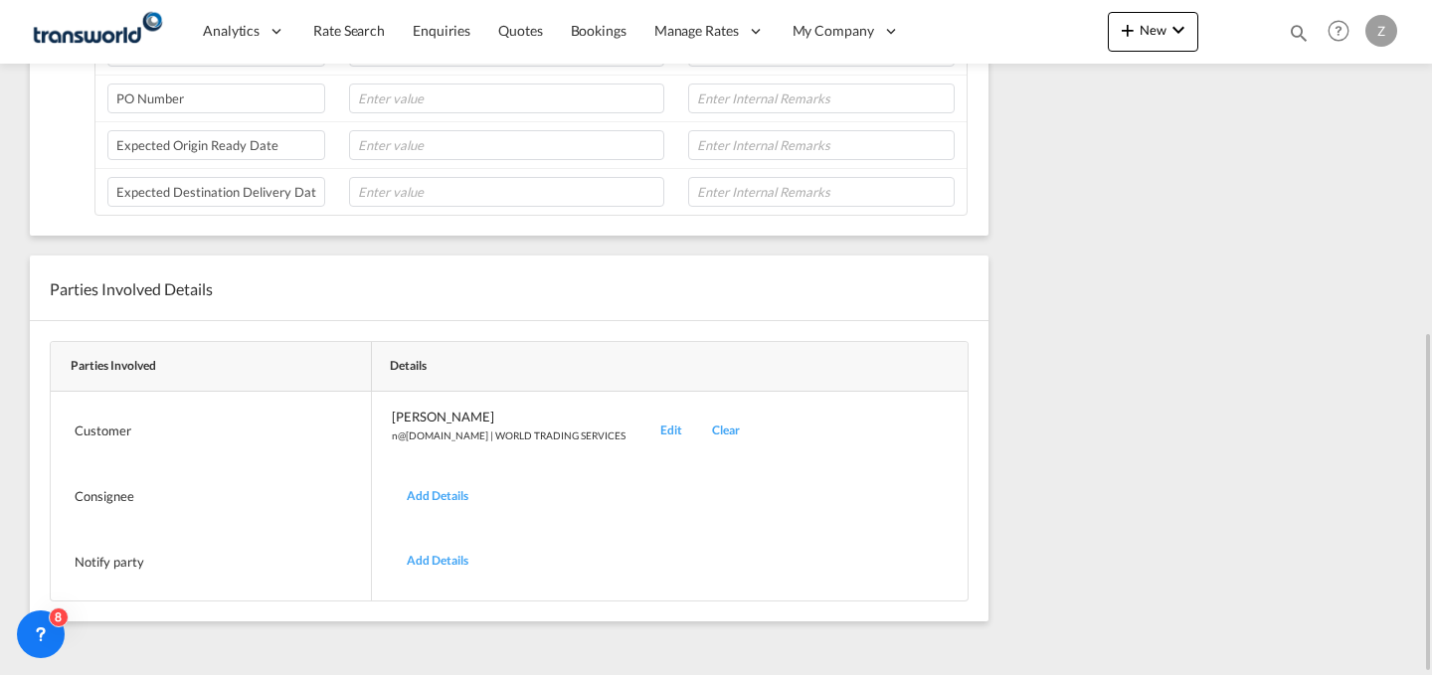
click at [645, 433] on div "Edit" at bounding box center [671, 431] width 52 height 47
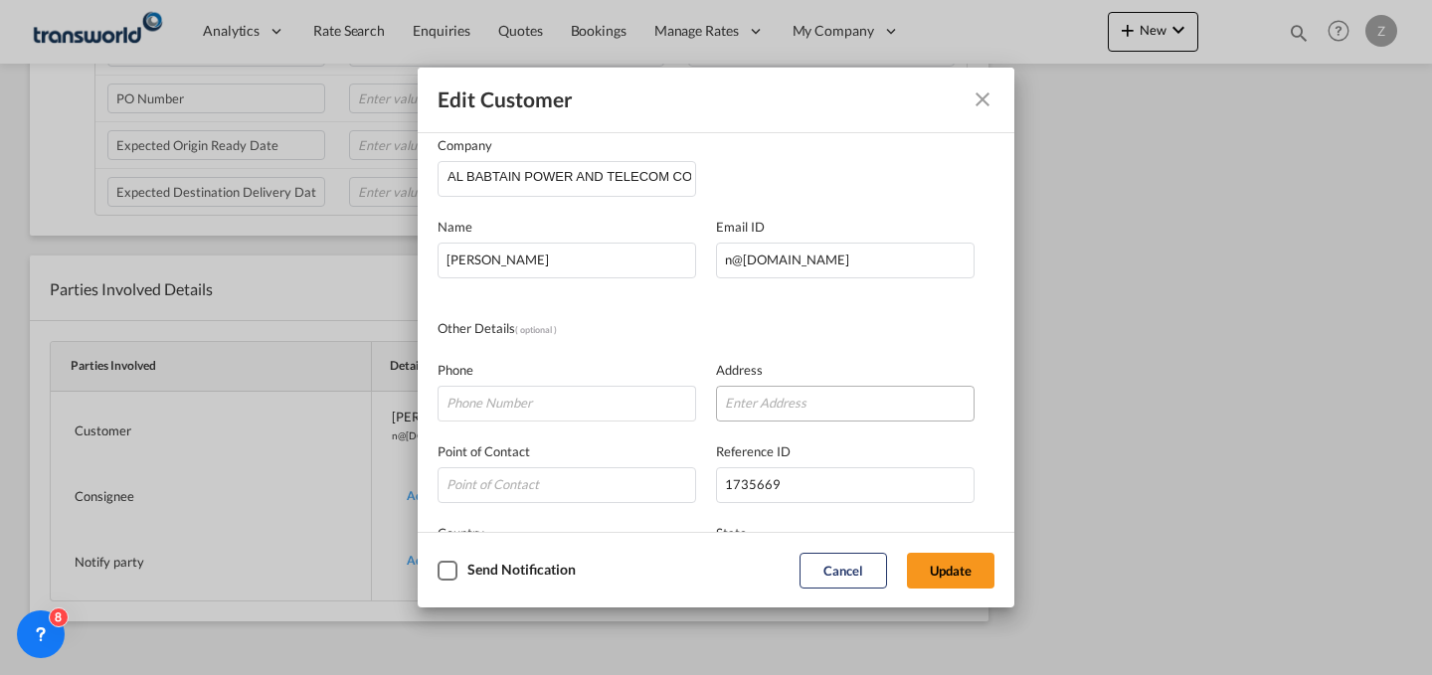
scroll to position [0, 0]
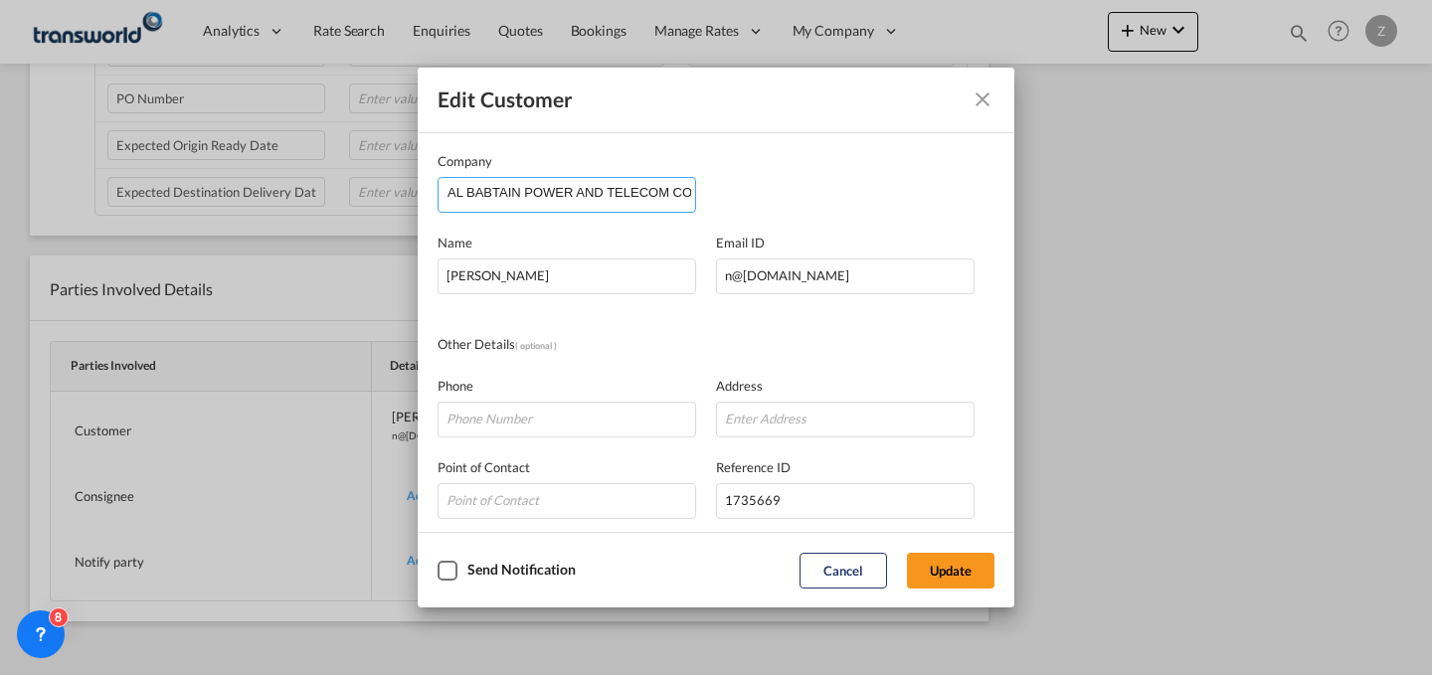
click at [466, 191] on input "AL BABTAIN POWER AND TELECOM CO" at bounding box center [572, 193] width 248 height 30
type input "ALBABTAIN POWER AND TELECOM CO"
drag, startPoint x: 534, startPoint y: 191, endPoint x: 711, endPoint y: 205, distance: 177.6
click at [711, 205] on div "Company AL-BABTAIN POWER AND TELECOM CO" at bounding box center [716, 182] width 557 height 62
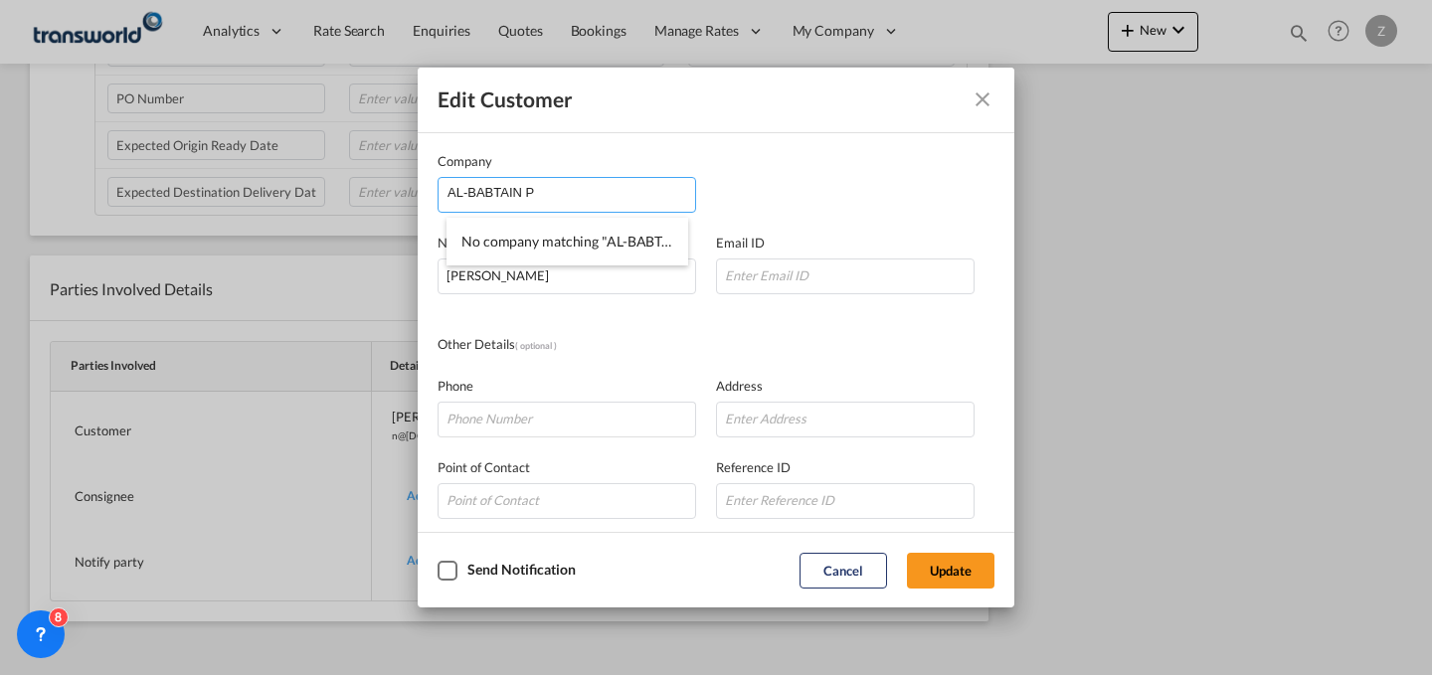
scroll to position [0, 0]
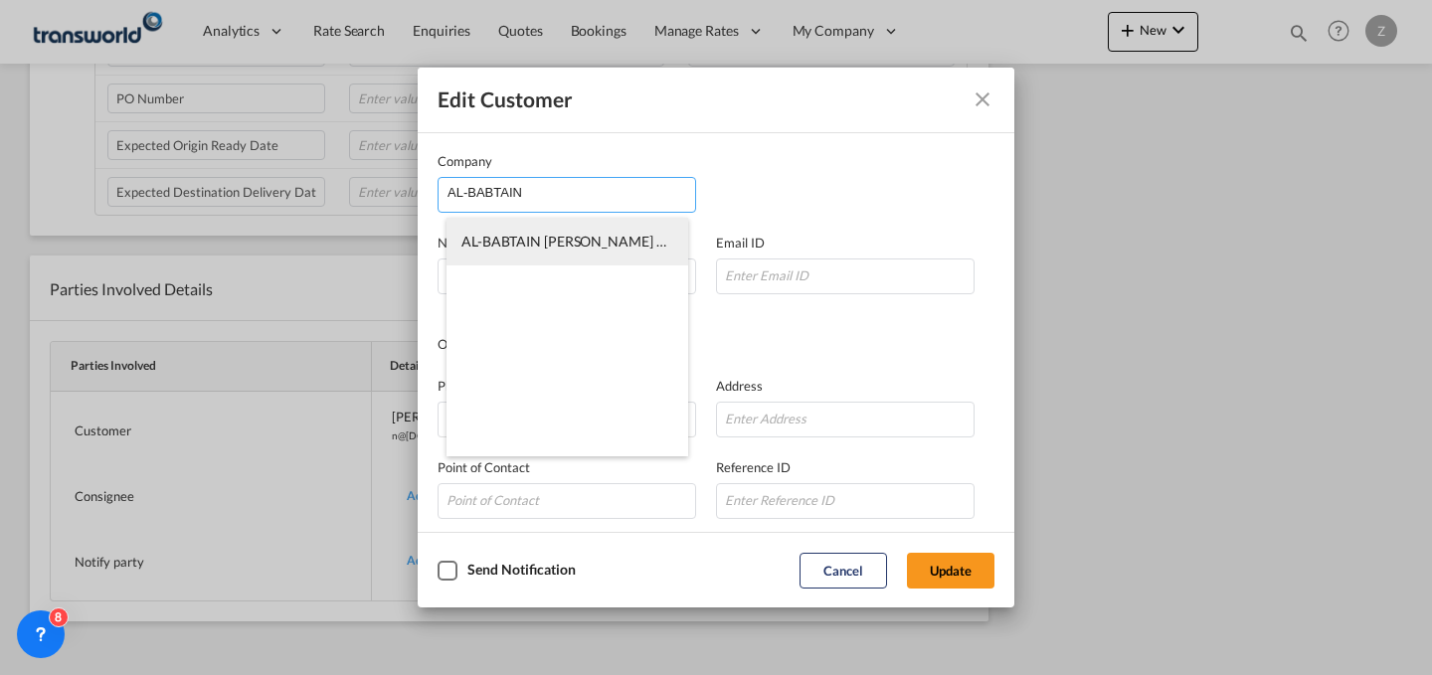
click at [596, 236] on span "AL-BABTAIN [PERSON_NAME] TELECOMMUNICATION CO. LTD." at bounding box center [663, 241] width 405 height 17
type input "AL-BABTAIN [PERSON_NAME] TELECOMMUNICATION CO. LTD."
type input "[PERSON_NAME][EMAIL_ADDRESS][DOMAIN_NAME]"
type input "112506900"
type input "1211077"
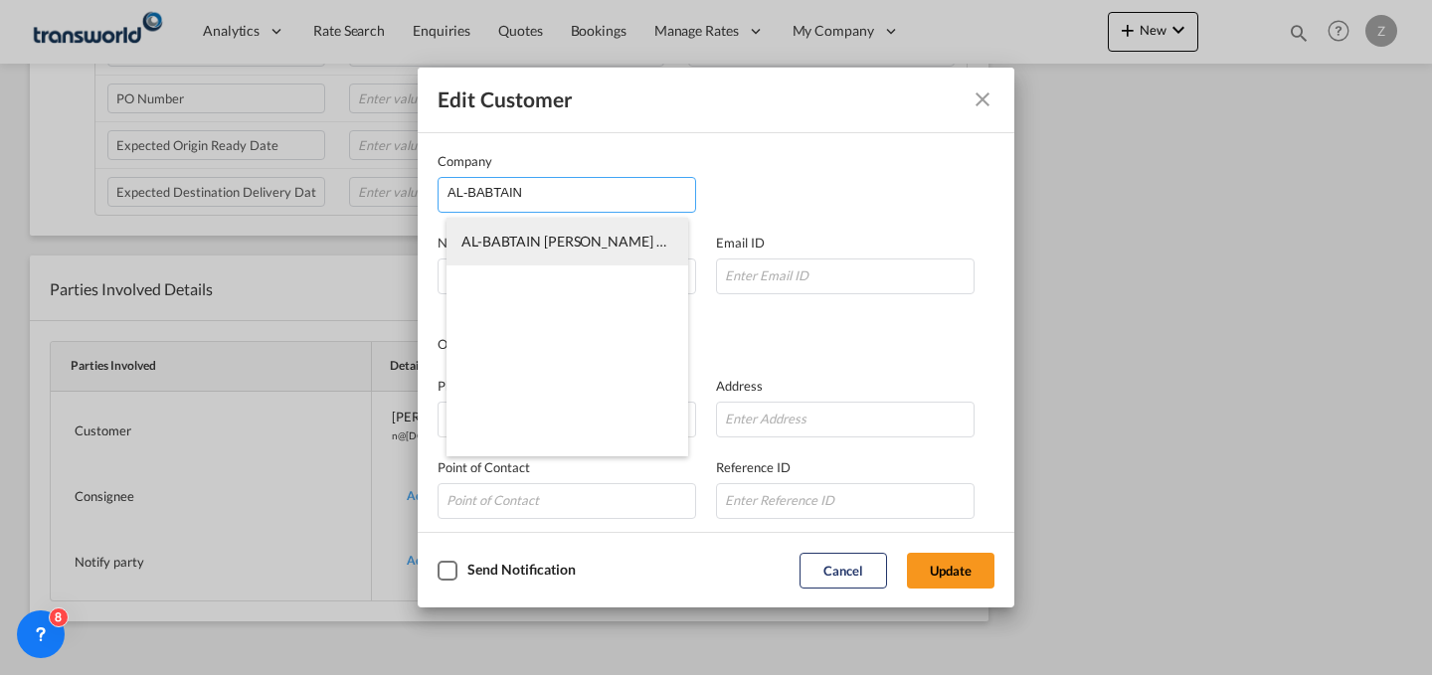
type input "14275"
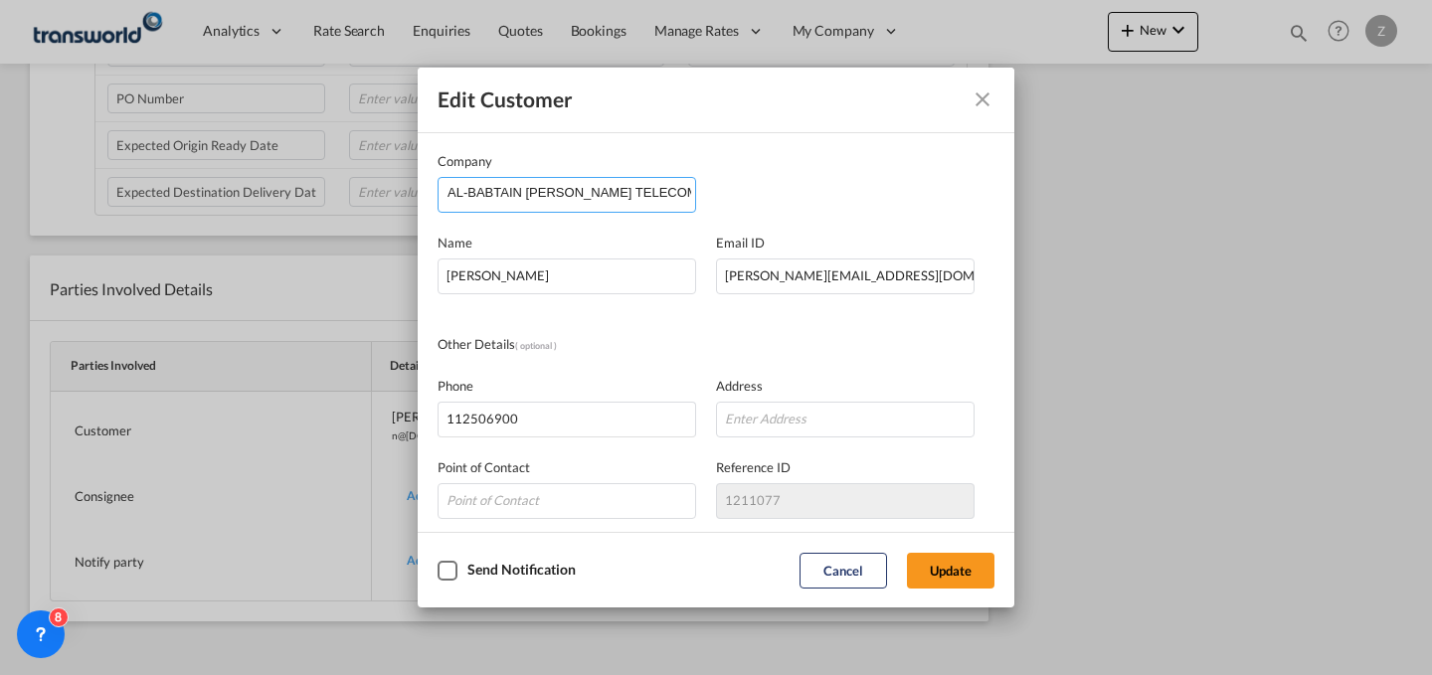
scroll to position [0, 104]
drag, startPoint x: 527, startPoint y: 191, endPoint x: 837, endPoint y: 254, distance: 316.6
click at [837, 254] on div "Company AL-BABTAIN [PERSON_NAME] TELECOMMUNICATION CO. LTD. Name [PERSON_NAME] …" at bounding box center [716, 413] width 557 height 525
type input "AL-BABTAIN \"
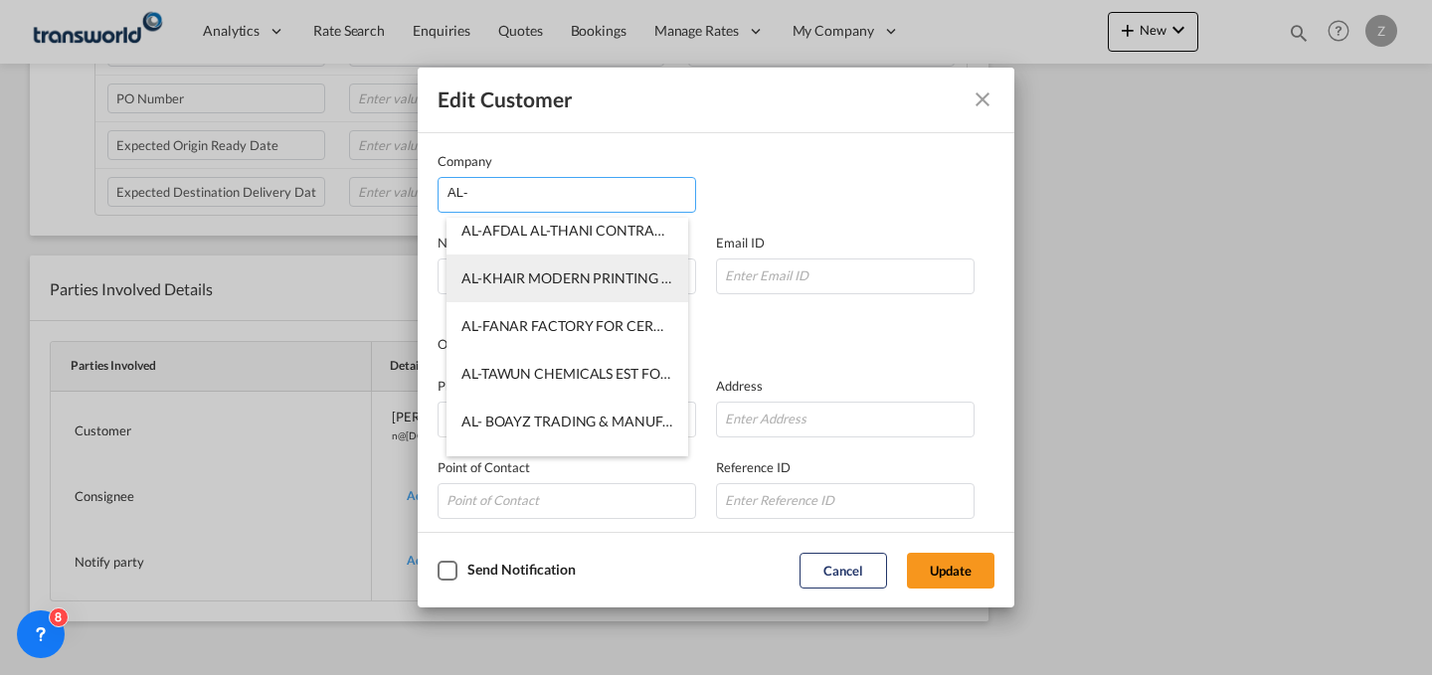
scroll to position [0, 0]
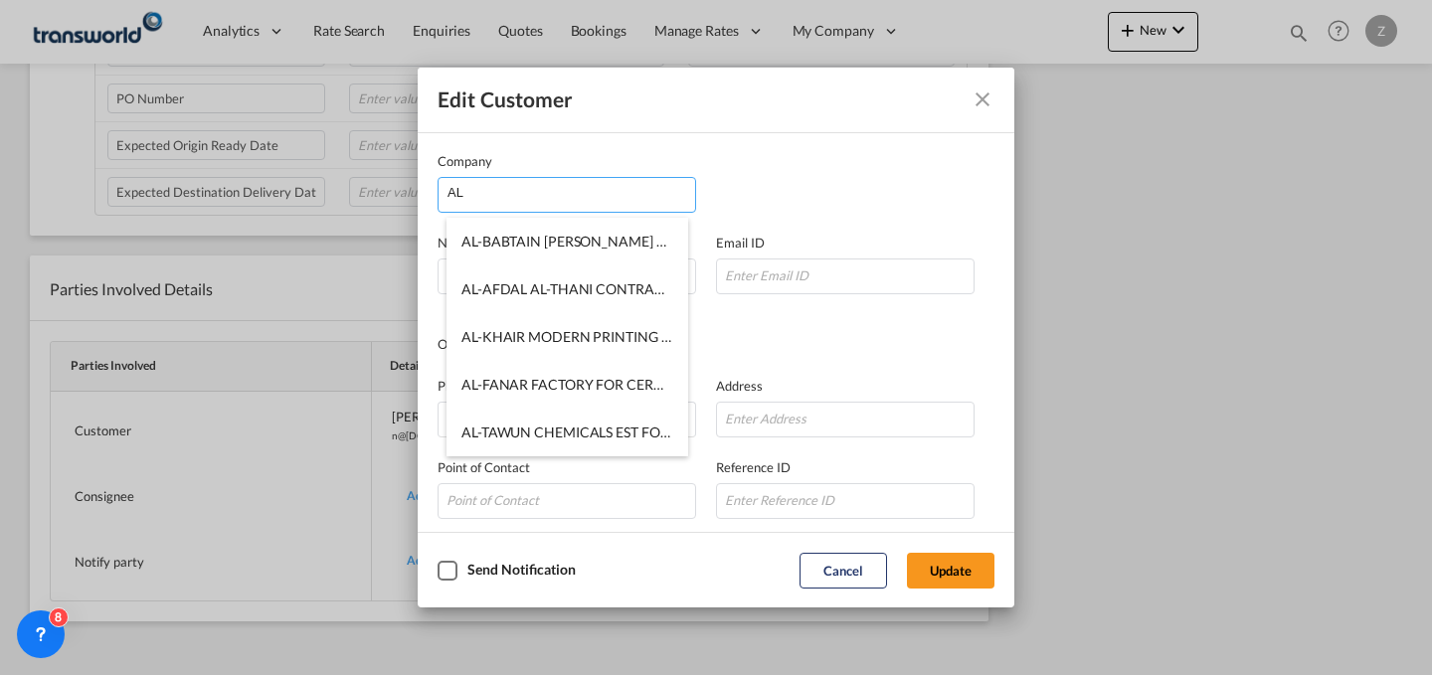
type input "A"
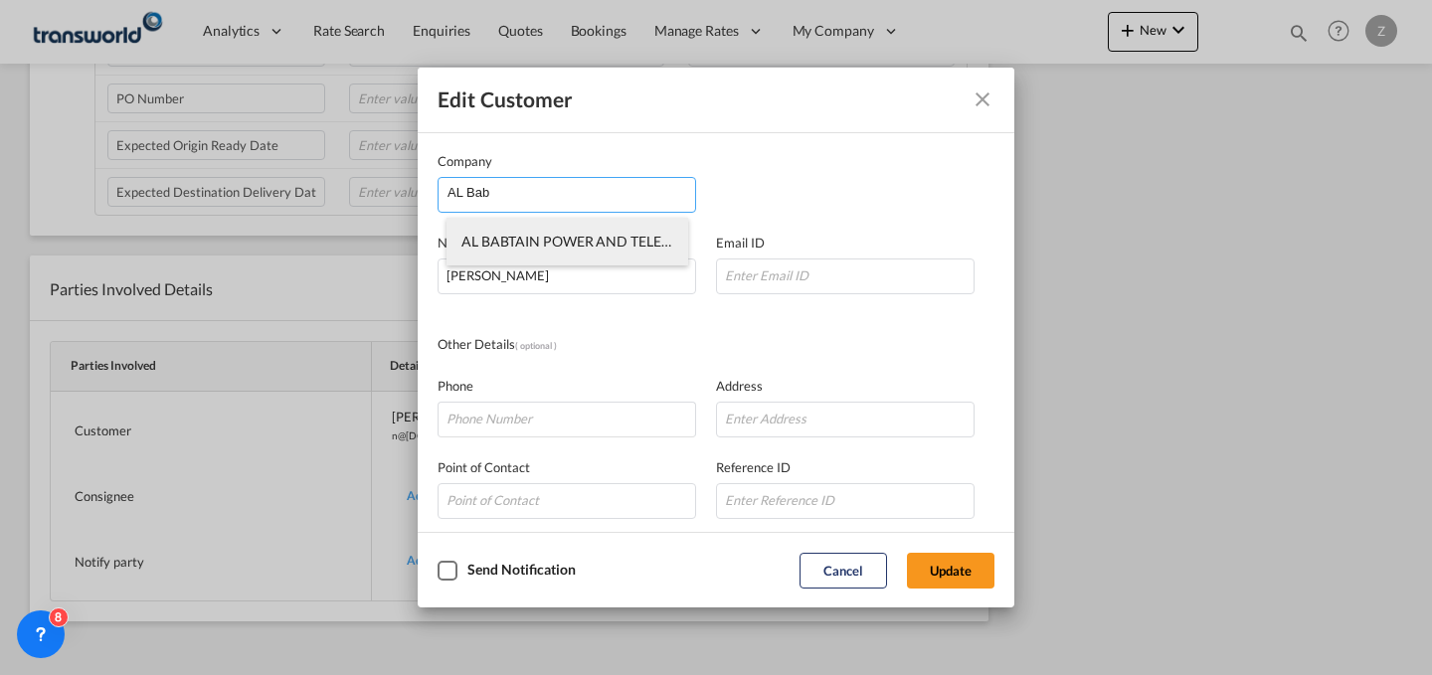
click at [528, 230] on li "AL BABTAIN POWER AND TELECOM CO" at bounding box center [568, 242] width 242 height 48
type input "AL BABTAIN POWER AND TELECOM CO"
type input "551485479"
type input "1822684"
type input "14335"
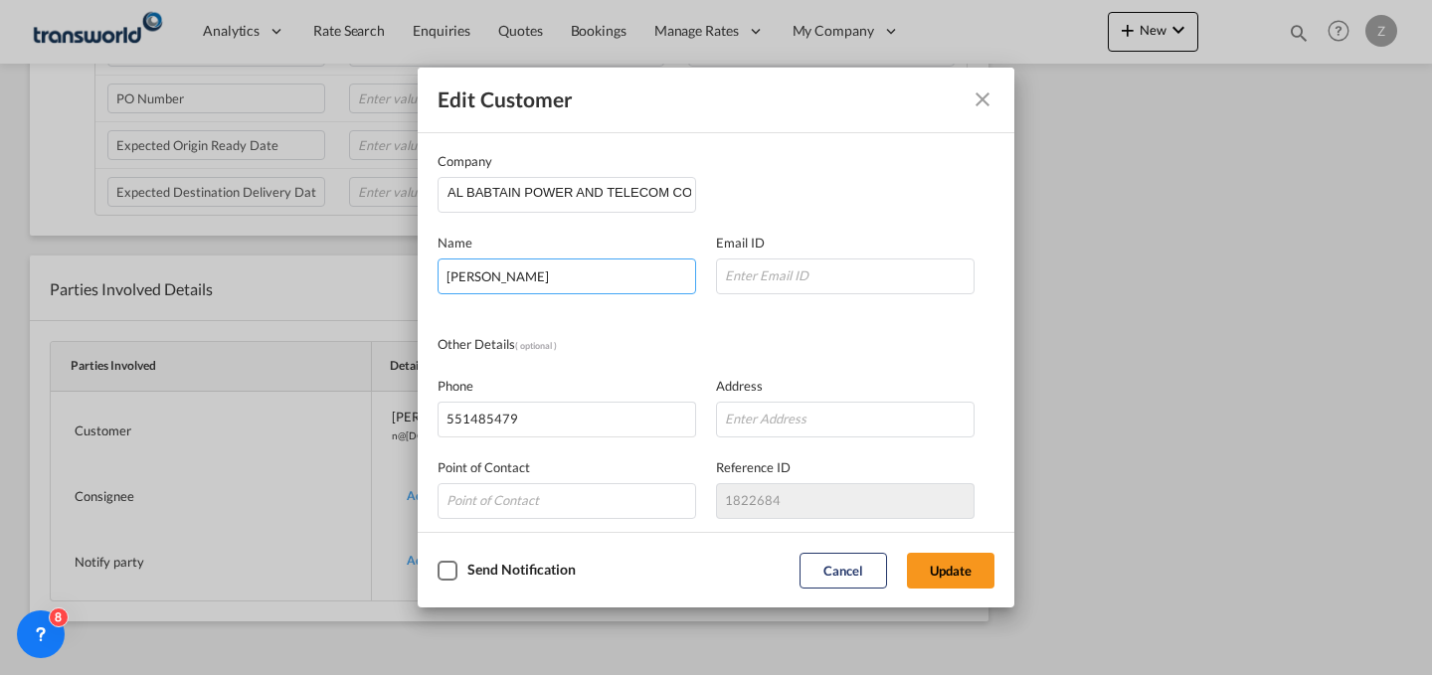
drag, startPoint x: 607, startPoint y: 281, endPoint x: 441, endPoint y: 270, distance: 166.5
drag, startPoint x: 441, startPoint y: 270, endPoint x: 693, endPoint y: 381, distance: 276.1
click at [693, 381] on div "Phone [PHONE_NUMBER]" at bounding box center [577, 407] width 278 height 62
drag, startPoint x: 615, startPoint y: 287, endPoint x: 372, endPoint y: 261, distance: 244.2
click at [372, 261] on div "Edit Customer Company AL BABTAIN POWER AND TELECOM CO Name [PERSON_NAME] Email …" at bounding box center [716, 337] width 1432 height 675
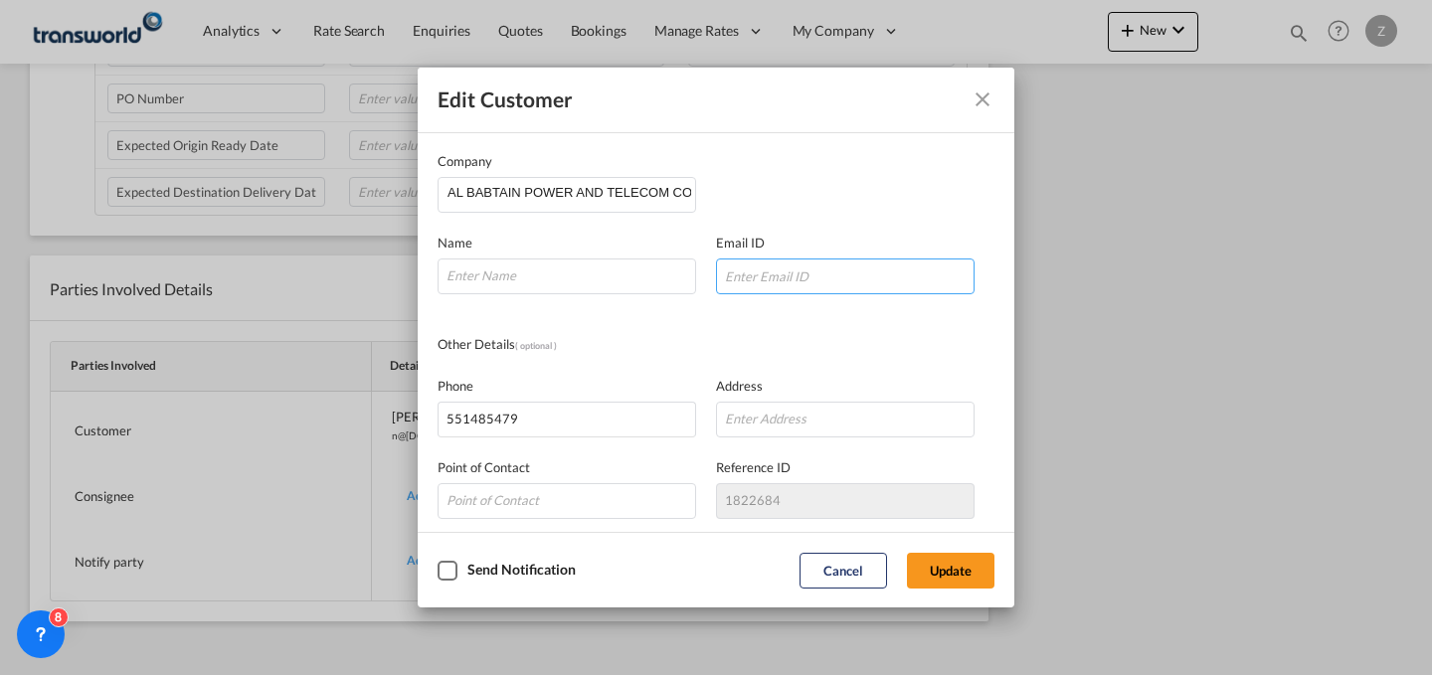
click at [728, 272] on input "Company Name Email ..." at bounding box center [845, 277] width 259 height 36
paste input "[PERSON_NAME][EMAIL_ADDRESS][DOMAIN_NAME]"
type input "[PERSON_NAME][EMAIL_ADDRESS][DOMAIN_NAME]"
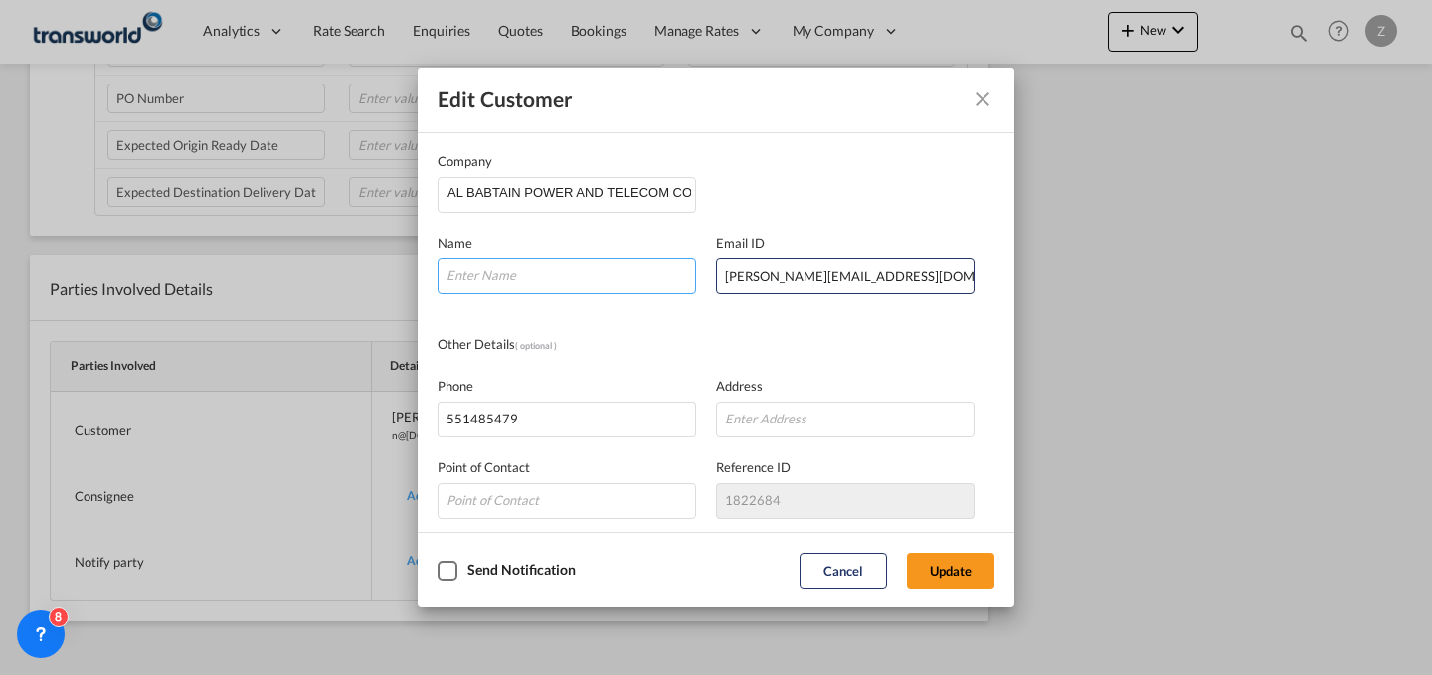
click at [640, 270] on input "Company Name Email ..." at bounding box center [567, 277] width 259 height 36
type input "[PERSON_NAME]"
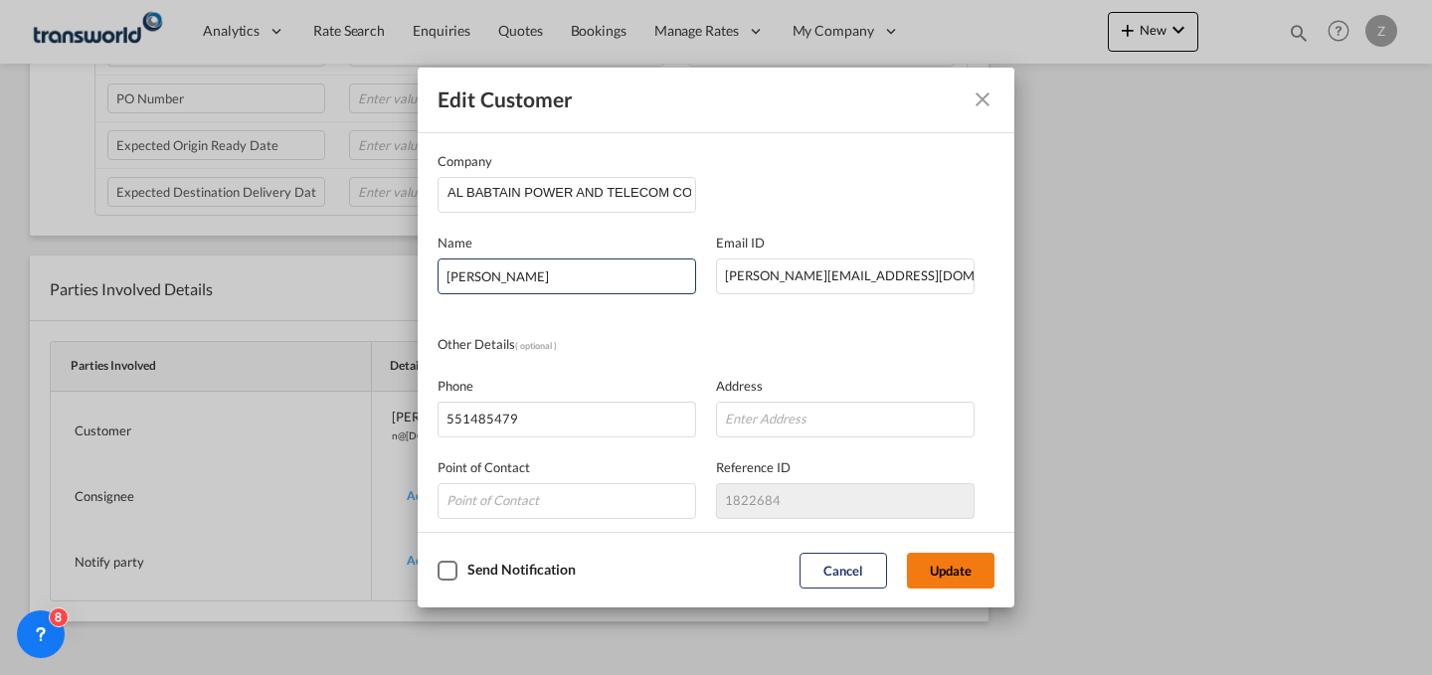
click at [967, 561] on button "Update" at bounding box center [951, 571] width 88 height 36
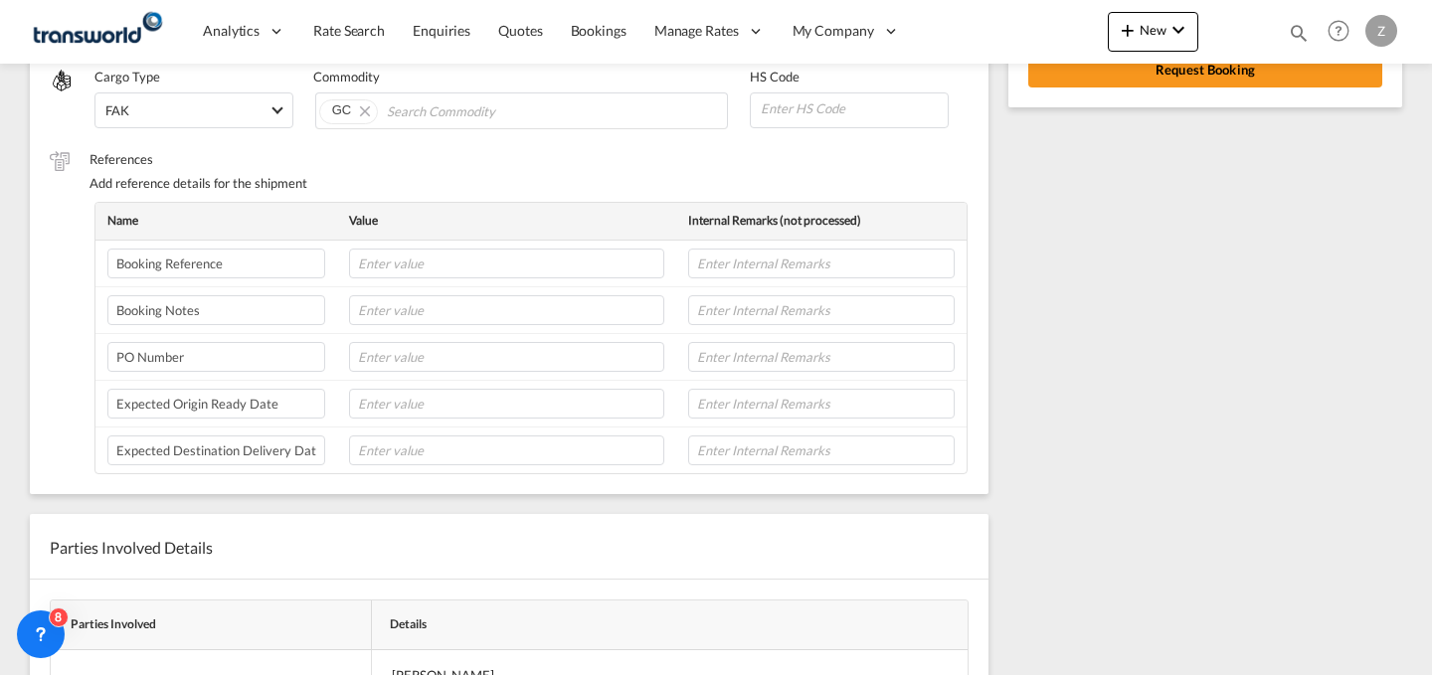
scroll to position [403, 0]
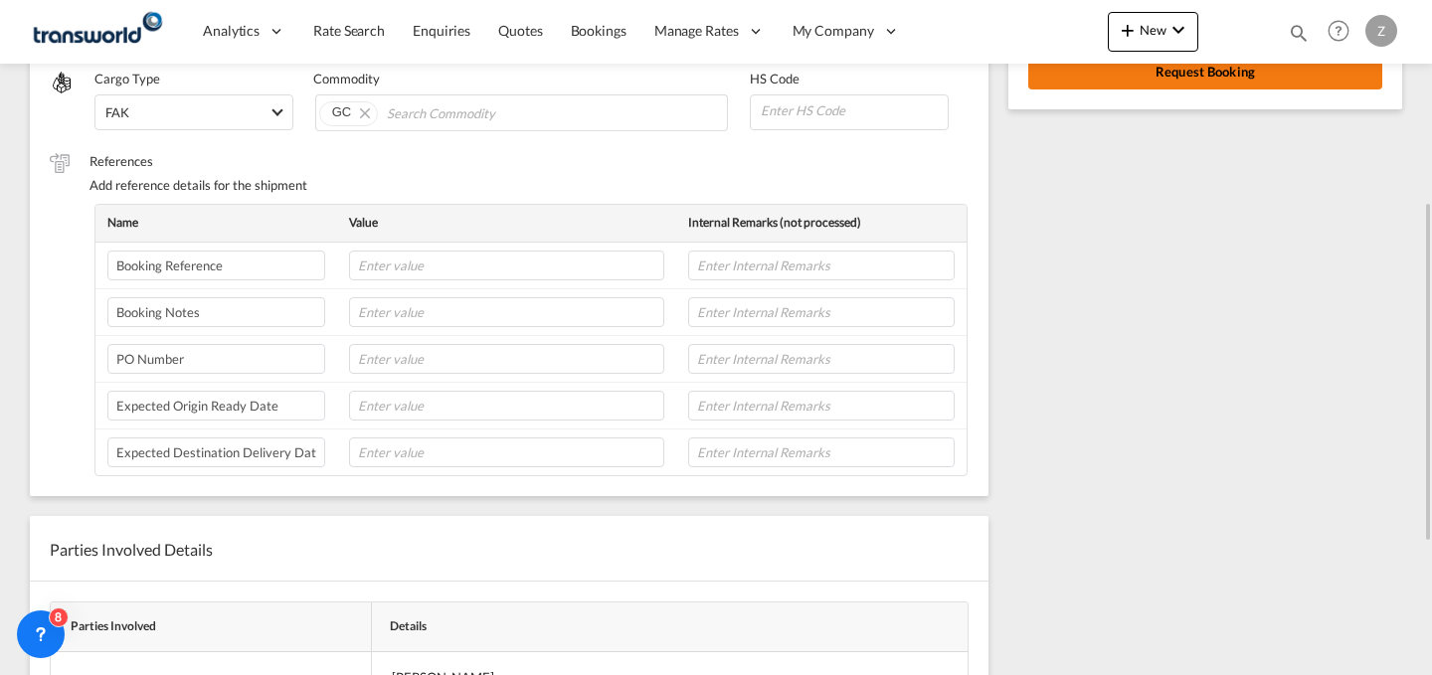
click at [1171, 82] on button "Request Booking" at bounding box center [1205, 72] width 354 height 36
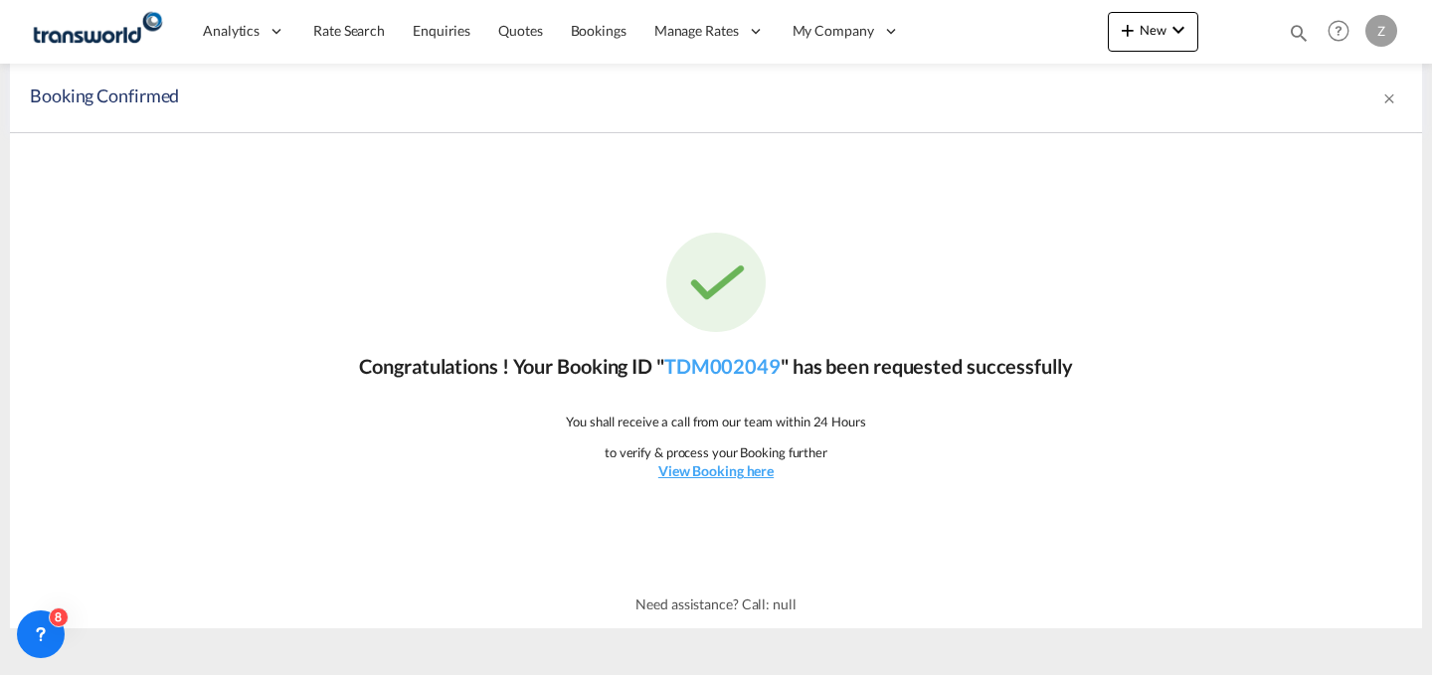
scroll to position [0, 0]
click at [722, 376] on link "TDM002049" at bounding box center [722, 366] width 116 height 24
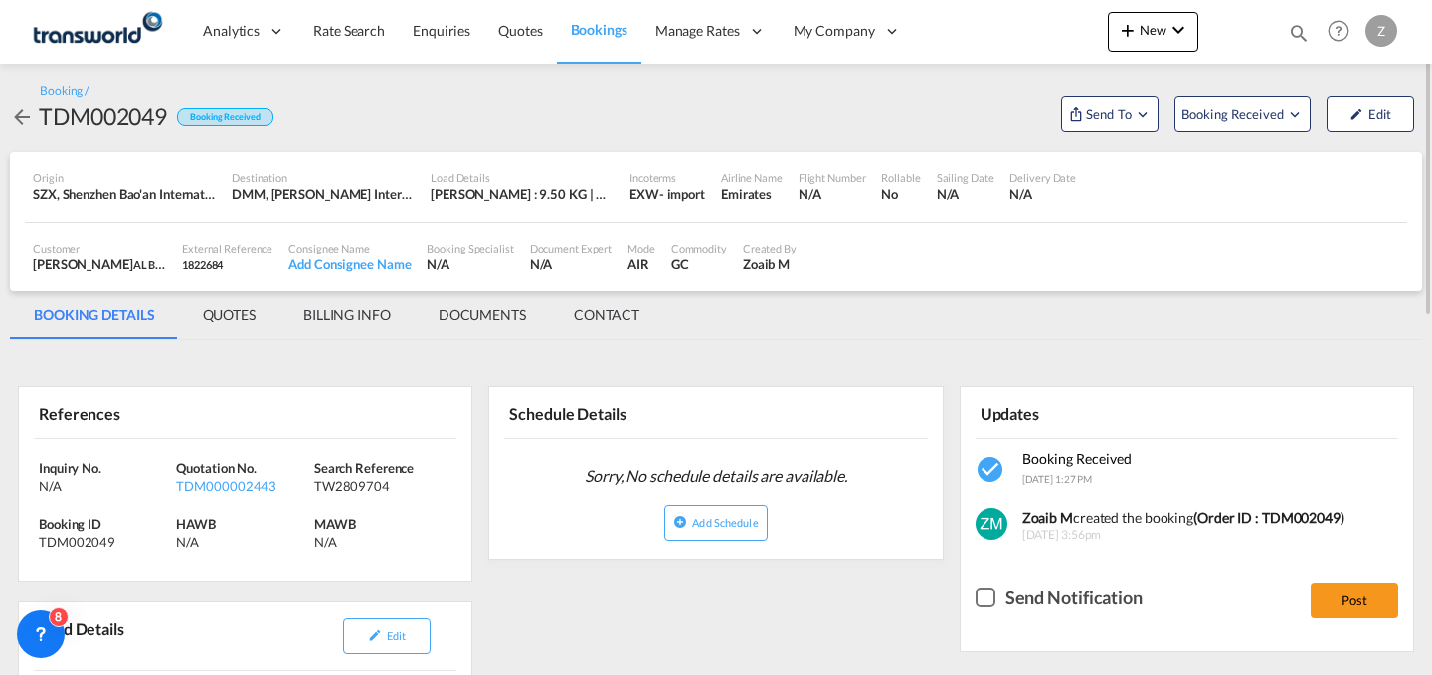
click at [615, 323] on md-tab-item "CONTACT" at bounding box center [606, 315] width 113 height 48
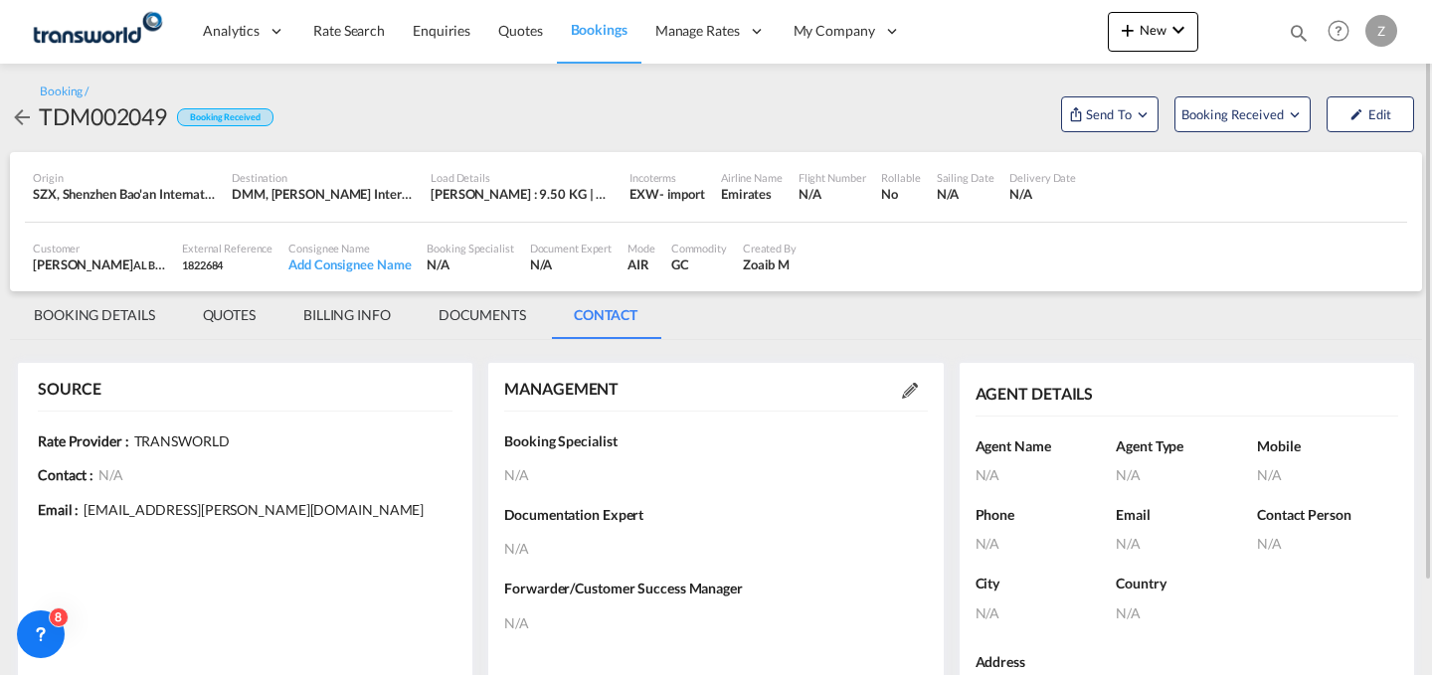
click at [915, 401] on div "MANAGEMENT" at bounding box center [715, 389] width 423 height 43
click at [902, 383] on md-icon at bounding box center [910, 391] width 16 height 16
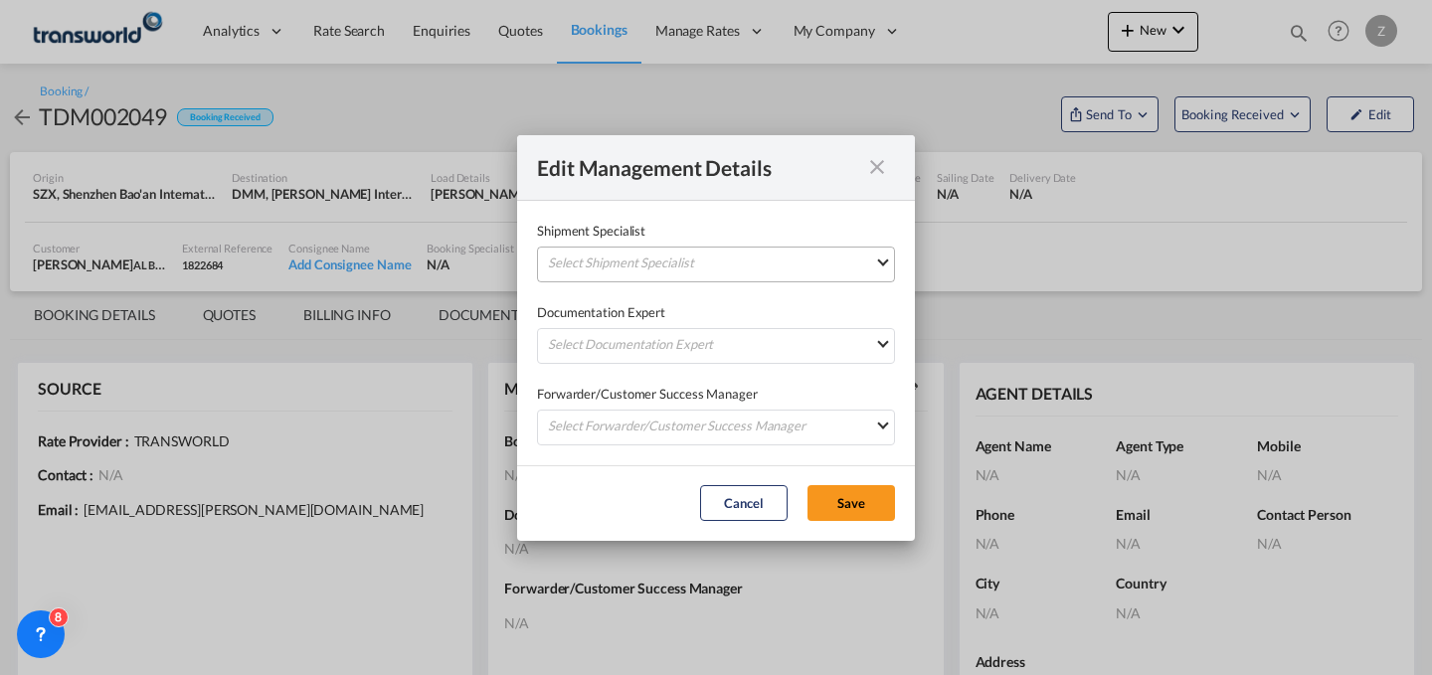
click at [786, 270] on md-select "Select Shipment Specialist [PERSON_NAME] W [PERSON_NAME][EMAIL_ADDRESS][PERSON_…" at bounding box center [716, 265] width 358 height 36
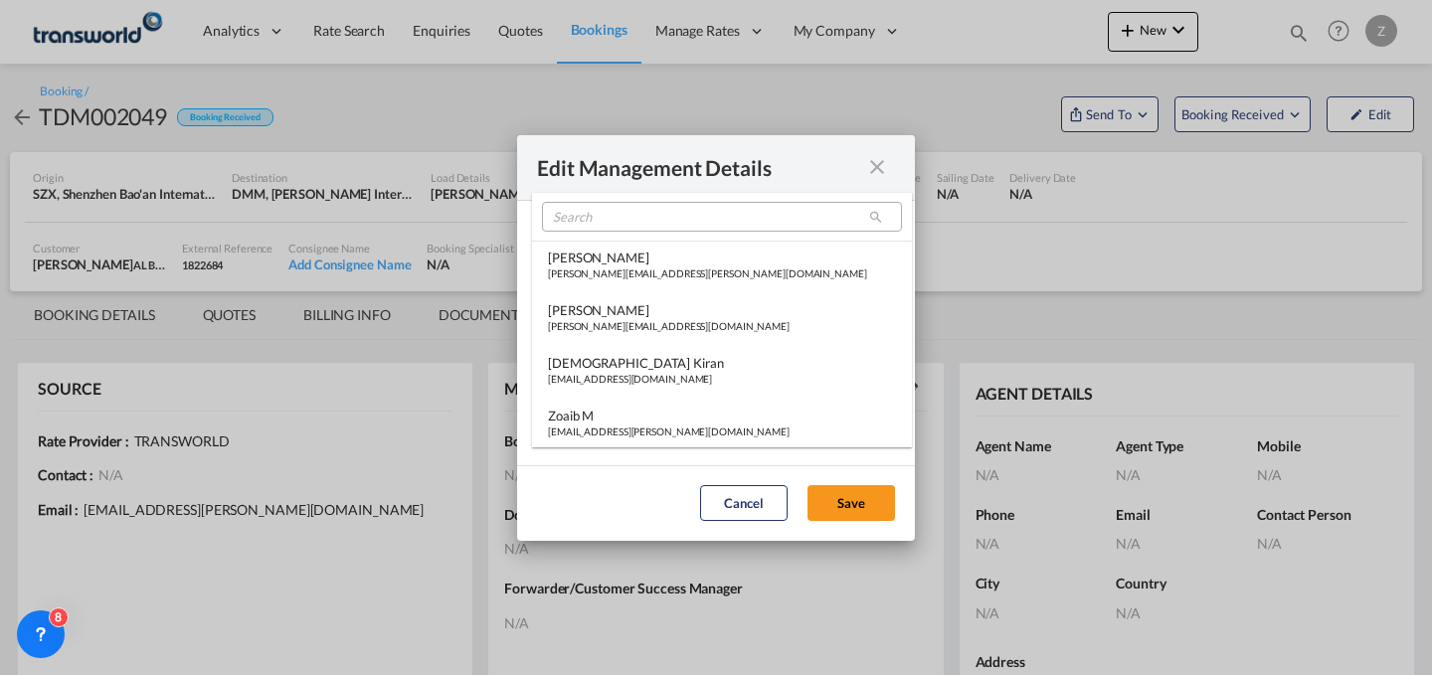
type md-option "[object Object]"
click at [735, 224] on input "search" at bounding box center [722, 217] width 360 height 30
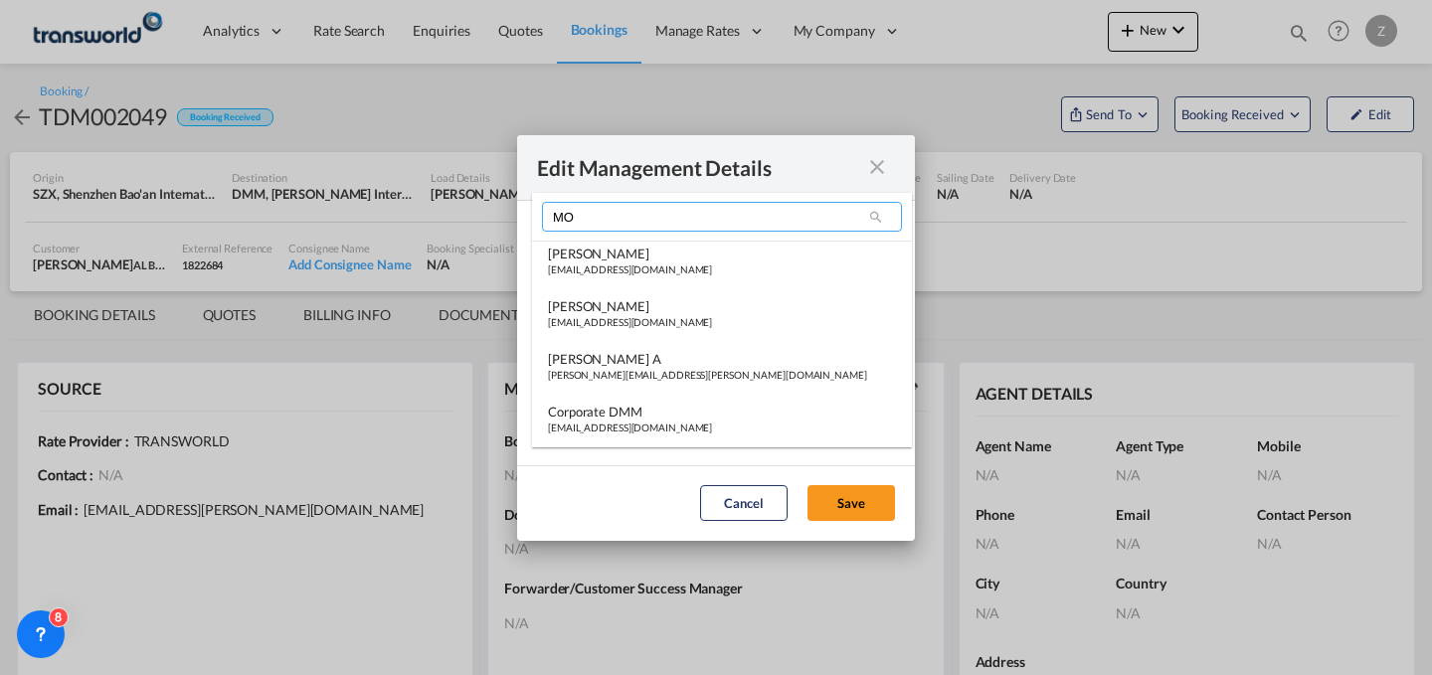
scroll to position [0, 0]
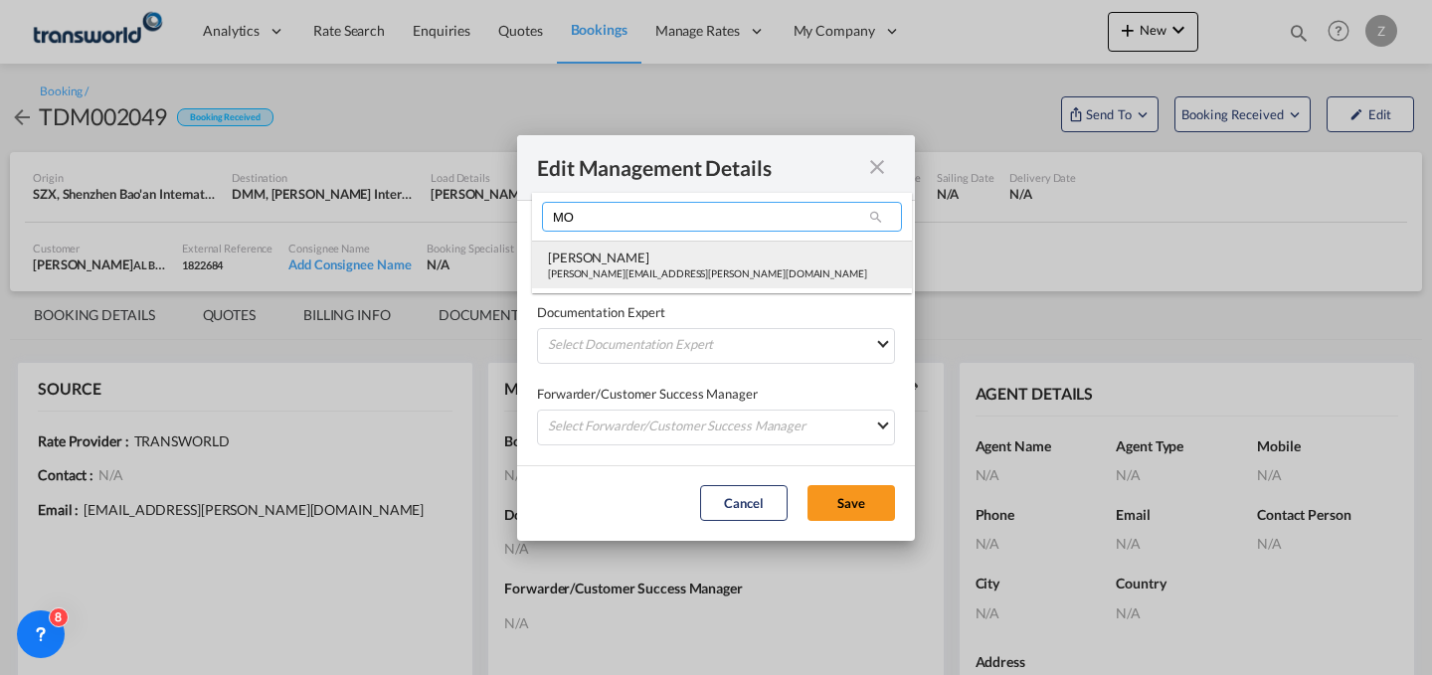
type input "MO"
click at [663, 273] on div "[PERSON_NAME][EMAIL_ADDRESS][PERSON_NAME][DOMAIN_NAME]" at bounding box center [707, 274] width 319 height 14
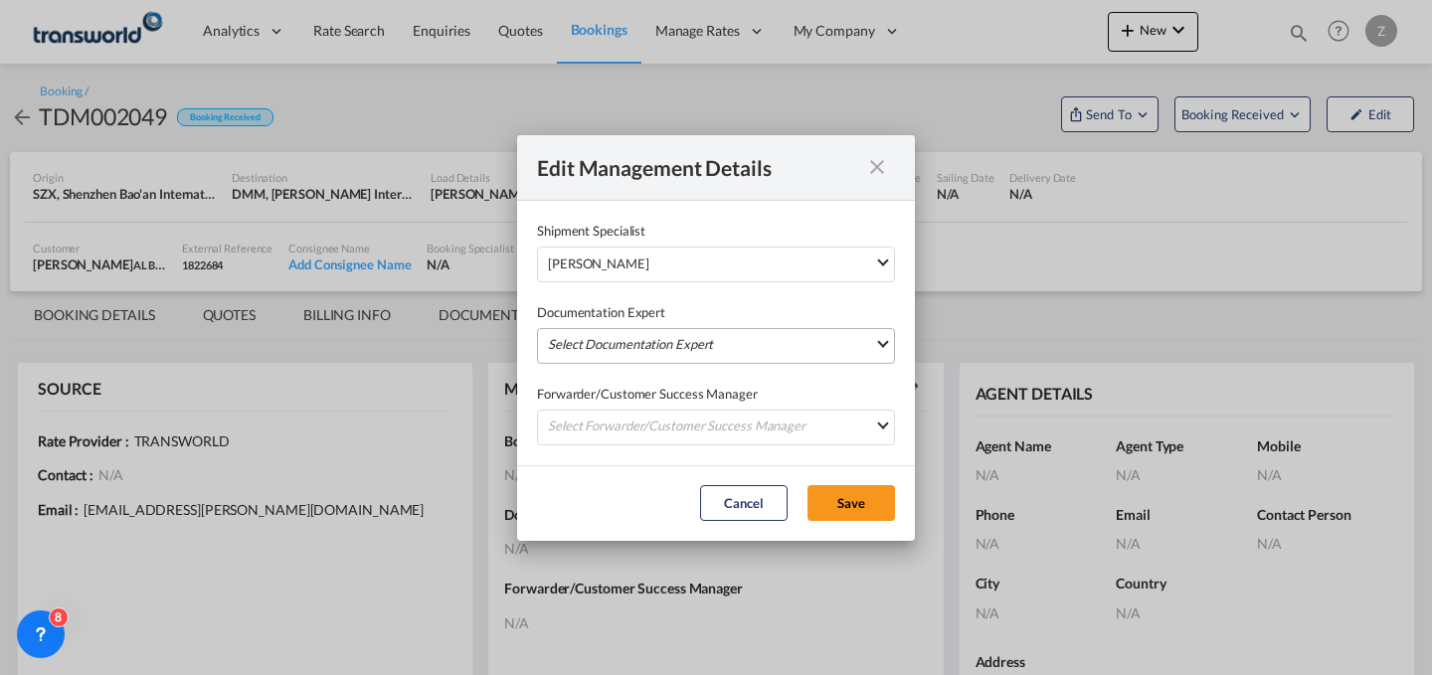
click at [638, 328] on md-select "Select Documentation Expert [PERSON_NAME] W [PERSON_NAME][EMAIL_ADDRESS][PERSON…" at bounding box center [716, 346] width 358 height 36
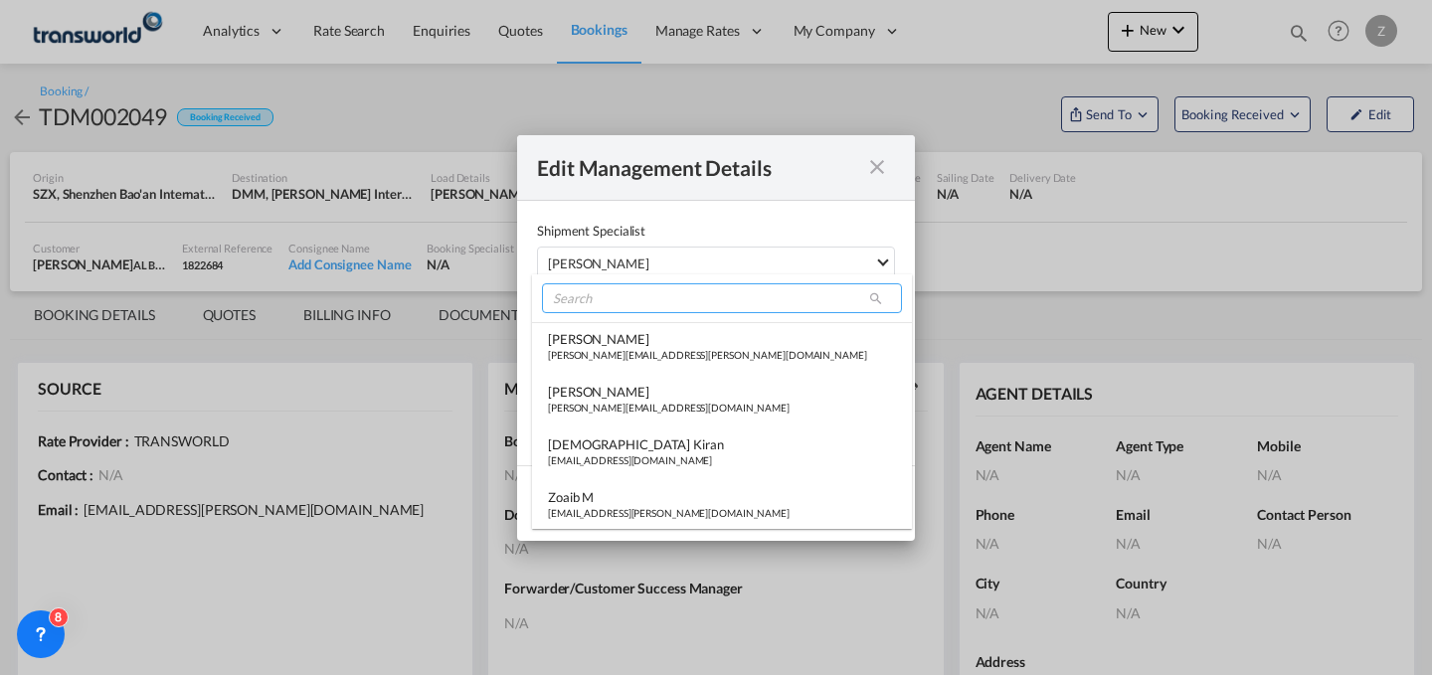
click at [656, 301] on input "search" at bounding box center [722, 298] width 360 height 30
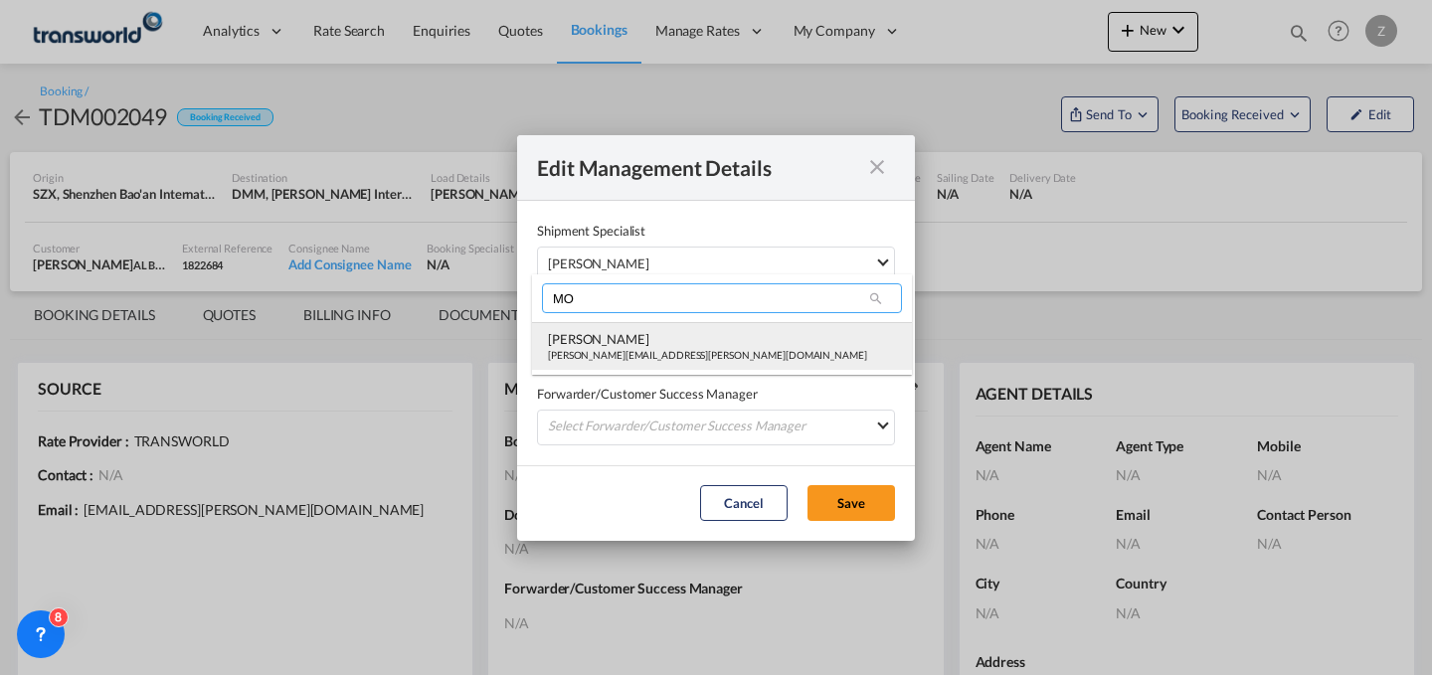
type input "MO"
click at [605, 343] on div "[PERSON_NAME]" at bounding box center [707, 339] width 319 height 18
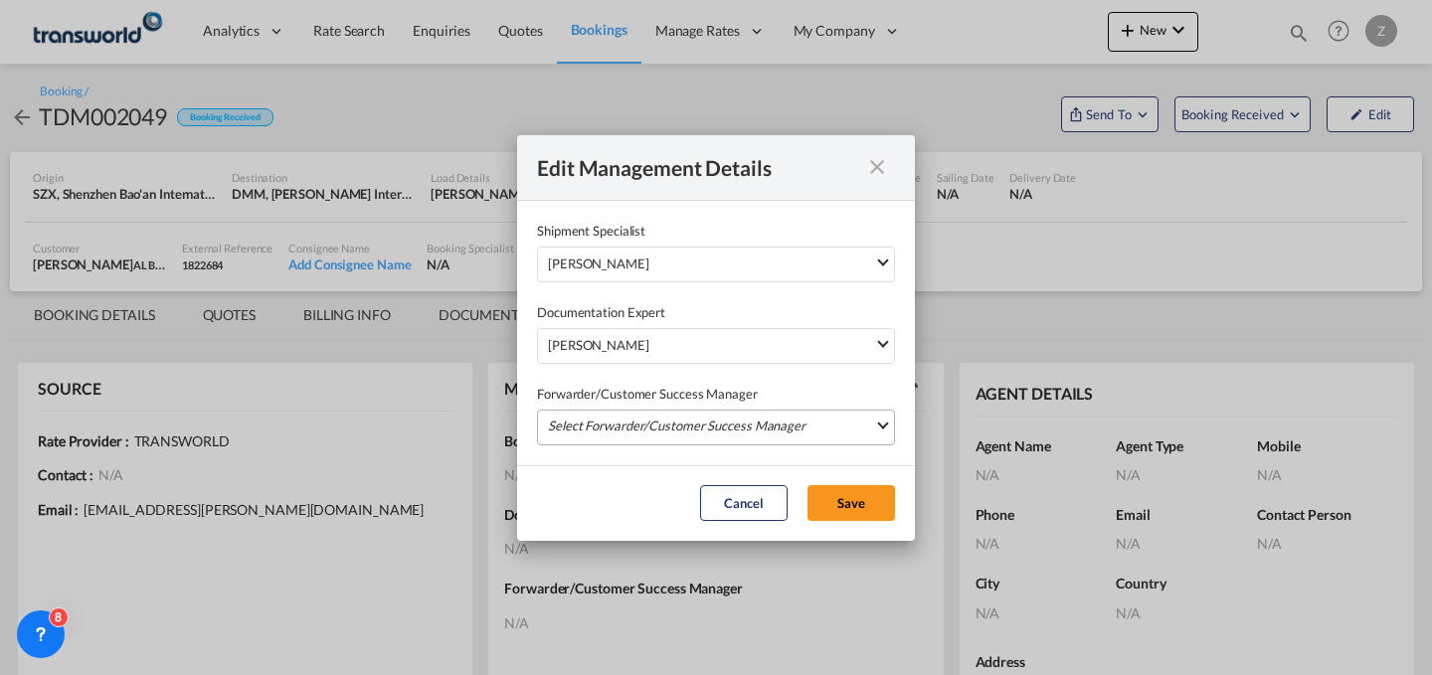
click at [608, 410] on md-select "Select Forwarder/Customer Success Manager [PERSON_NAME] [PERSON_NAME][EMAIL_ADD…" at bounding box center [716, 428] width 358 height 36
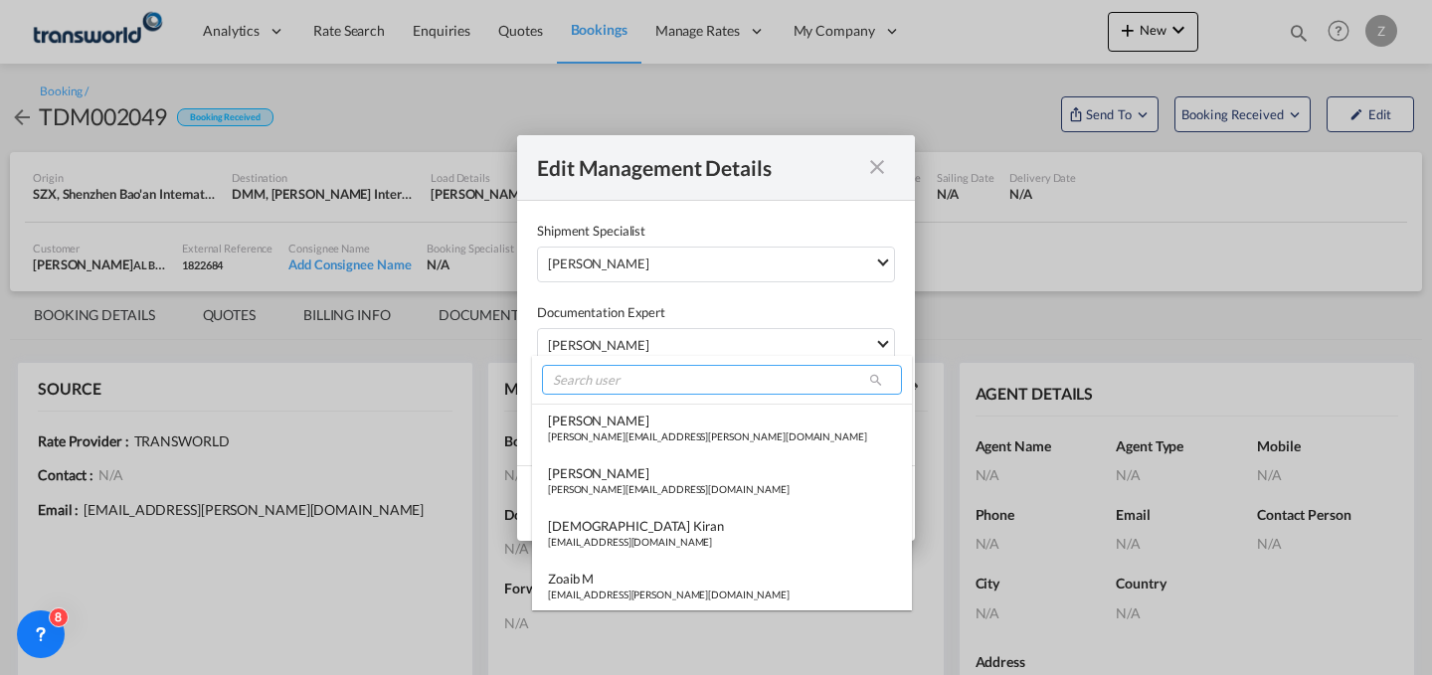
click at [625, 379] on input "search" at bounding box center [722, 380] width 360 height 30
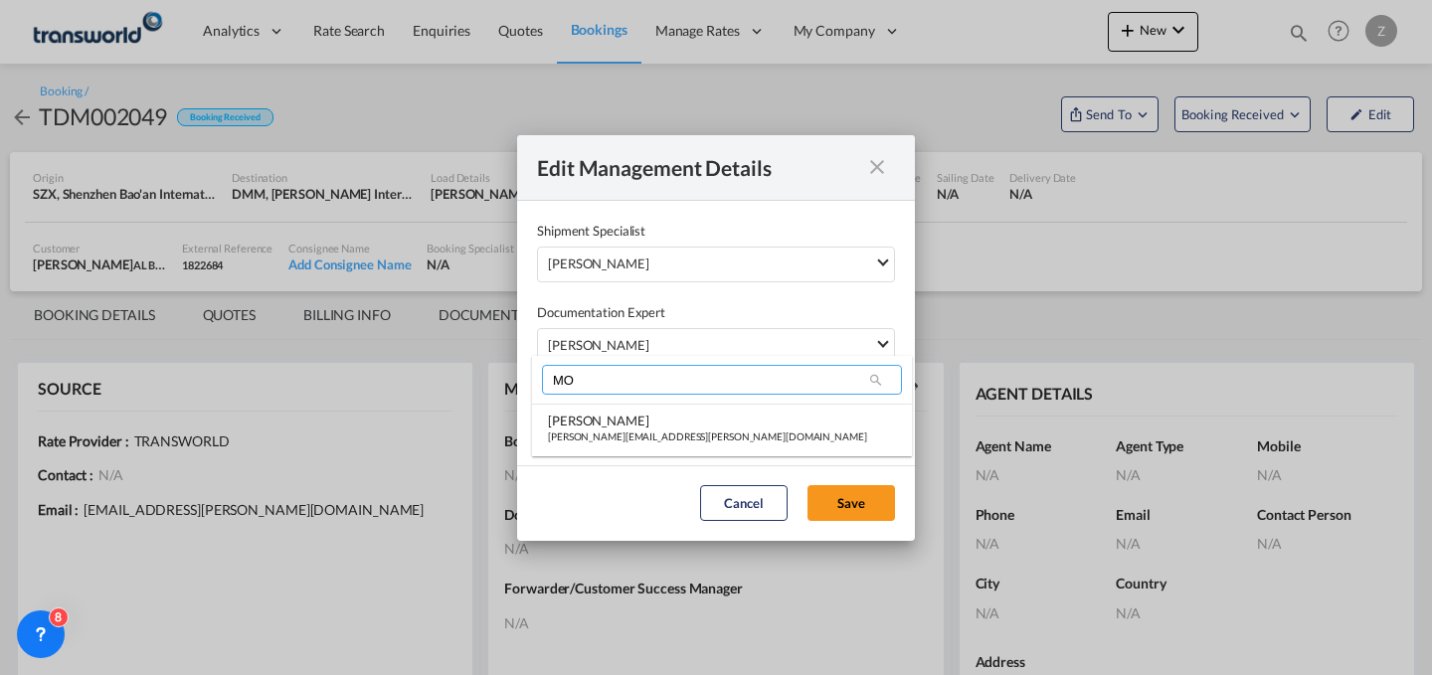
type input "M"
type input "F"
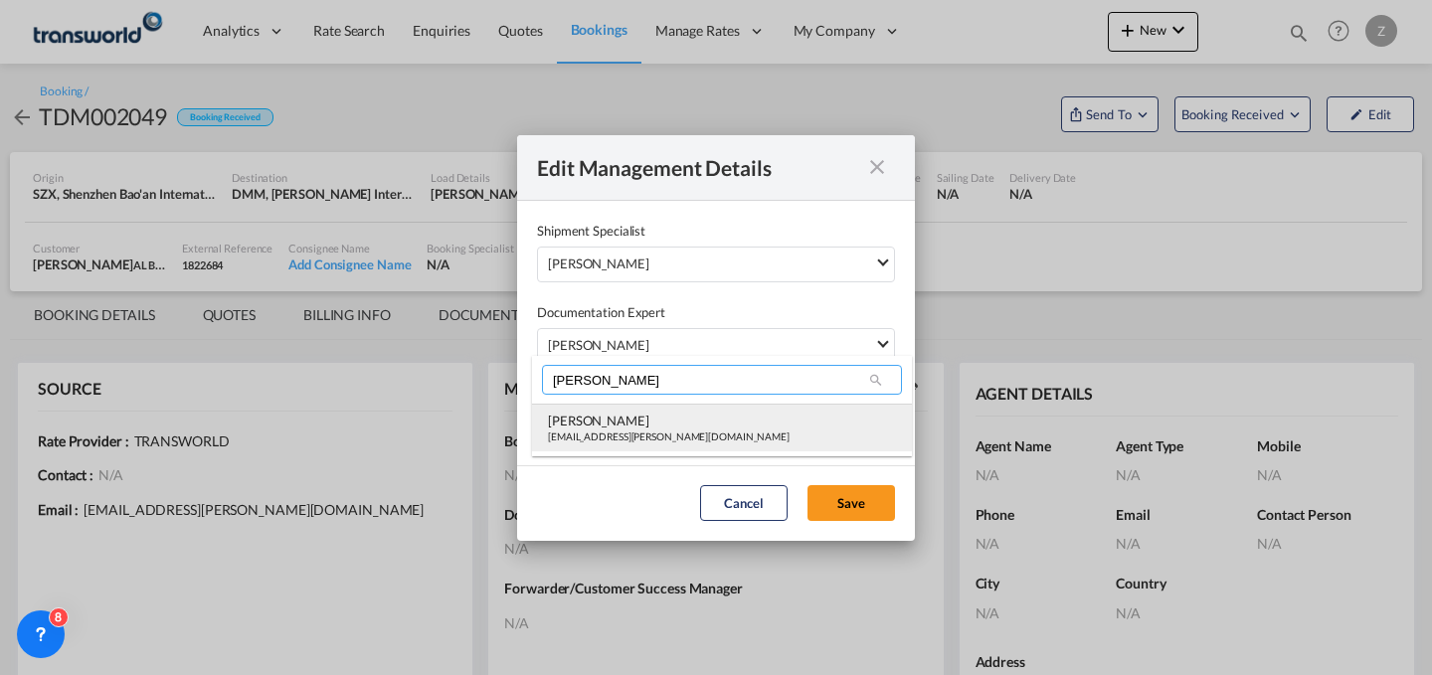
type input "[PERSON_NAME]"
click at [610, 429] on div "[PERSON_NAME]" at bounding box center [669, 421] width 242 height 18
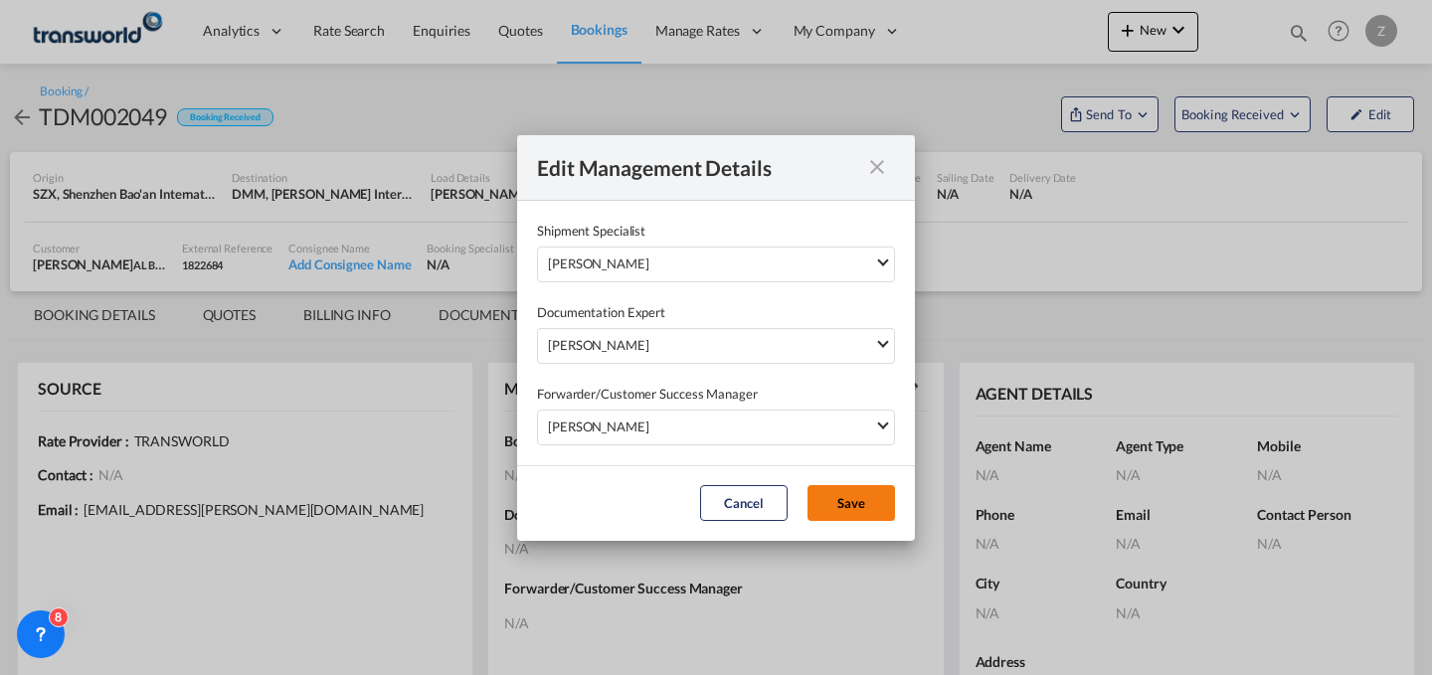
click at [830, 491] on button "Save" at bounding box center [852, 503] width 88 height 36
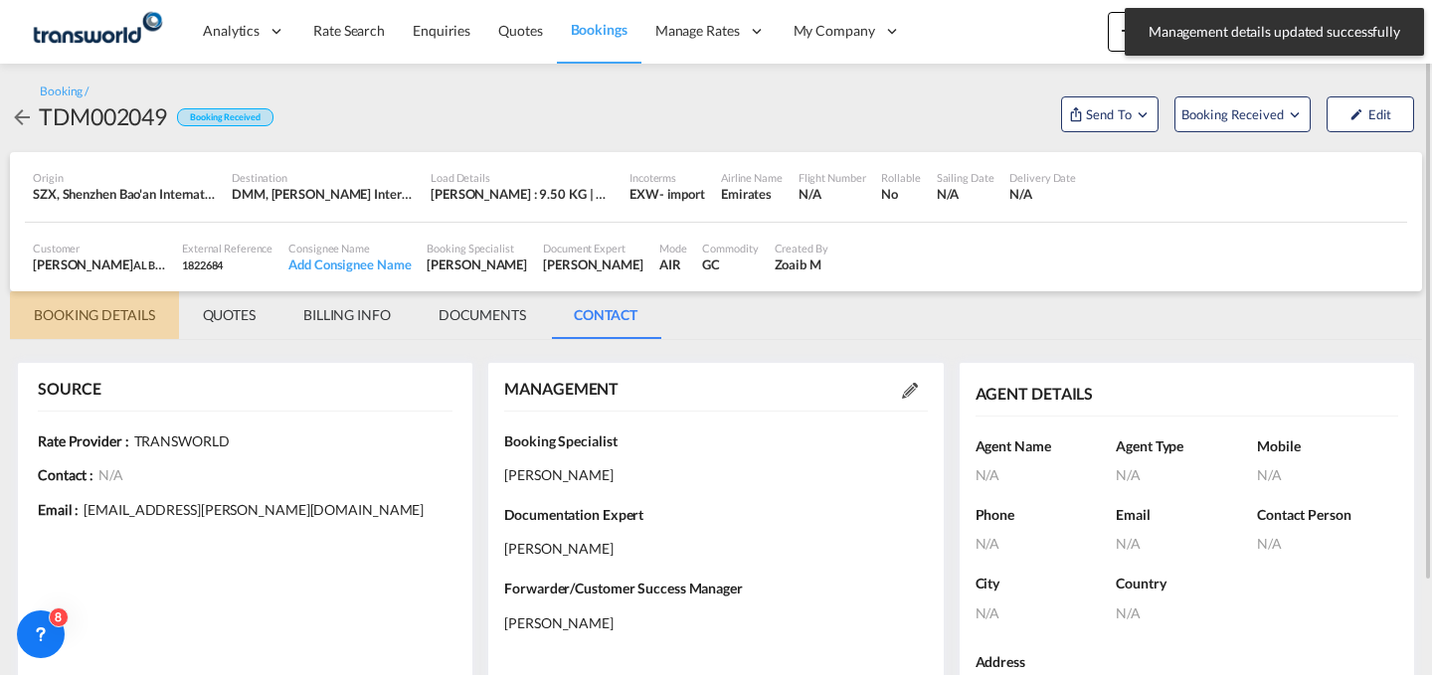
click at [93, 309] on md-tab-item "BOOKING DETAILS" at bounding box center [94, 315] width 169 height 48
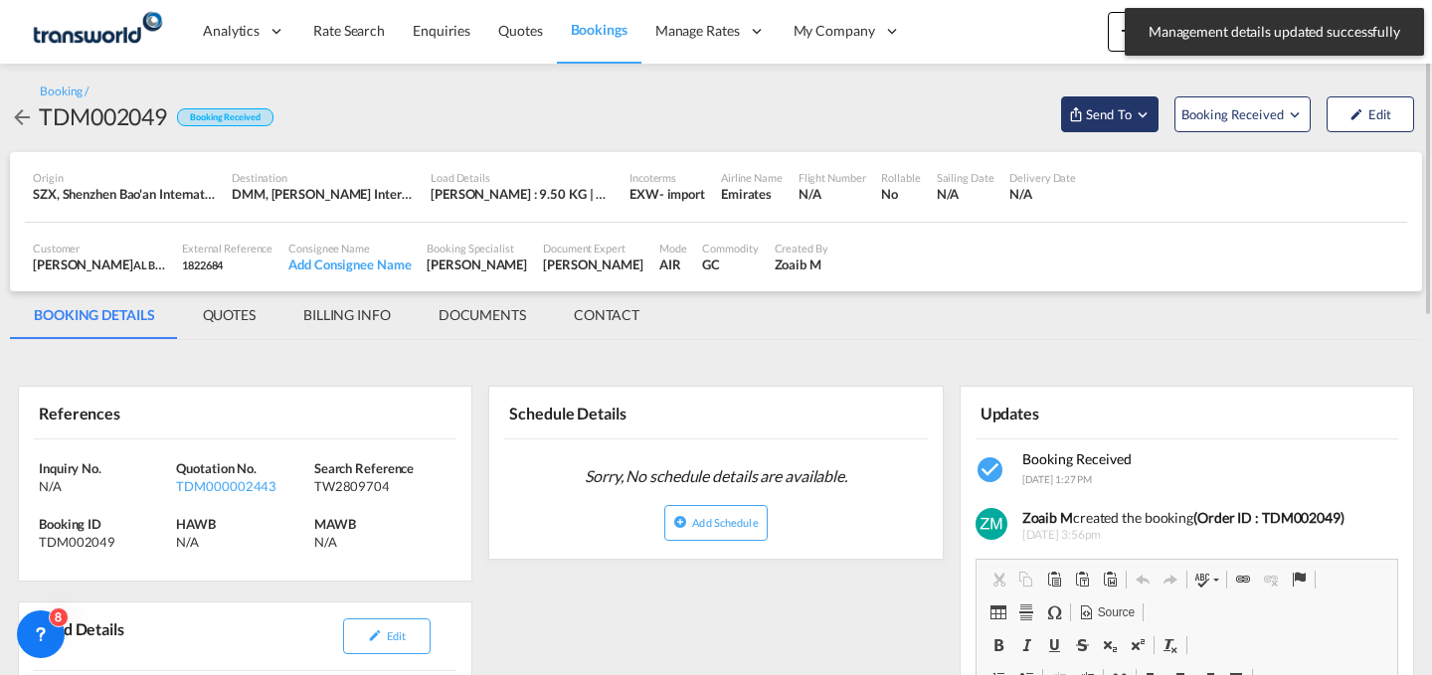
click at [1105, 123] on span "Send To" at bounding box center [1109, 114] width 50 height 20
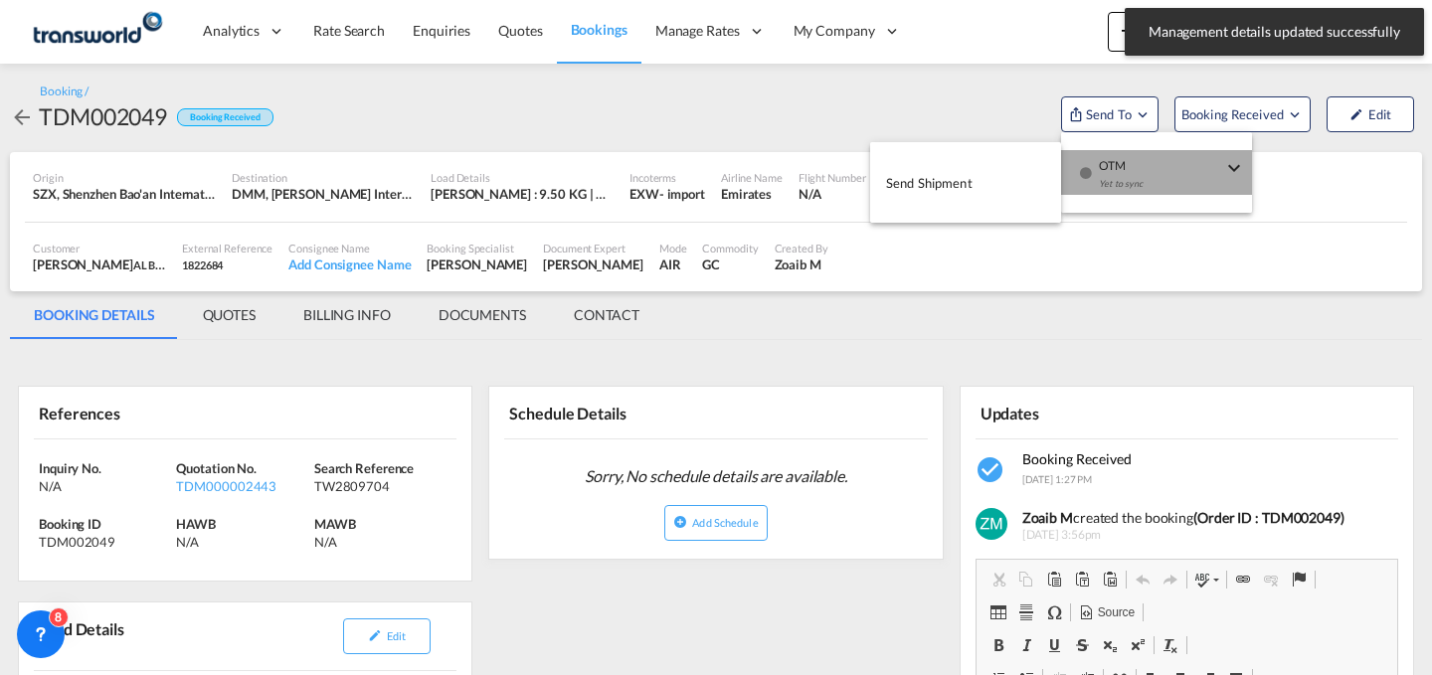
drag, startPoint x: 1109, startPoint y: 152, endPoint x: 1075, endPoint y: 171, distance: 38.7
click at [1075, 171] on button "OTM Yet to sync" at bounding box center [1156, 172] width 191 height 45
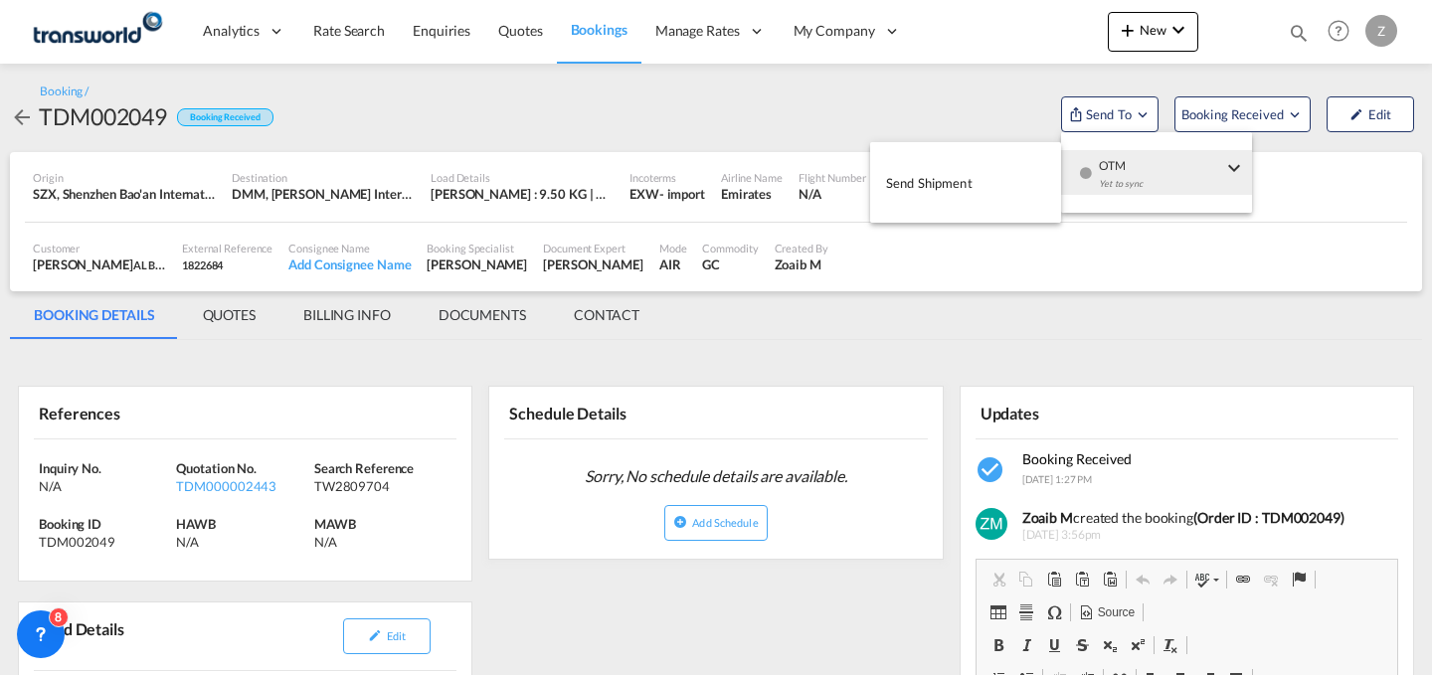
click at [945, 189] on span "Send Shipment" at bounding box center [929, 183] width 87 height 32
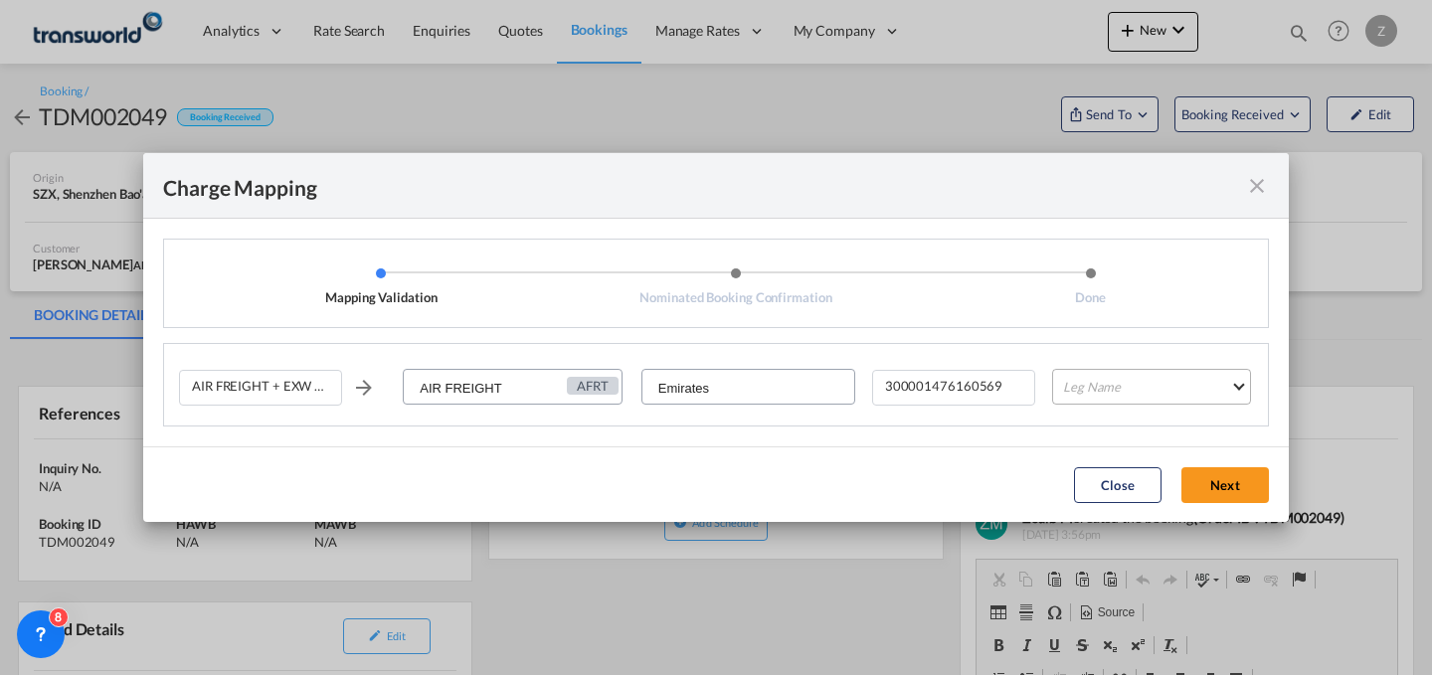
click at [1112, 387] on md-select "Leg Name HANDLING ORIGIN HANDLING DESTINATION OTHERS TL PICK UP CUSTOMS ORIGIN …" at bounding box center [1151, 387] width 199 height 36
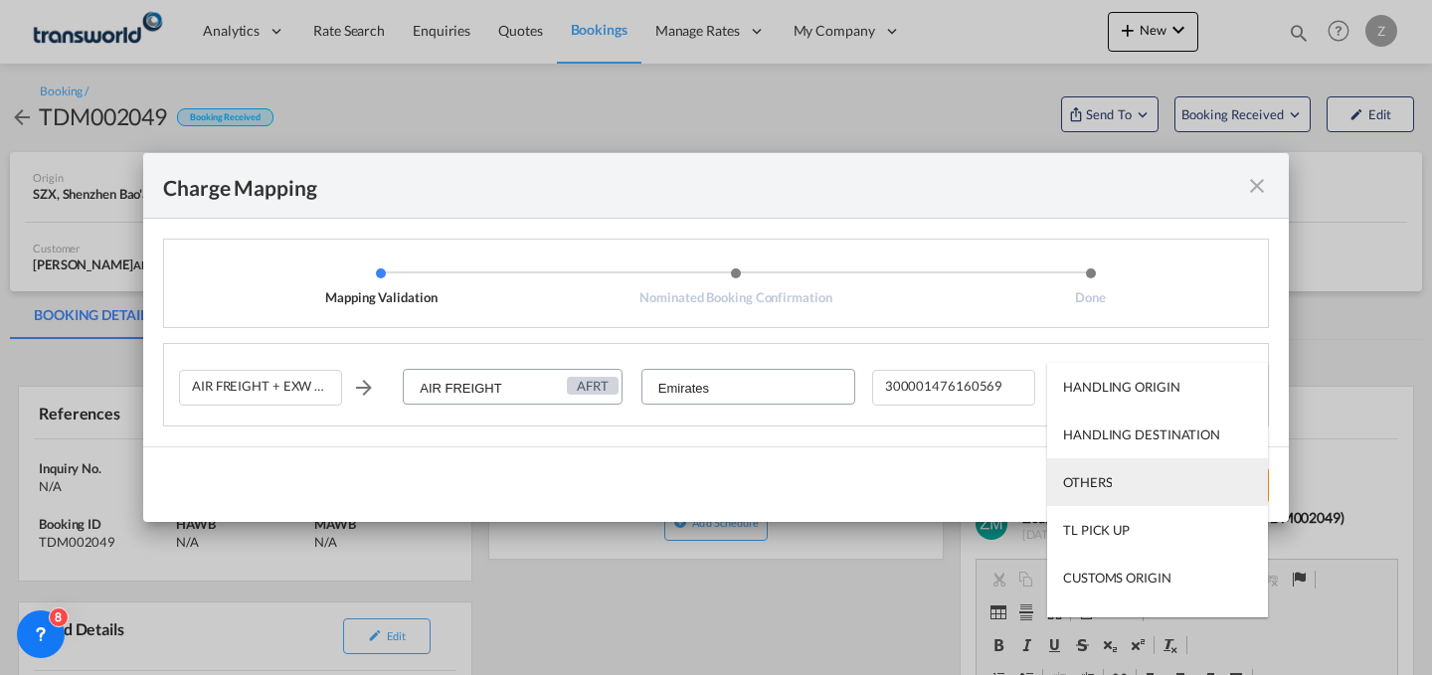
drag, startPoint x: 1100, startPoint y: 471, endPoint x: 1066, endPoint y: 485, distance: 36.6
click at [1066, 485] on md-option "OTHERS" at bounding box center [1157, 483] width 221 height 48
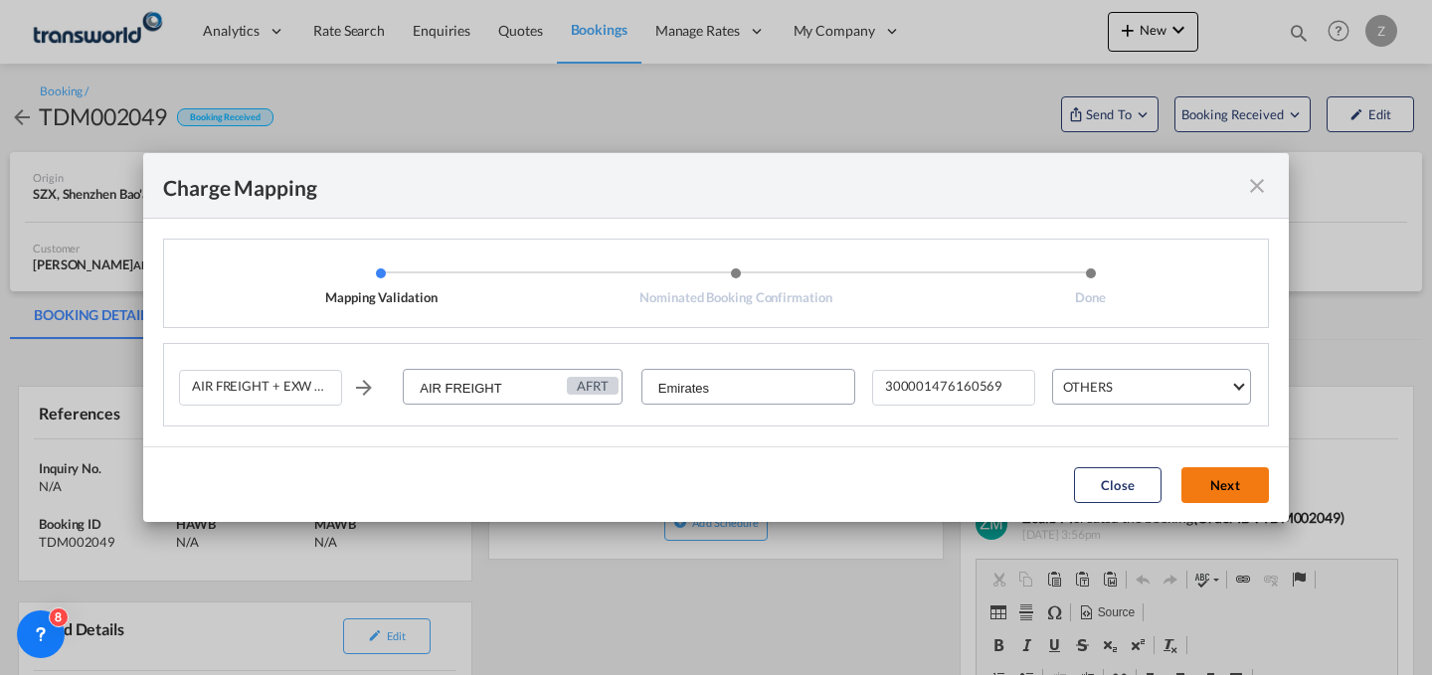
click at [1223, 481] on button "Next" at bounding box center [1226, 485] width 88 height 36
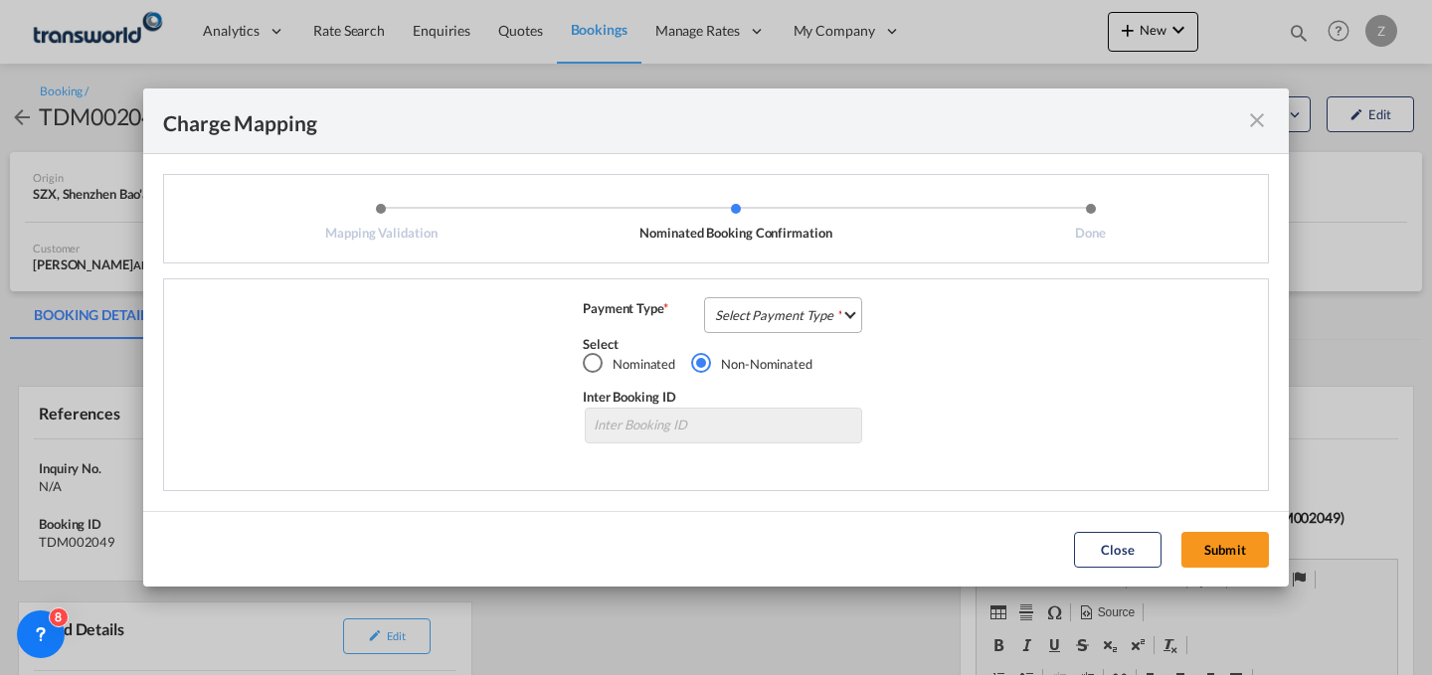
click at [827, 329] on md-select "Select Payment Type COLLECT PREPAID" at bounding box center [783, 315] width 158 height 36
click at [767, 296] on md-option "COLLECT" at bounding box center [789, 314] width 176 height 48
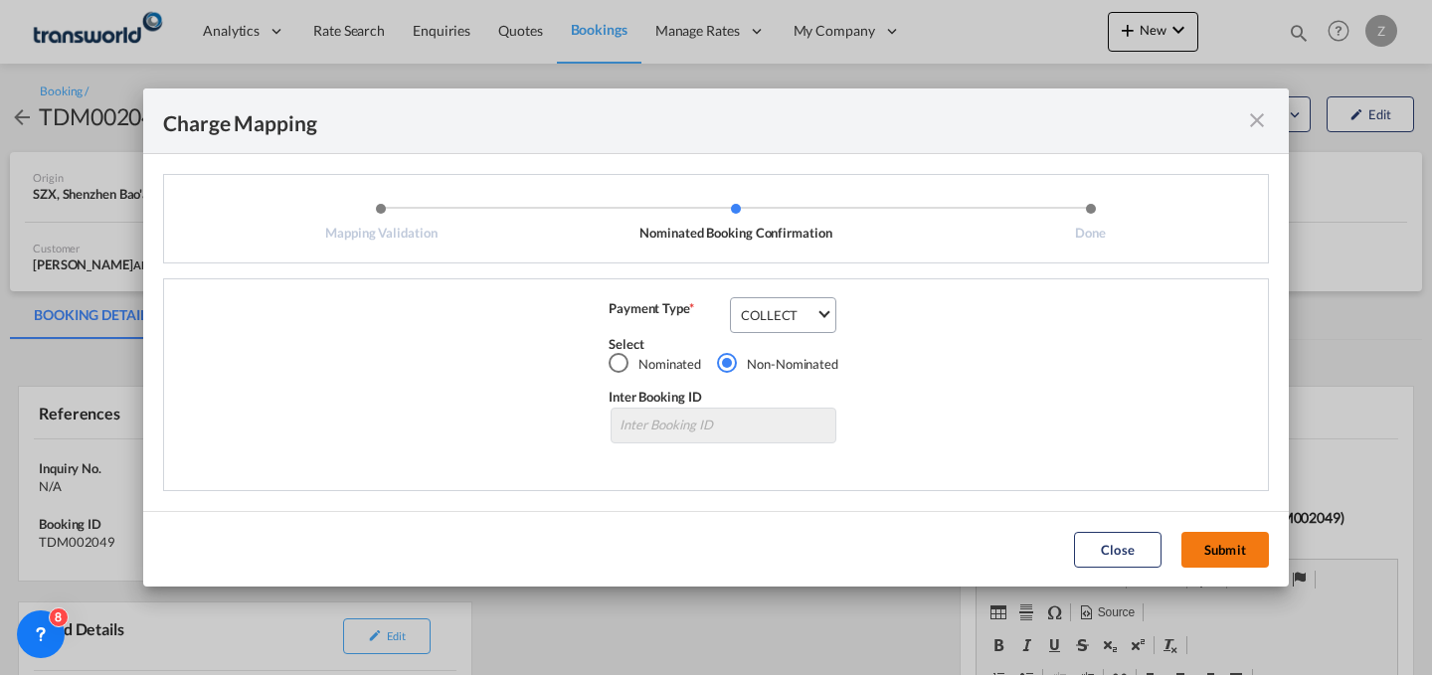
click at [1216, 551] on button "Submit" at bounding box center [1226, 550] width 88 height 36
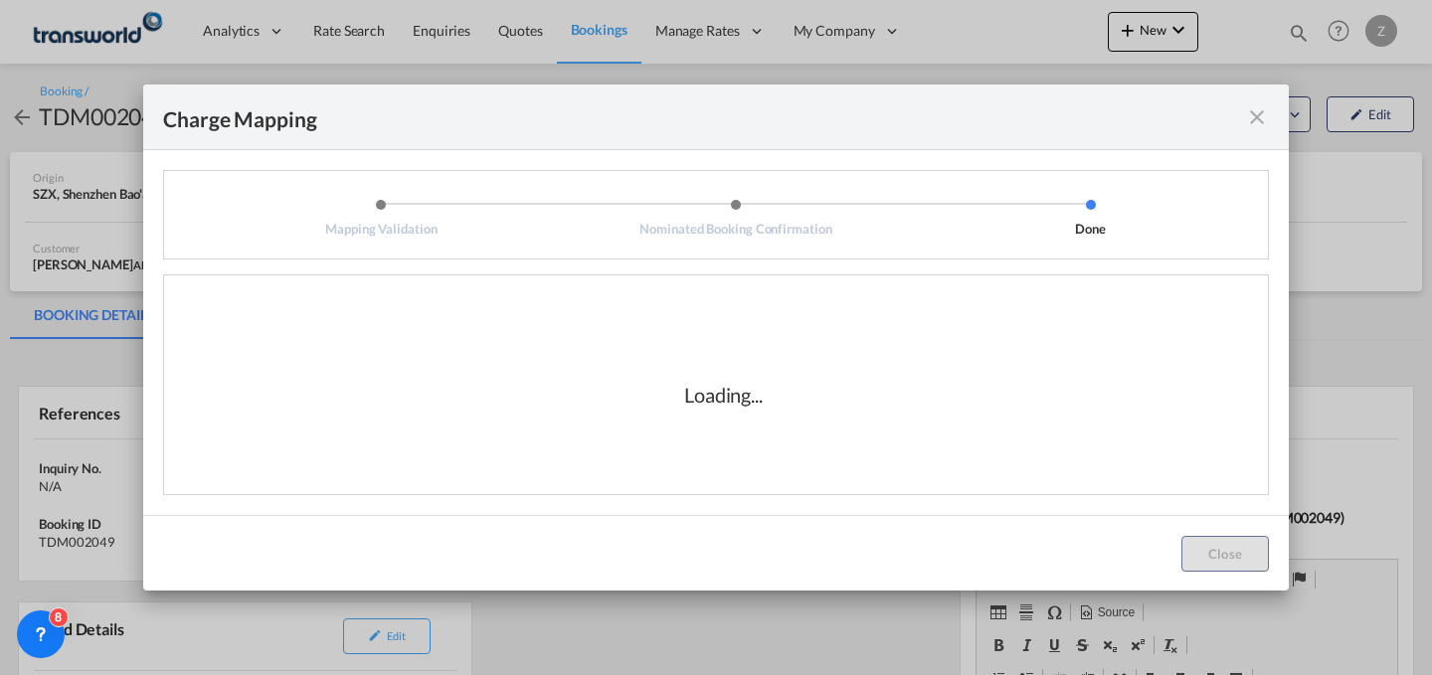
click at [1099, 501] on md-dialog-content "Mapping Validation Nominated Booking Confirmation Done AIR FREIGHT + EXW + CLER…" at bounding box center [716, 332] width 1146 height 365
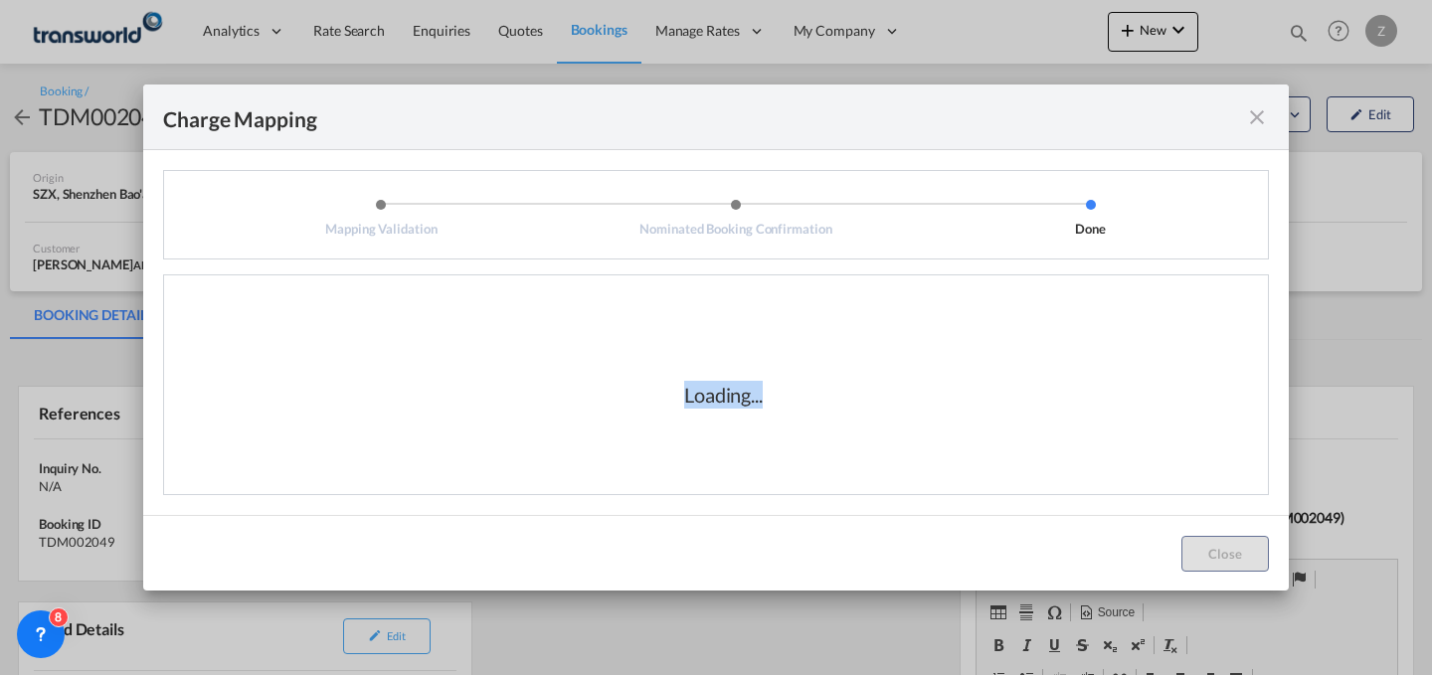
click at [1099, 501] on md-dialog-content "Mapping Validation Nominated Booking Confirmation Done AIR FREIGHT + EXW + CLER…" at bounding box center [716, 332] width 1146 height 365
click at [1205, 443] on div "Loading..." at bounding box center [723, 394] width 1089 height 199
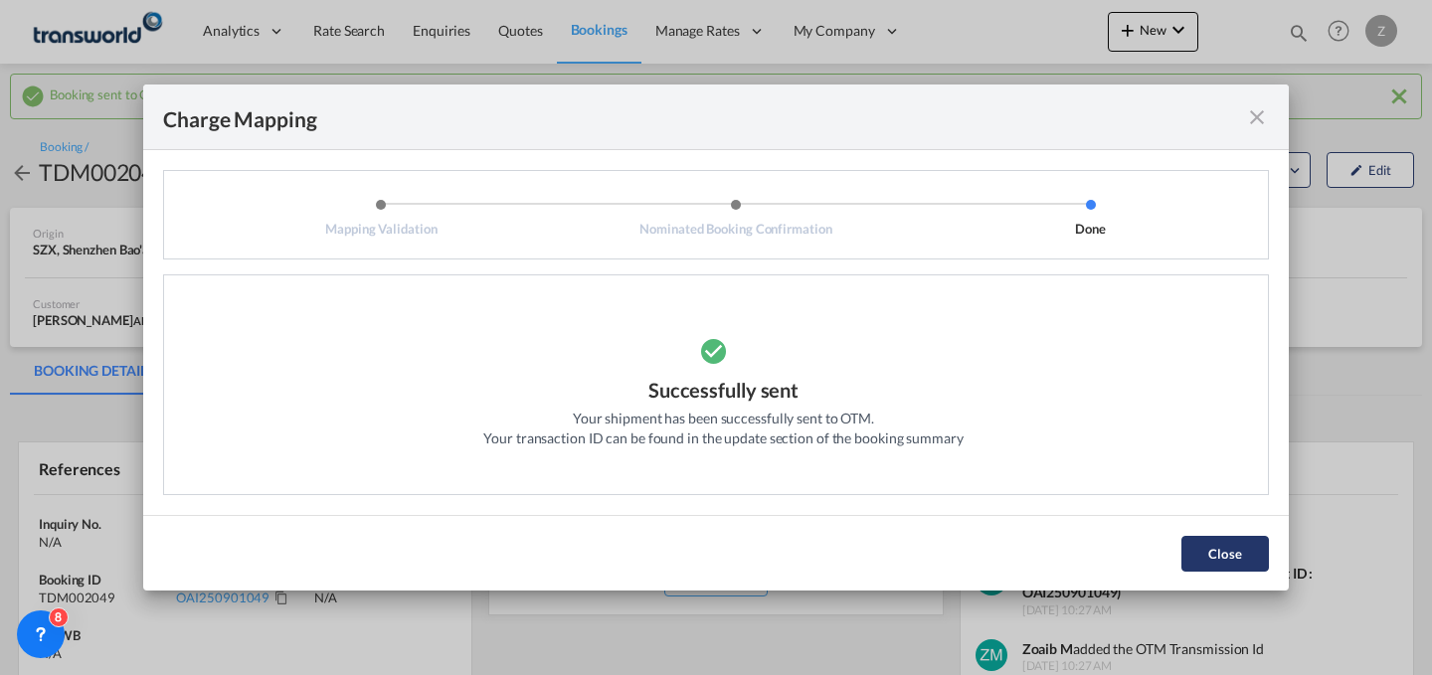
click at [1244, 546] on button "Close" at bounding box center [1226, 554] width 88 height 36
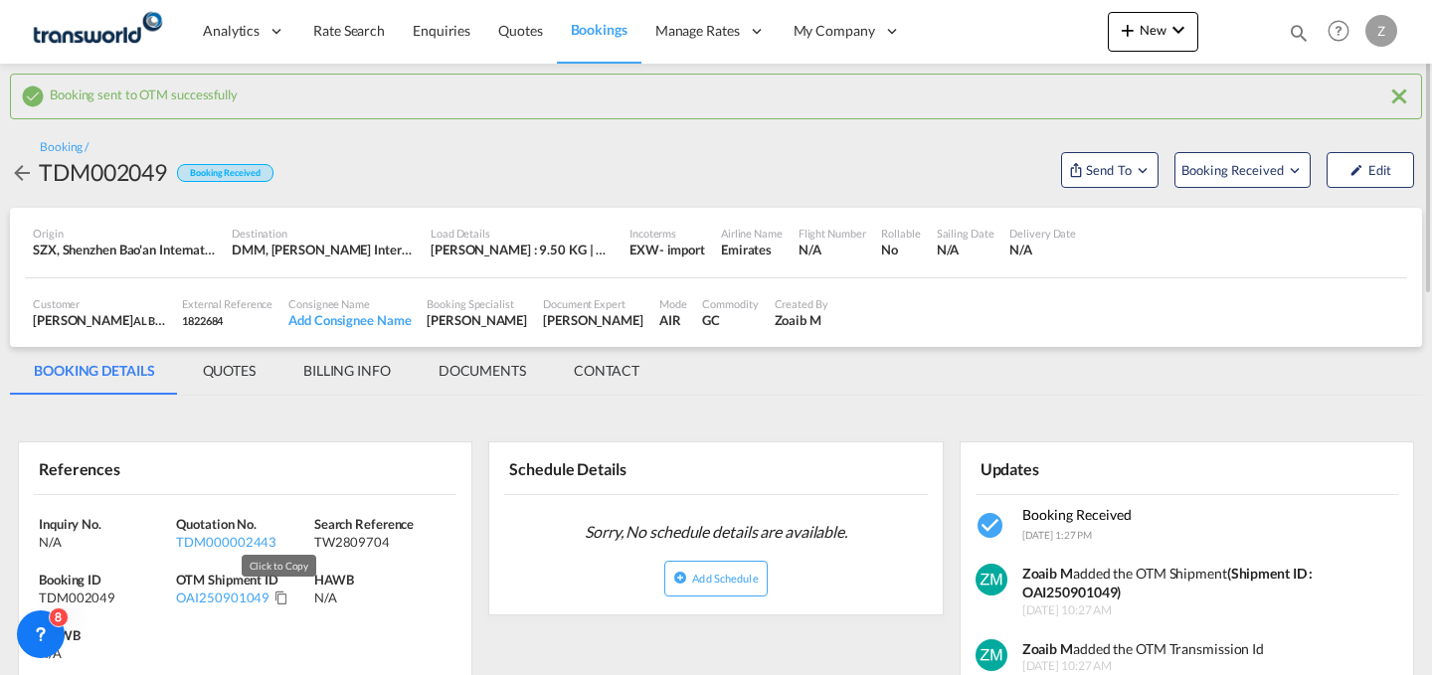
click at [278, 601] on md-icon "Click to Copy" at bounding box center [282, 598] width 14 height 14
